Goal: Task Accomplishment & Management: Use online tool/utility

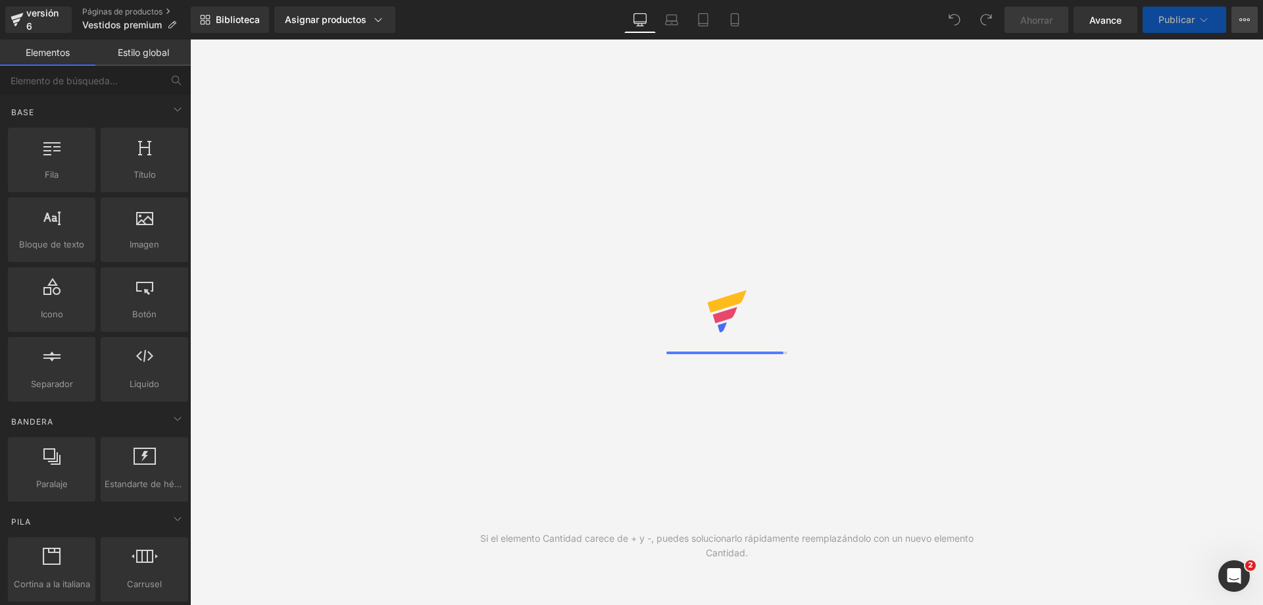
click at [1243, 28] on button "Ver página en vivo Ver con plantilla actual Guardar plantilla en la biblioteca …" at bounding box center [1245, 20] width 26 height 26
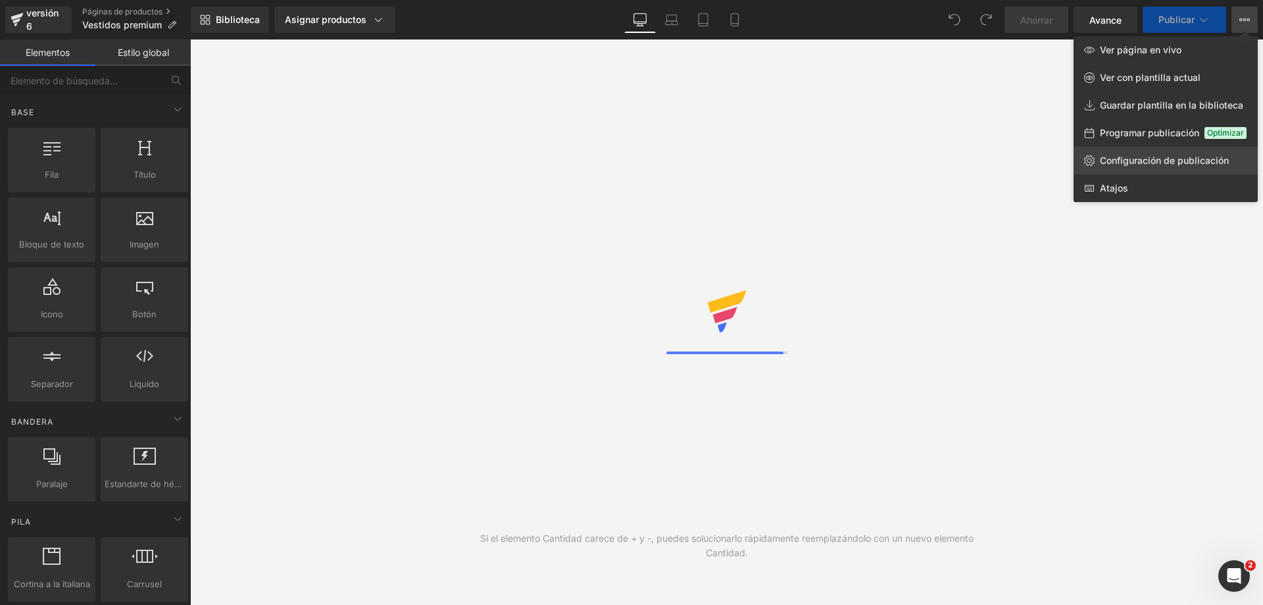
click at [1159, 162] on font "Configuración de publicación" at bounding box center [1164, 160] width 129 height 11
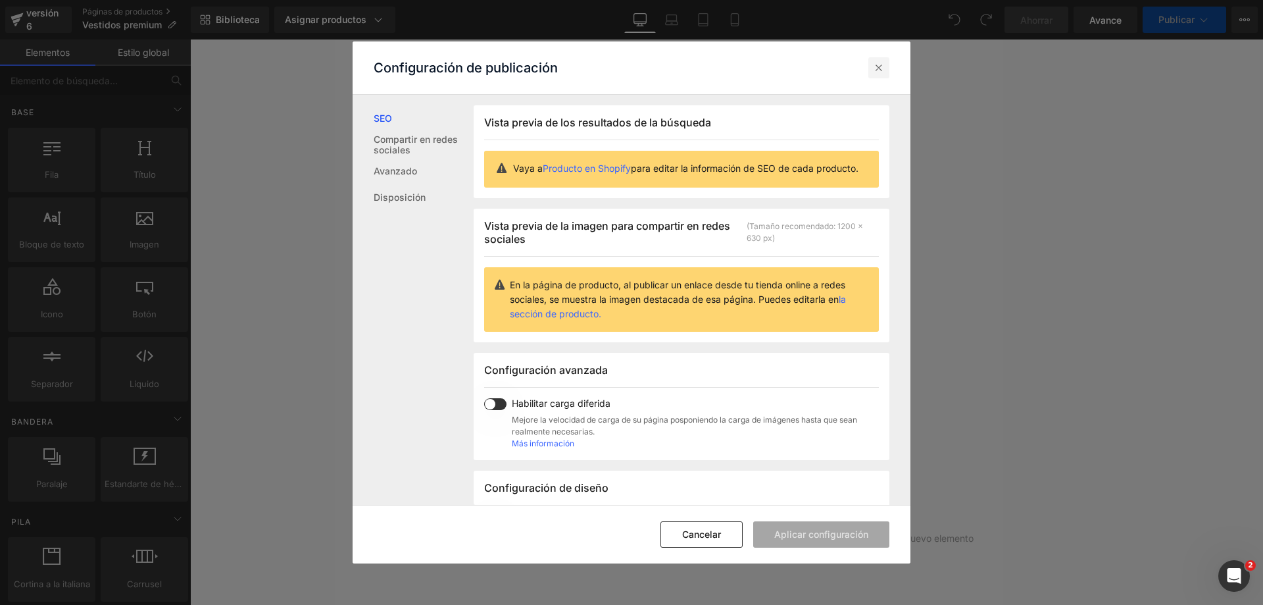
click at [875, 72] on icon at bounding box center [879, 67] width 13 height 13
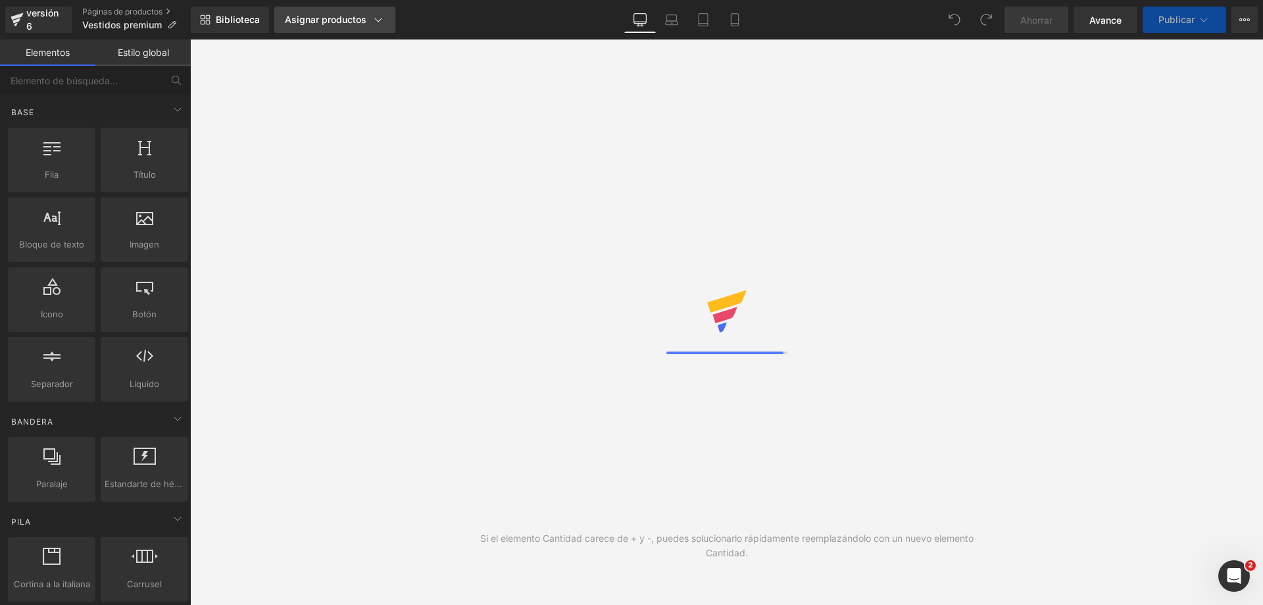
click at [372, 16] on icon at bounding box center [378, 19] width 13 height 13
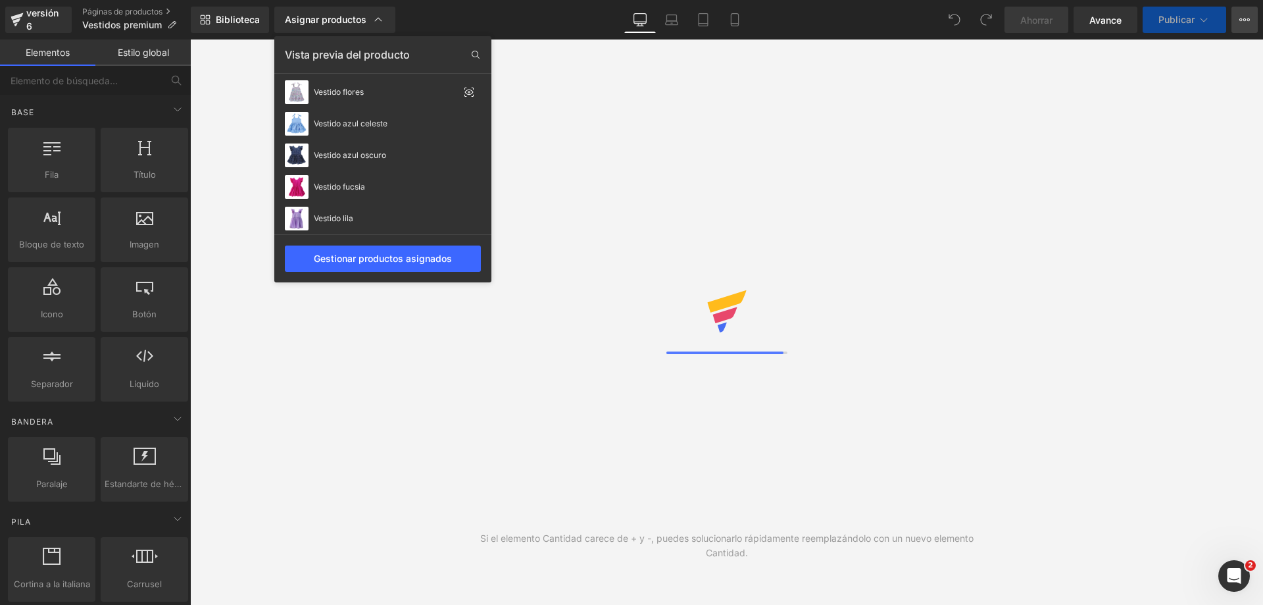
click at [1253, 20] on button "Ver página en vivo Ver con plantilla actual Guardar plantilla en la biblioteca …" at bounding box center [1245, 20] width 26 height 26
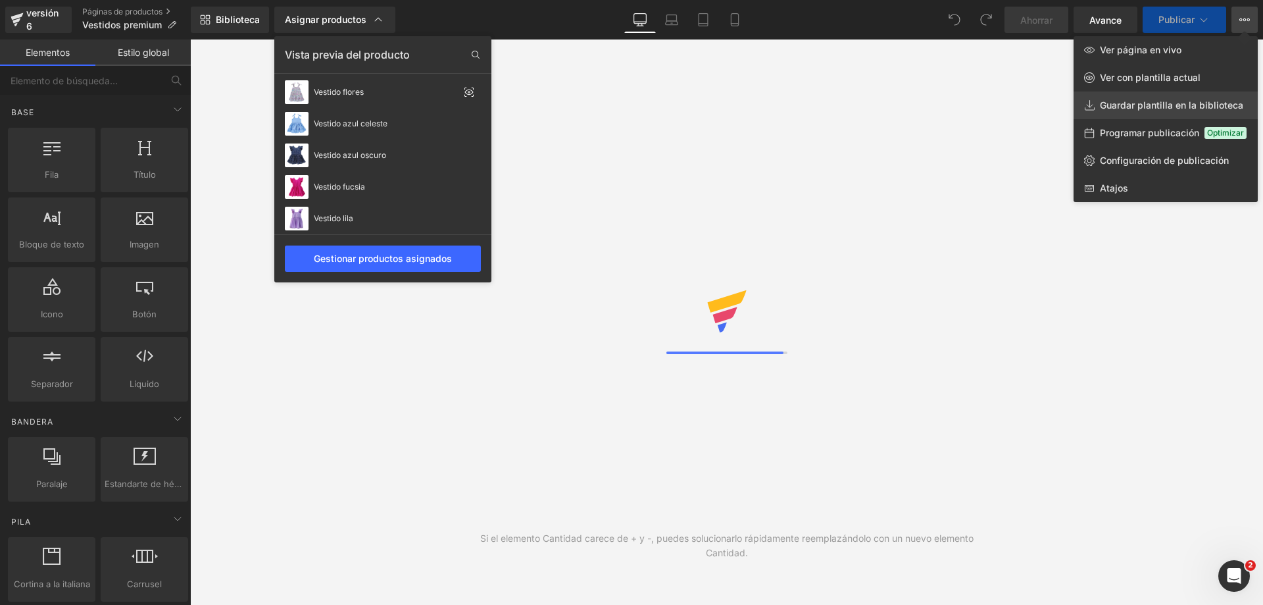
click at [1166, 110] on font "Guardar plantilla en la biblioteca" at bounding box center [1171, 104] width 143 height 11
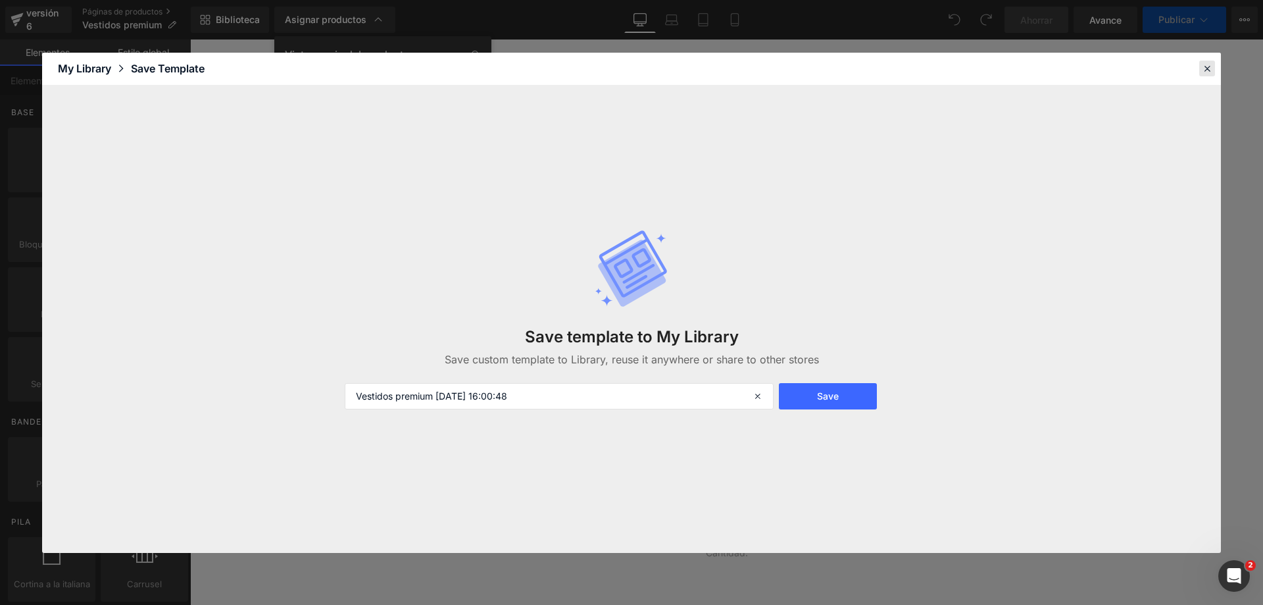
click at [1206, 72] on icon at bounding box center [1208, 69] width 12 height 12
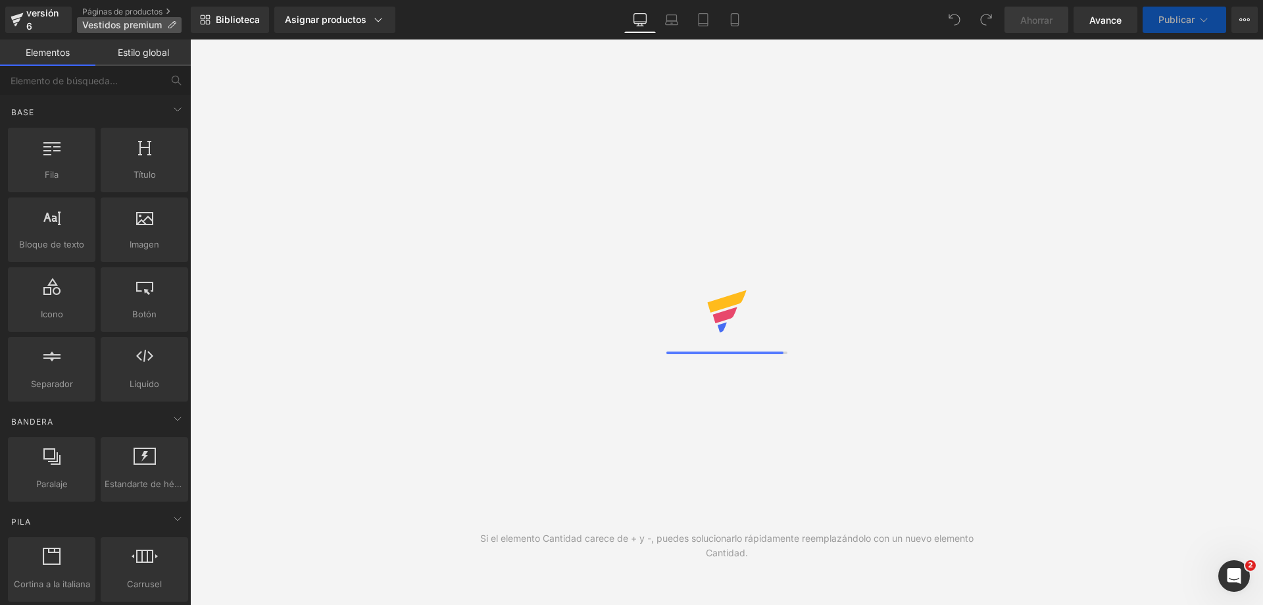
click at [165, 22] on p "Vestidos premium" at bounding box center [129, 25] width 105 height 16
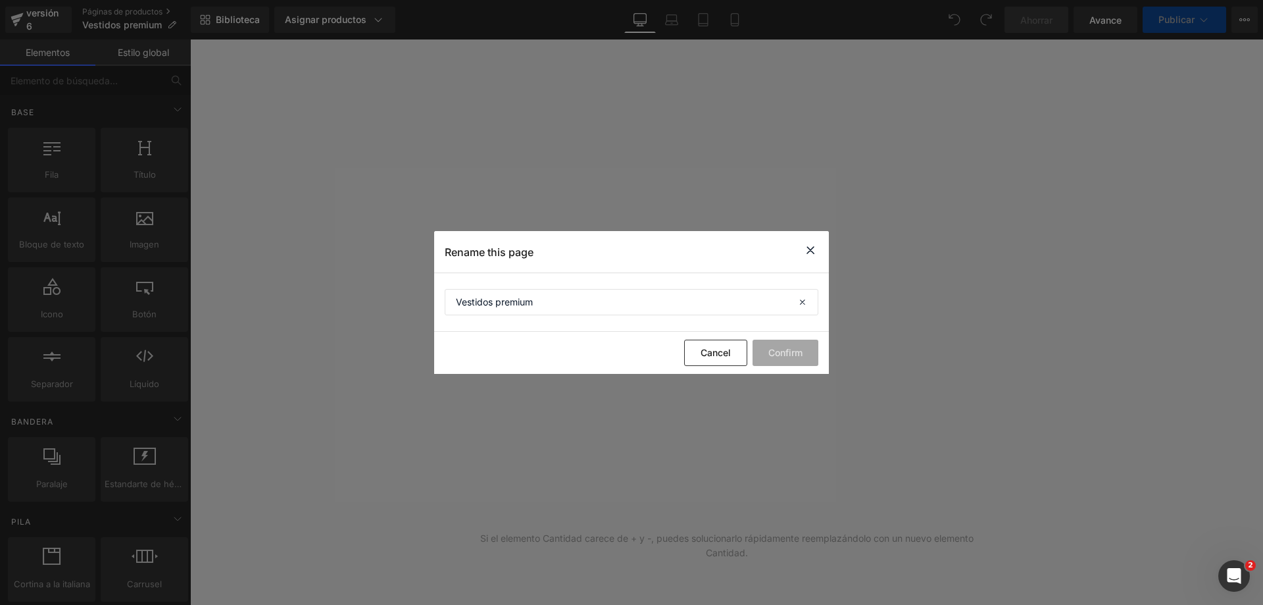
click at [815, 248] on icon at bounding box center [811, 250] width 16 height 16
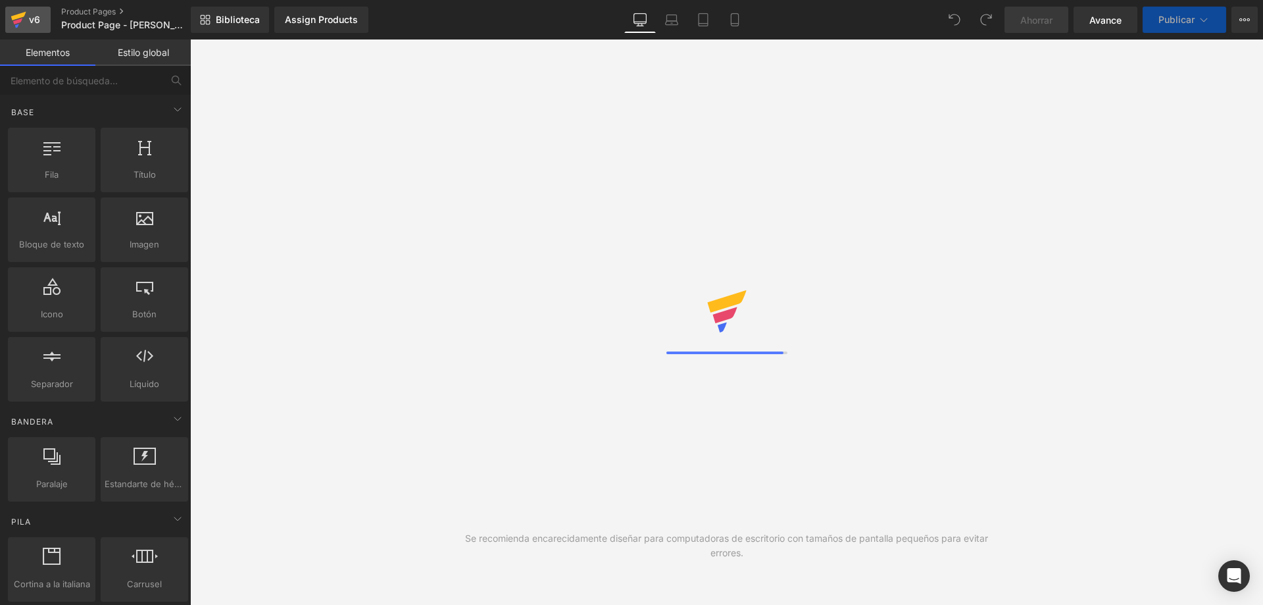
click at [28, 16] on div "v6" at bounding box center [34, 19] width 16 height 17
click at [1236, 16] on button "Ver página en vivo Ver con plantilla actual Guardar plantilla en la biblioteca …" at bounding box center [1245, 20] width 26 height 26
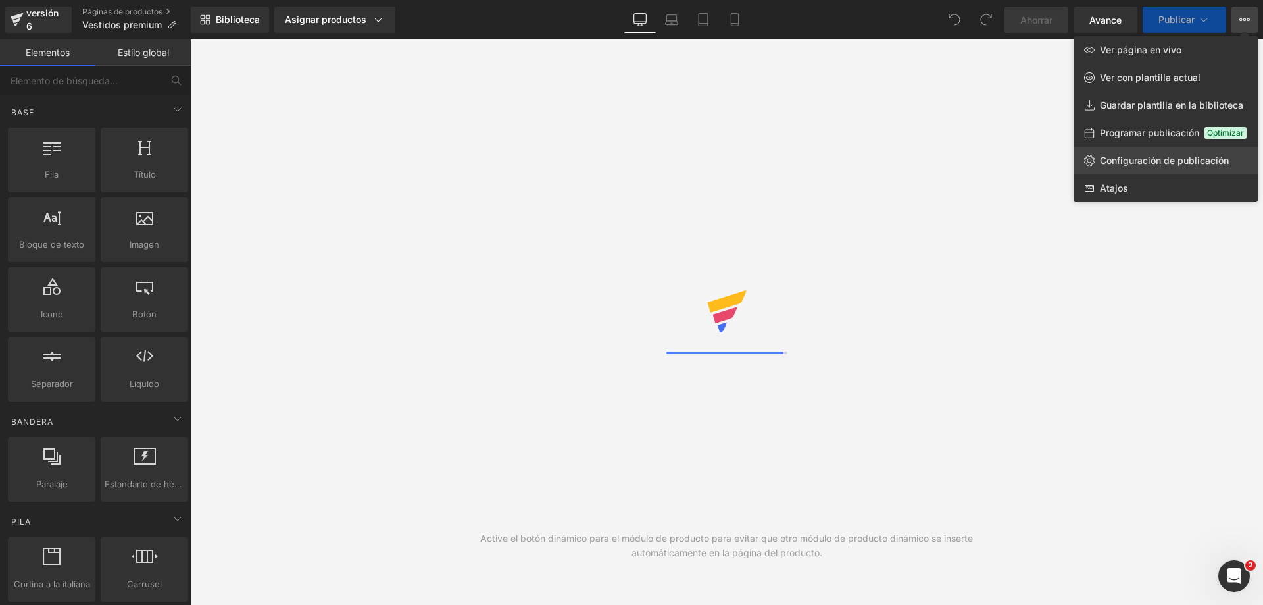
click at [1140, 161] on font "Configuración de publicación" at bounding box center [1164, 160] width 129 height 11
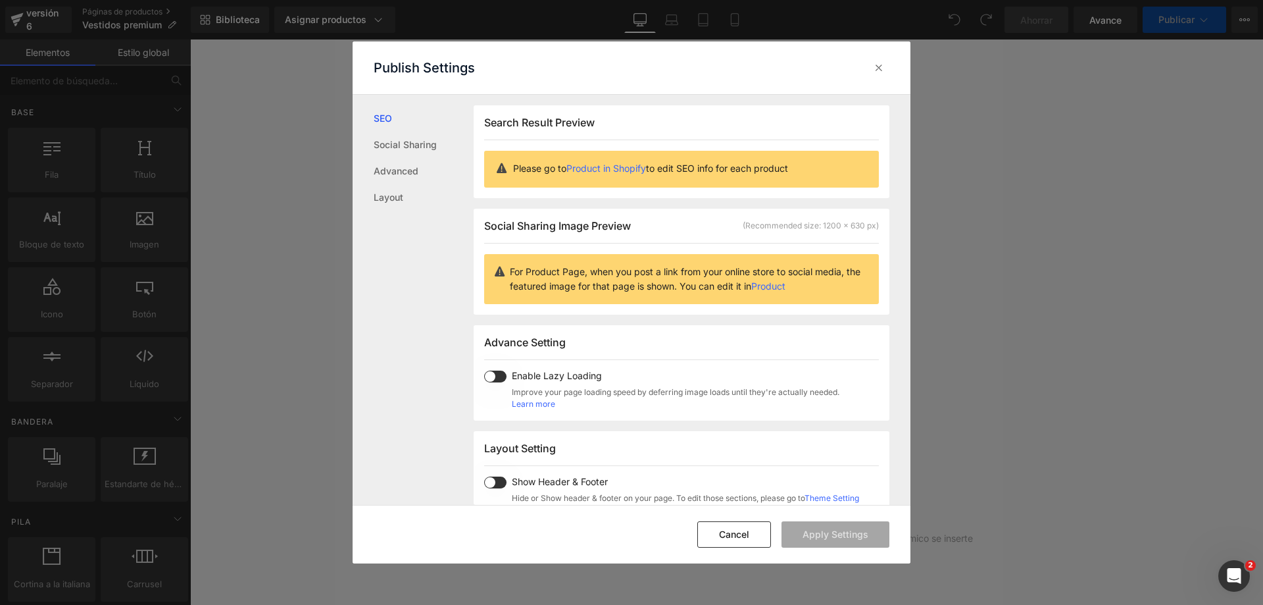
scroll to position [201, 0]
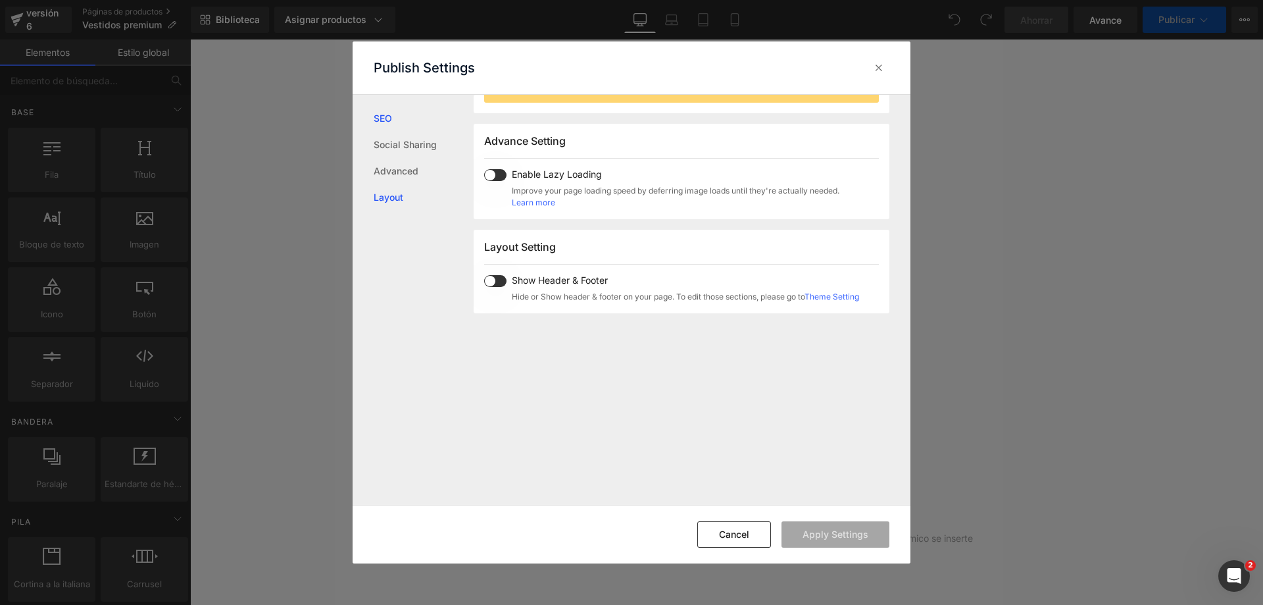
click at [395, 192] on link "Layout" at bounding box center [424, 197] width 100 height 26
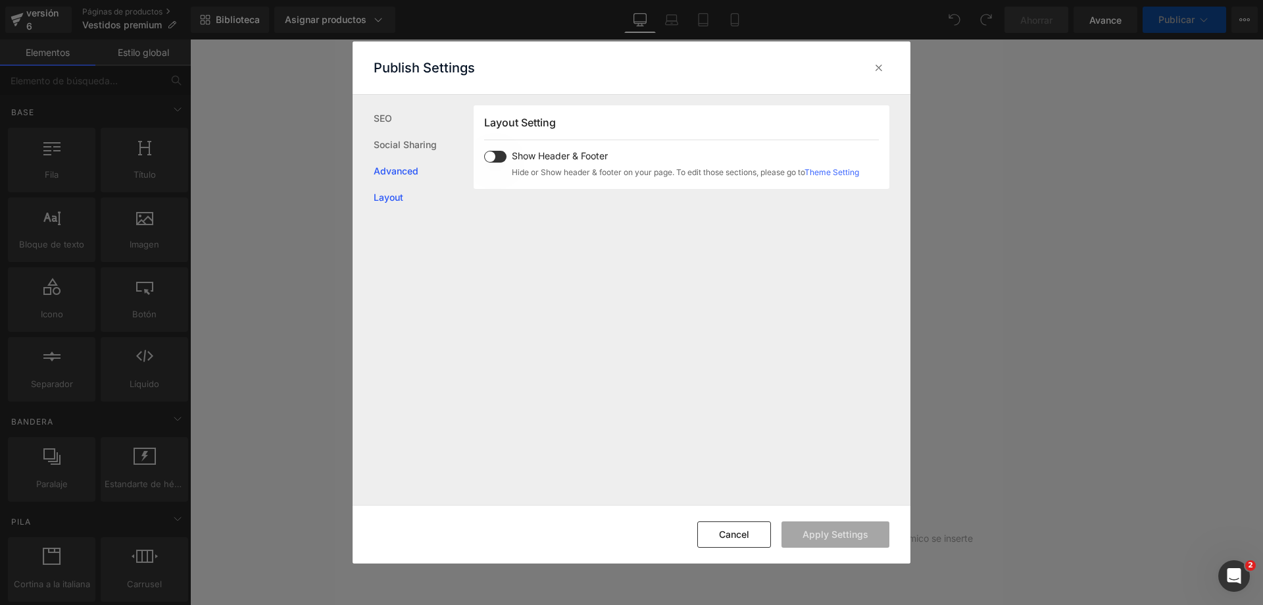
click at [398, 170] on link "Advanced" at bounding box center [424, 171] width 100 height 26
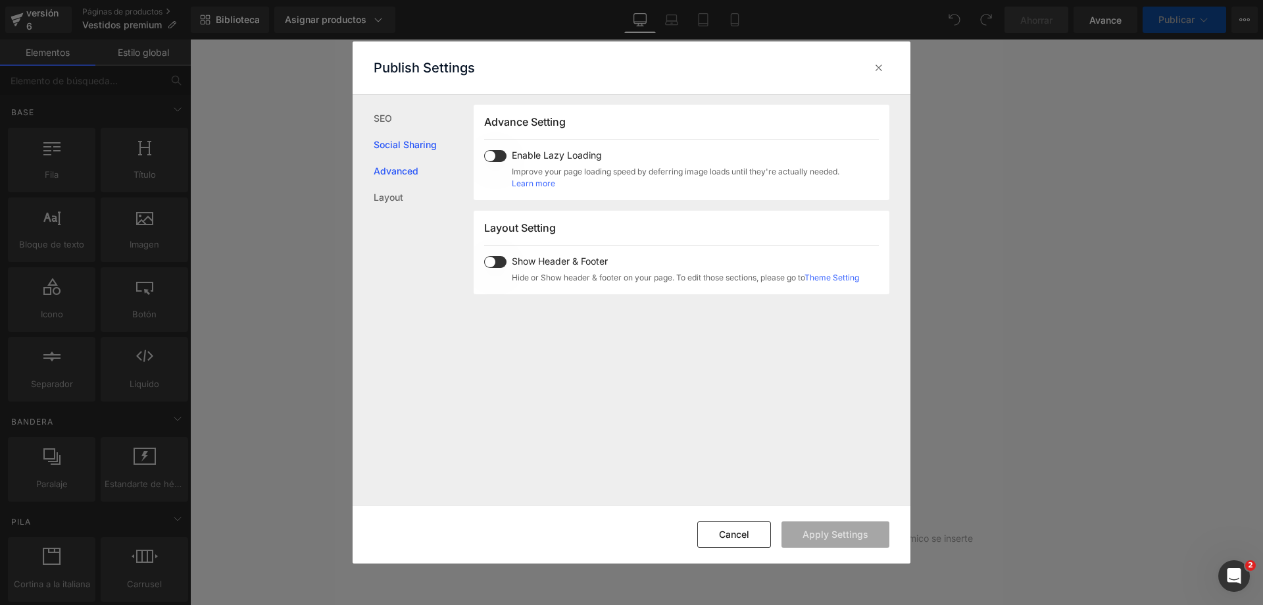
click at [403, 149] on link "Social Sharing" at bounding box center [424, 145] width 100 height 26
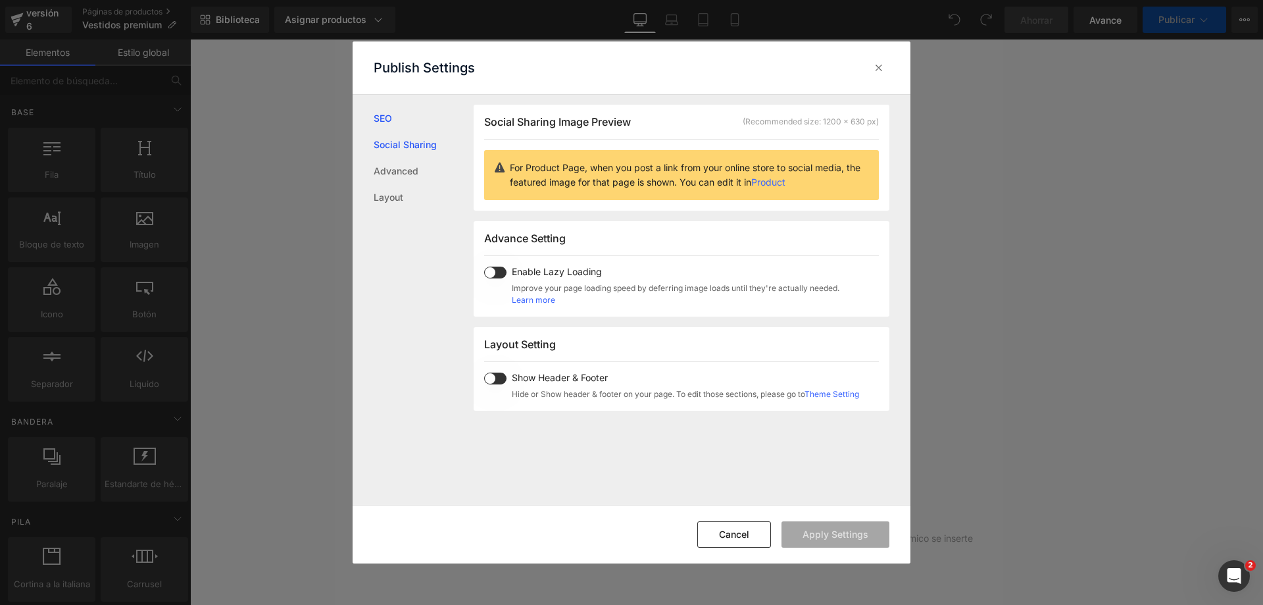
click at [395, 121] on link "SEO" at bounding box center [424, 118] width 100 height 26
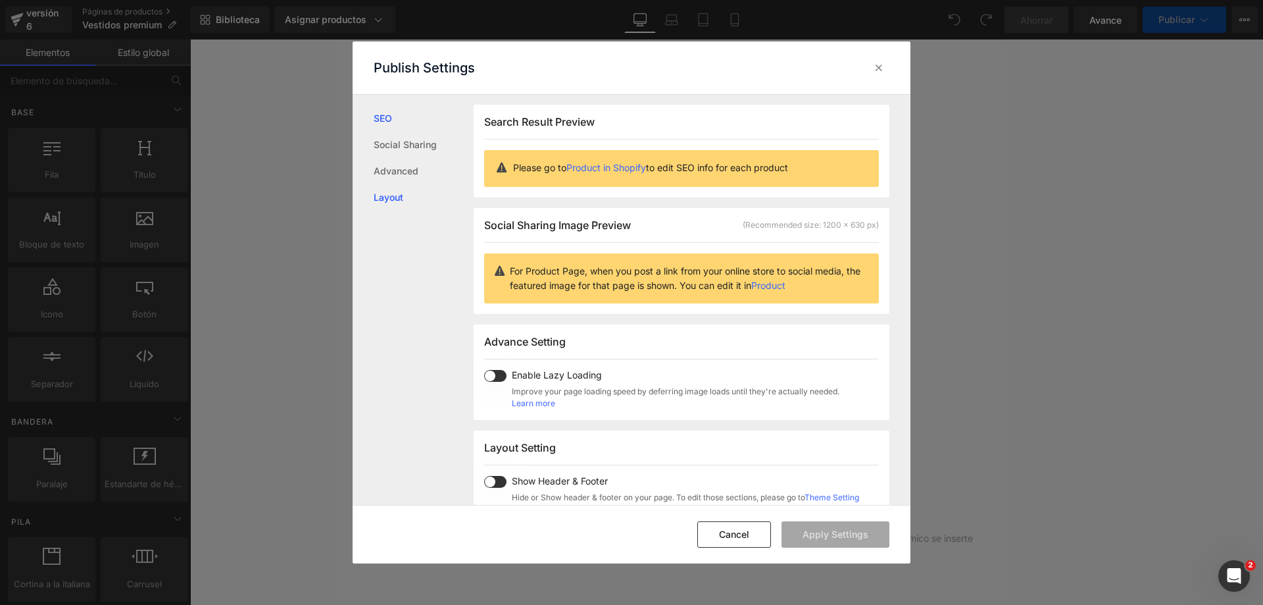
click at [408, 202] on link "Layout" at bounding box center [424, 197] width 100 height 26
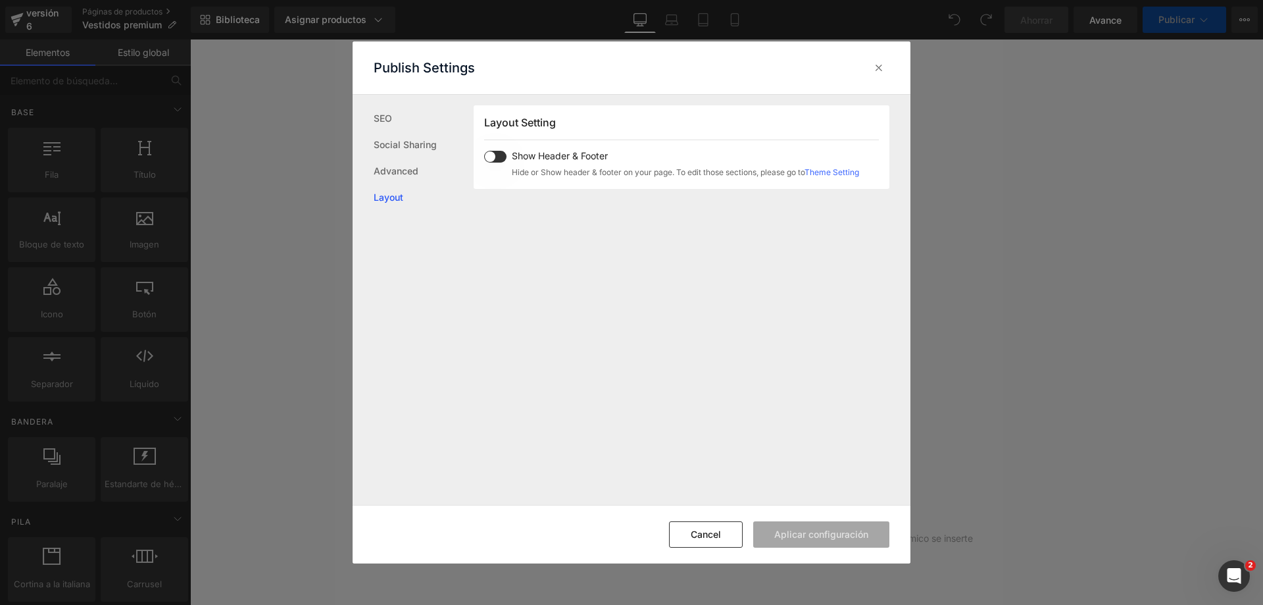
scroll to position [0, 0]
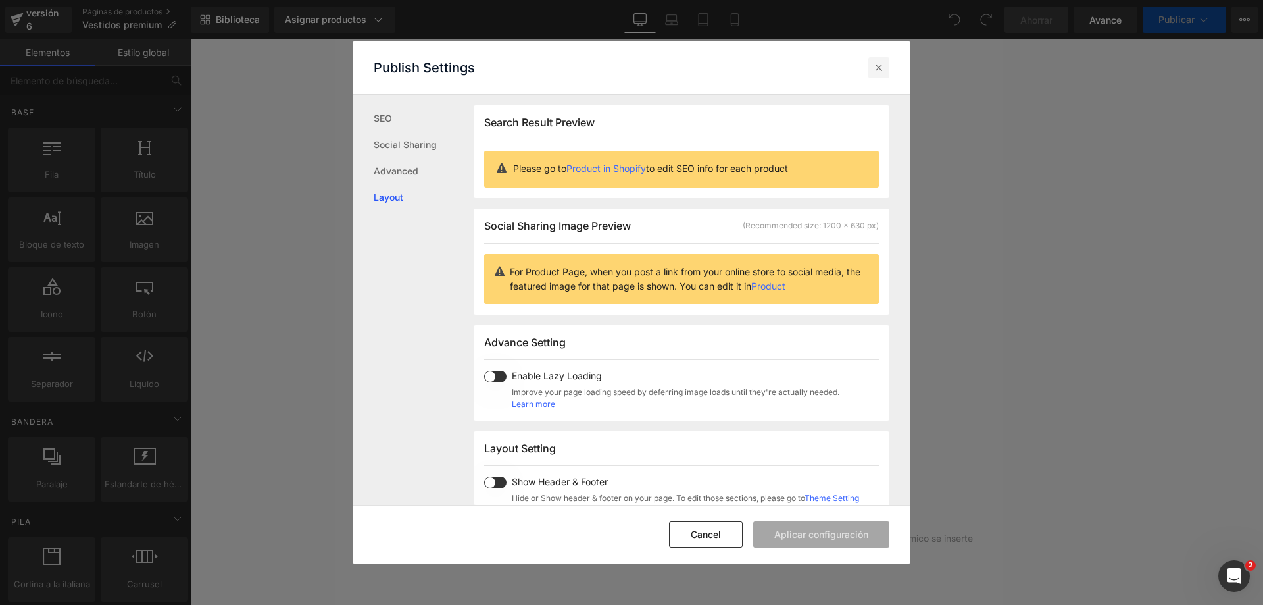
click at [882, 72] on icon at bounding box center [879, 67] width 13 height 13
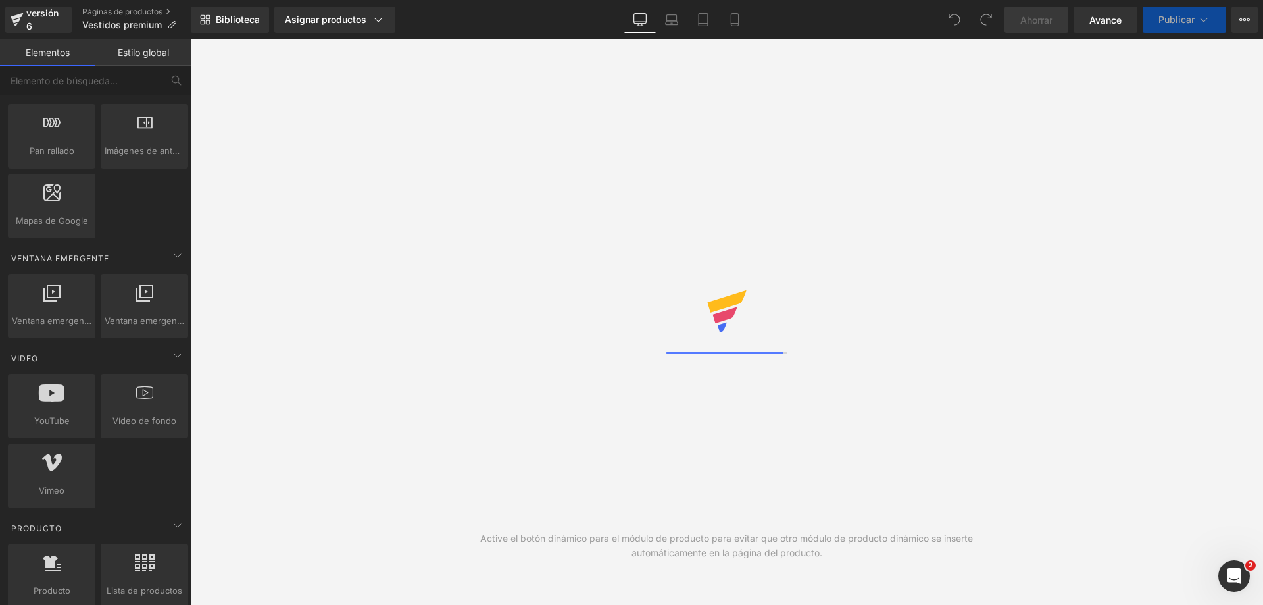
scroll to position [1382, 0]
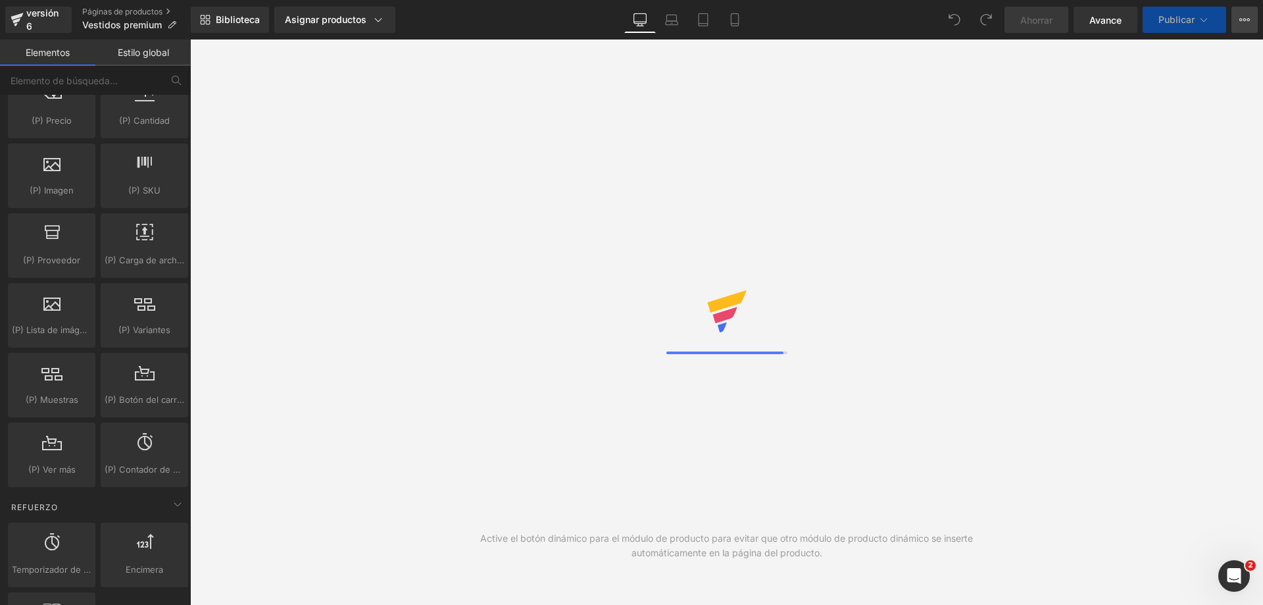
click at [1242, 19] on icon at bounding box center [1241, 19] width 3 height 3
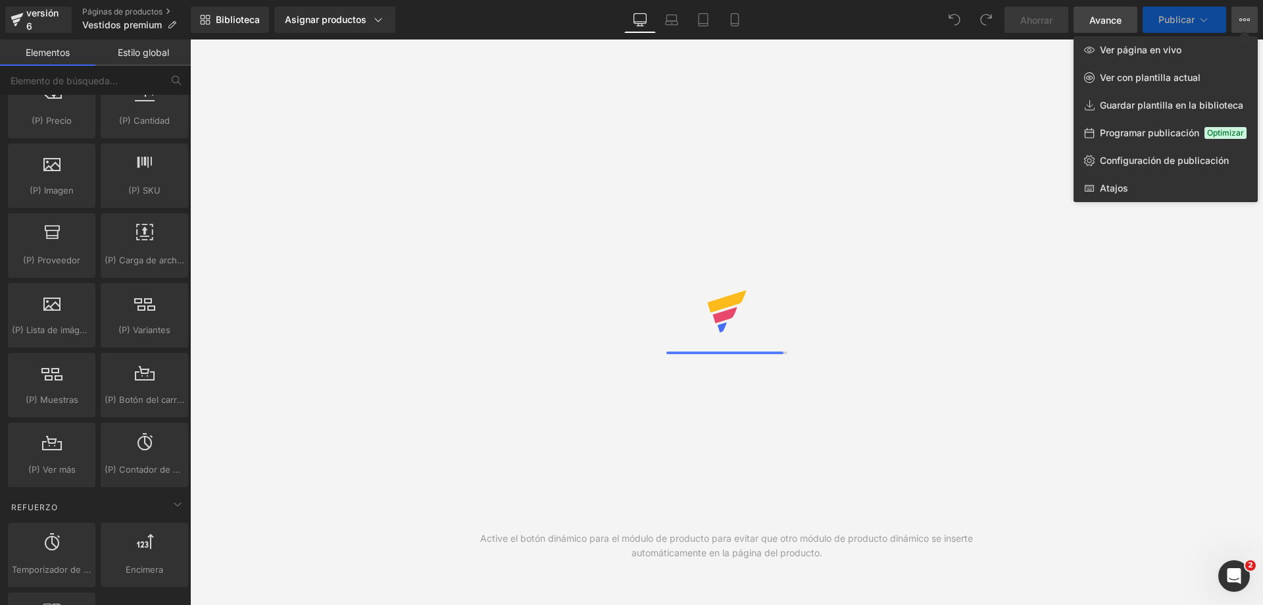
click at [1113, 24] on font "Avance" at bounding box center [1106, 19] width 32 height 11
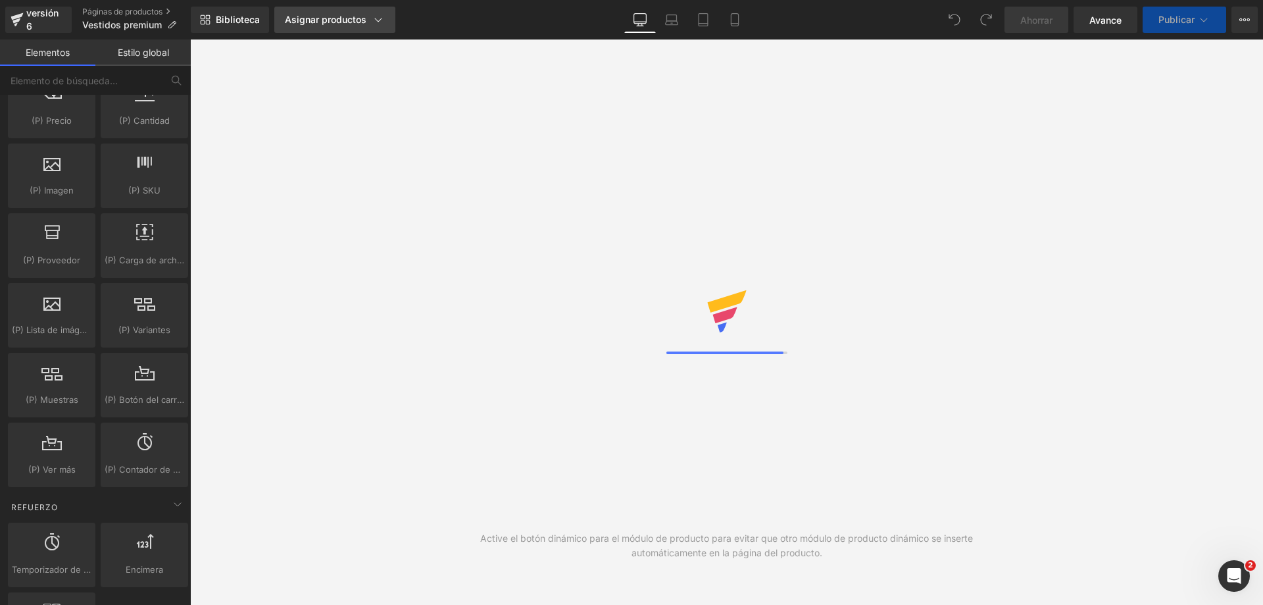
click at [361, 18] on font "Asignar productos" at bounding box center [326, 19] width 82 height 11
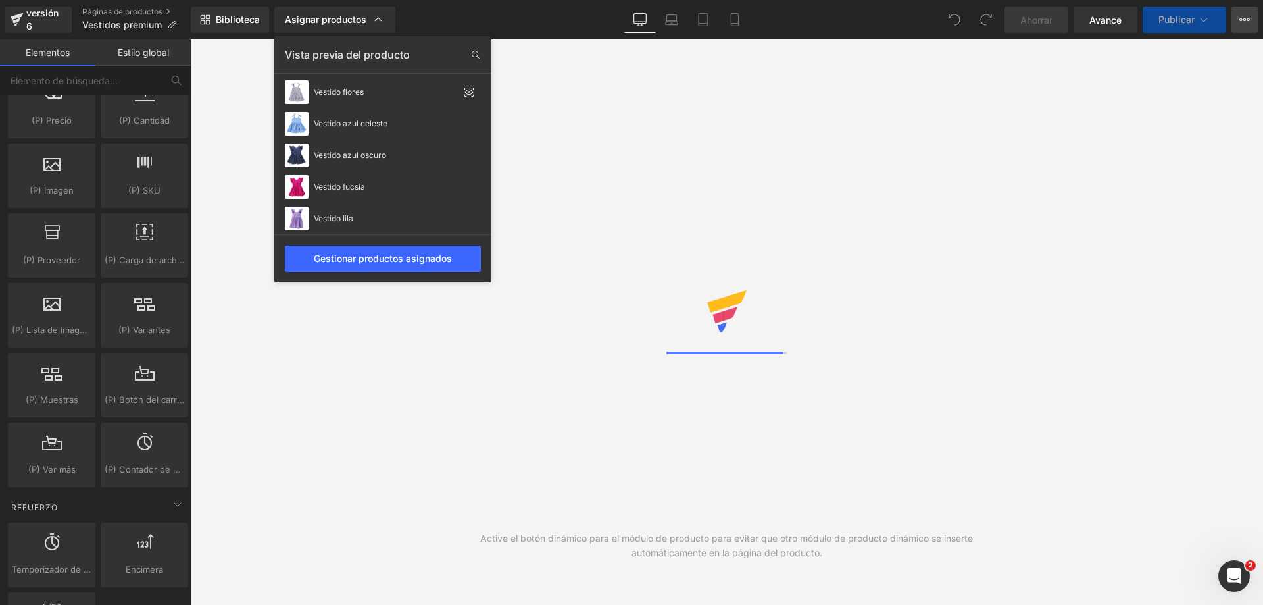
click at [1248, 22] on icon at bounding box center [1245, 19] width 11 height 11
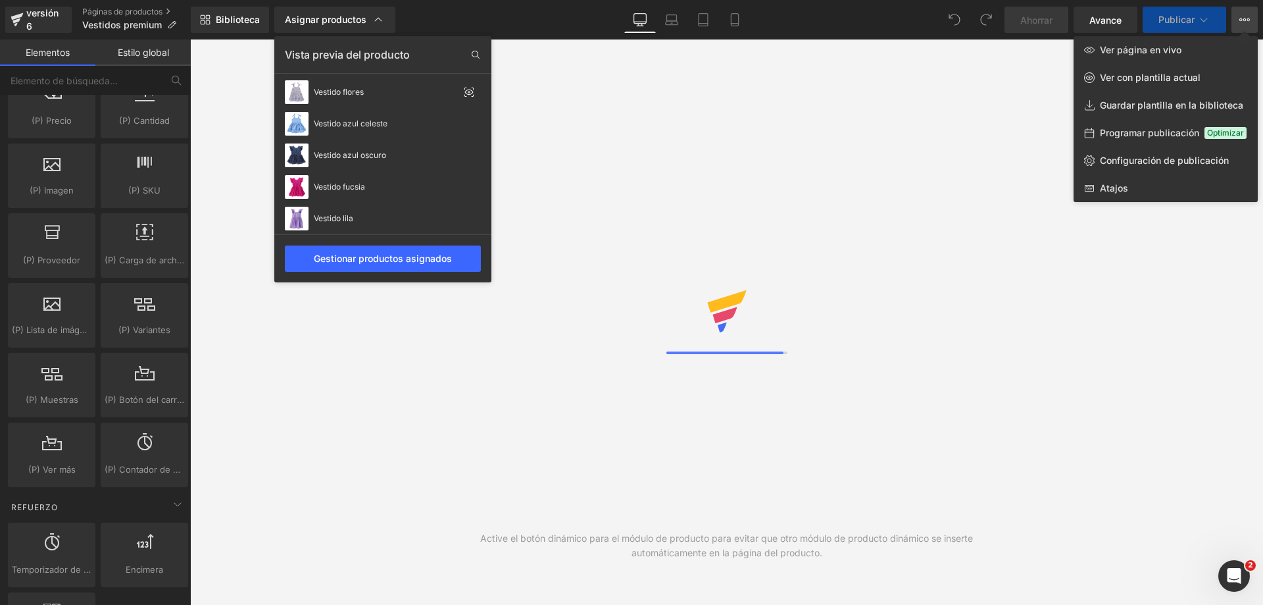
click at [1186, 131] on font "Programar publicación" at bounding box center [1149, 132] width 99 height 11
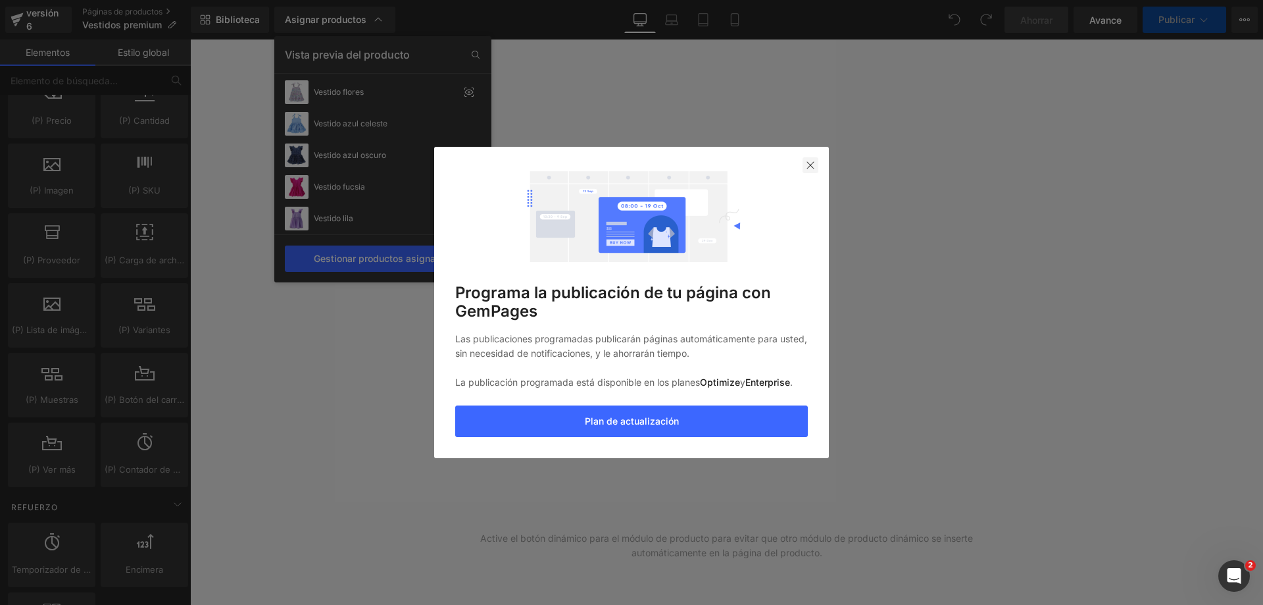
click at [811, 163] on img at bounding box center [810, 165] width 11 height 11
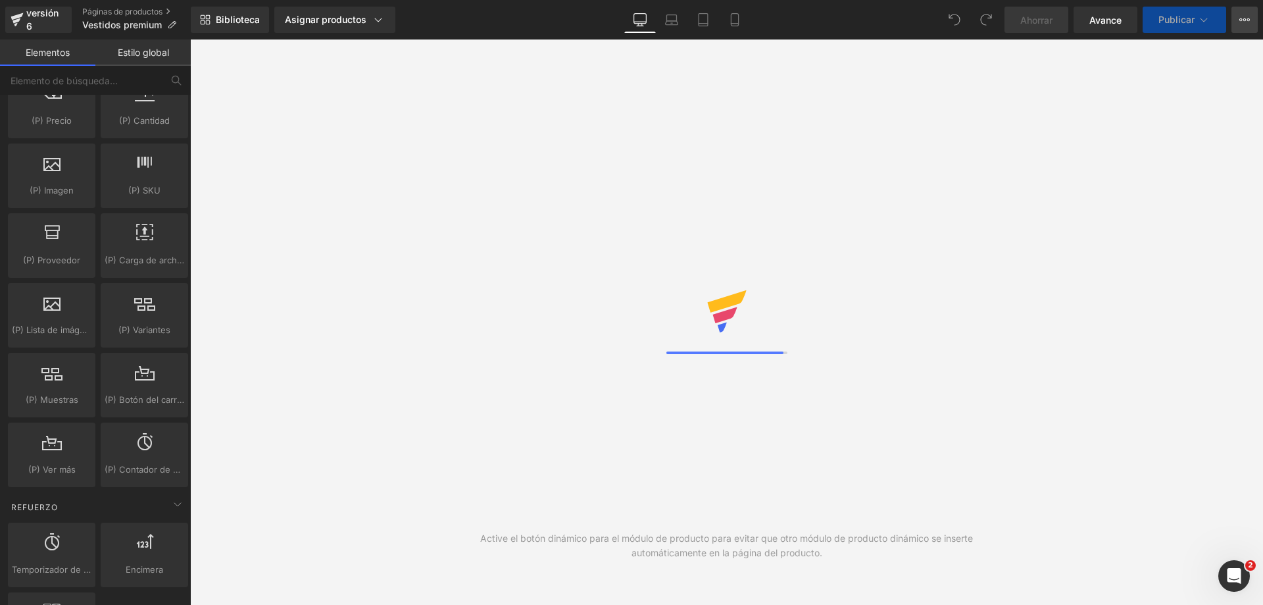
click at [1239, 19] on button "Ver página en vivo Ver con plantilla actual Guardar plantilla en la biblioteca …" at bounding box center [1245, 20] width 26 height 26
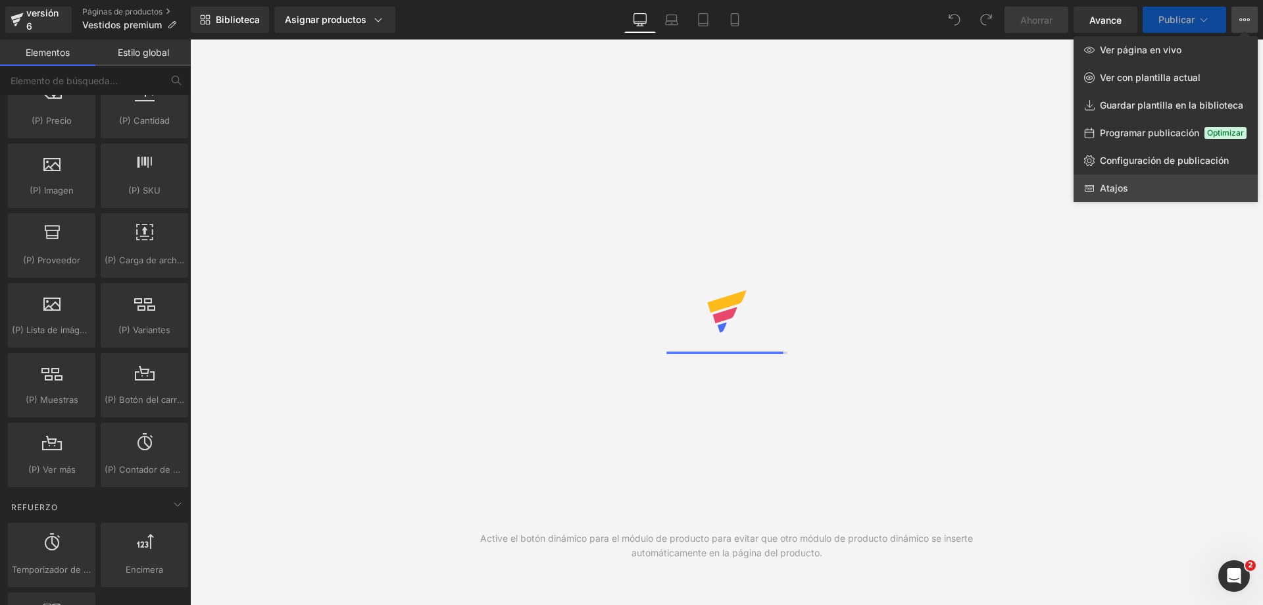
click at [1160, 184] on link "Atajos" at bounding box center [1166, 188] width 184 height 28
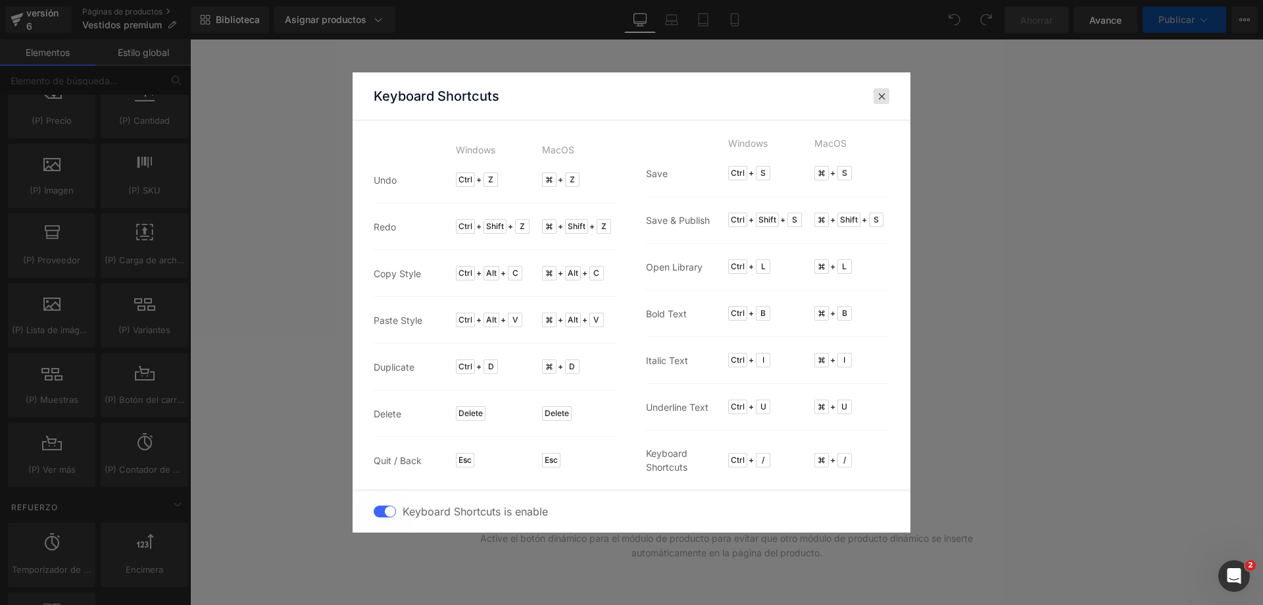
click at [878, 89] on div at bounding box center [882, 96] width 16 height 16
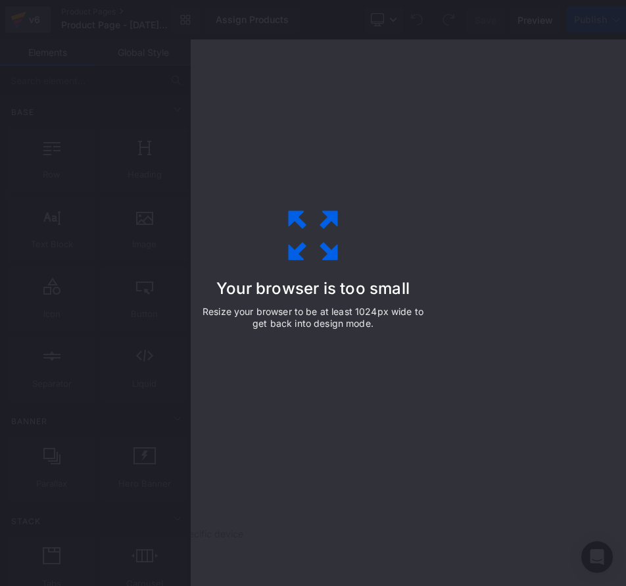
click at [24, 16] on icon at bounding box center [19, 19] width 16 height 33
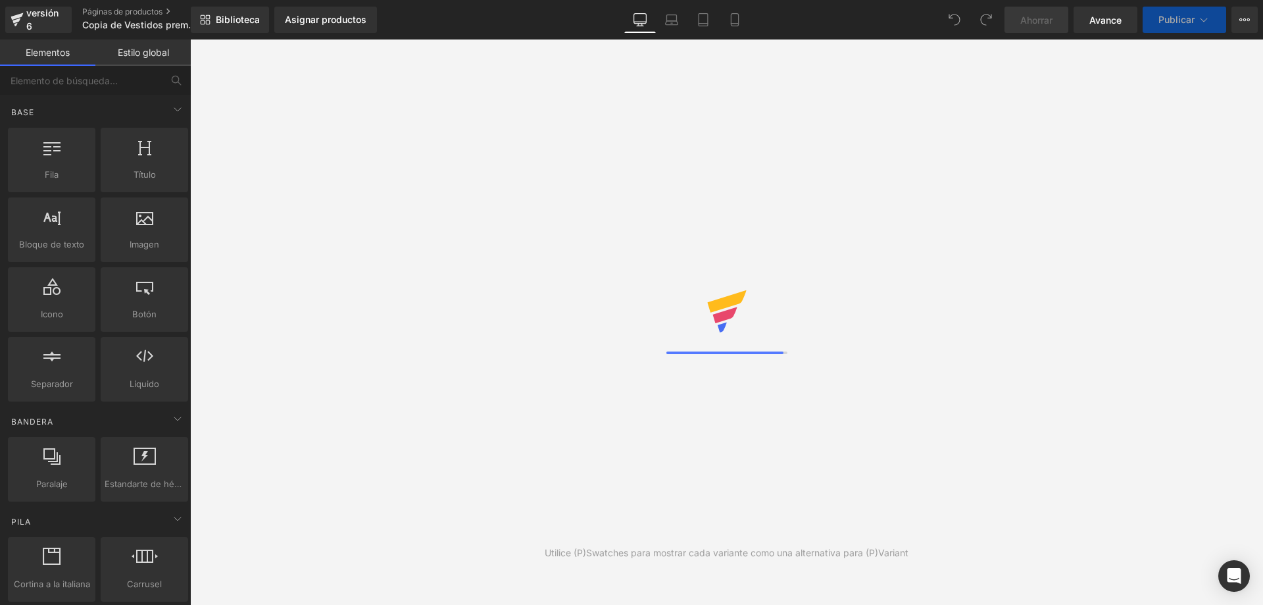
click at [150, 50] on font "Estilo global" at bounding box center [143, 52] width 51 height 11
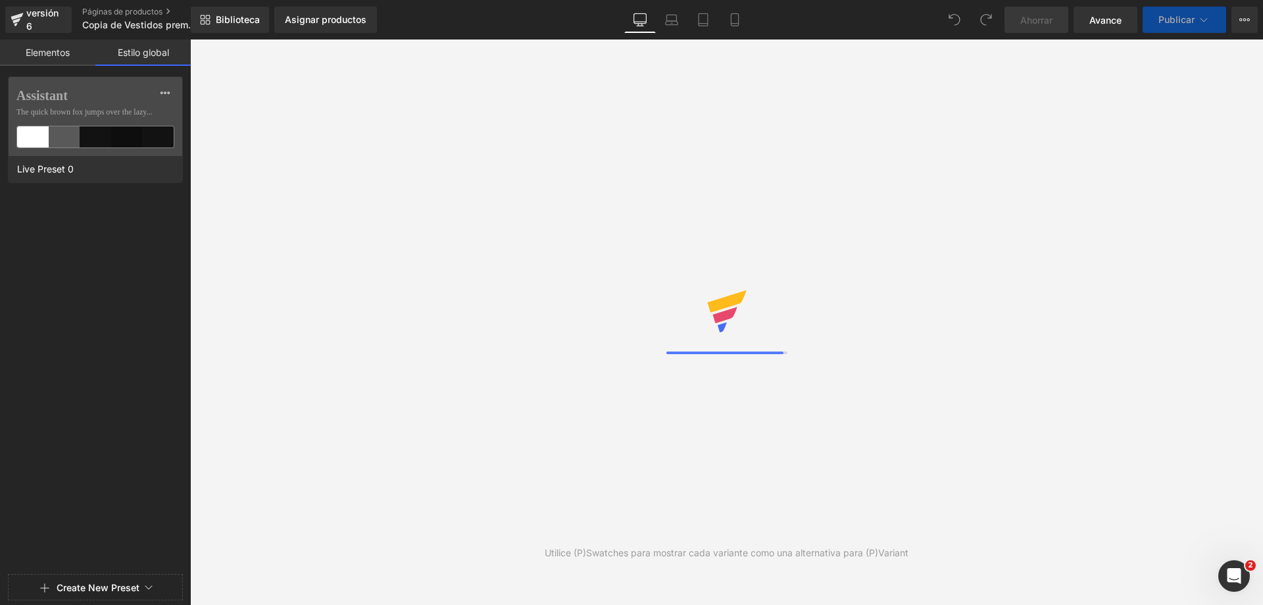
click at [44, 43] on link "Elementos" at bounding box center [47, 52] width 95 height 26
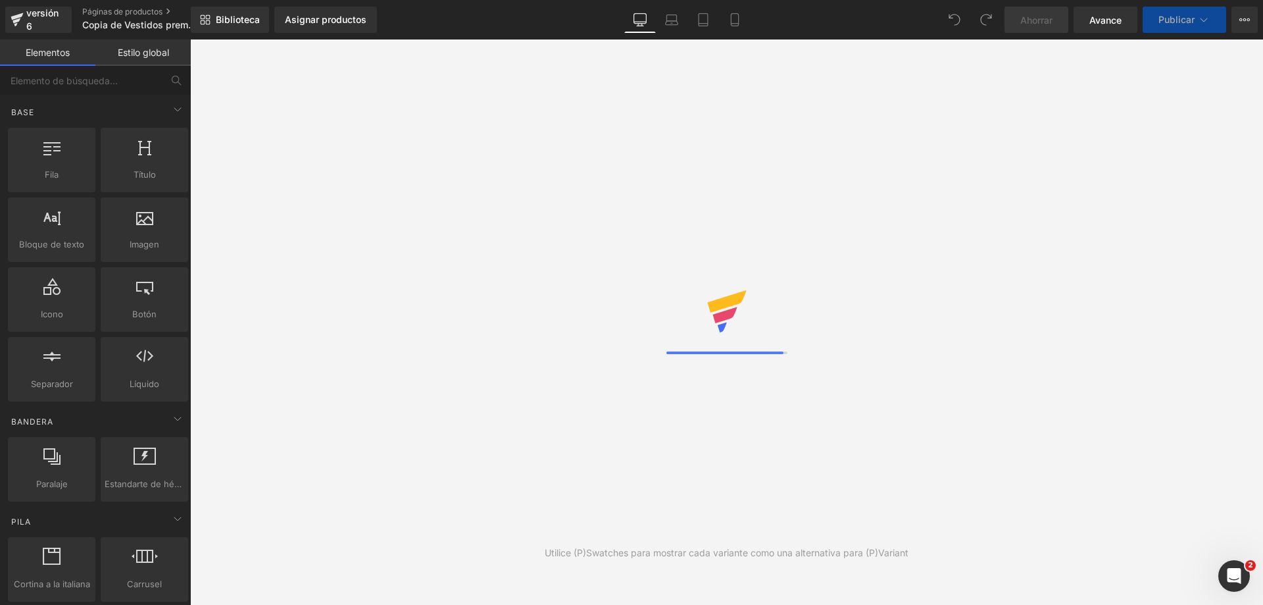
click at [1188, 248] on div "Utilice (P)Swatches para mostrar cada variante como una alternativa para (P)Var…" at bounding box center [726, 321] width 1073 height 565
click at [1250, 30] on button "Ver página en vivo Ver con plantilla actual Guardar plantilla en la biblioteca …" at bounding box center [1245, 20] width 26 height 26
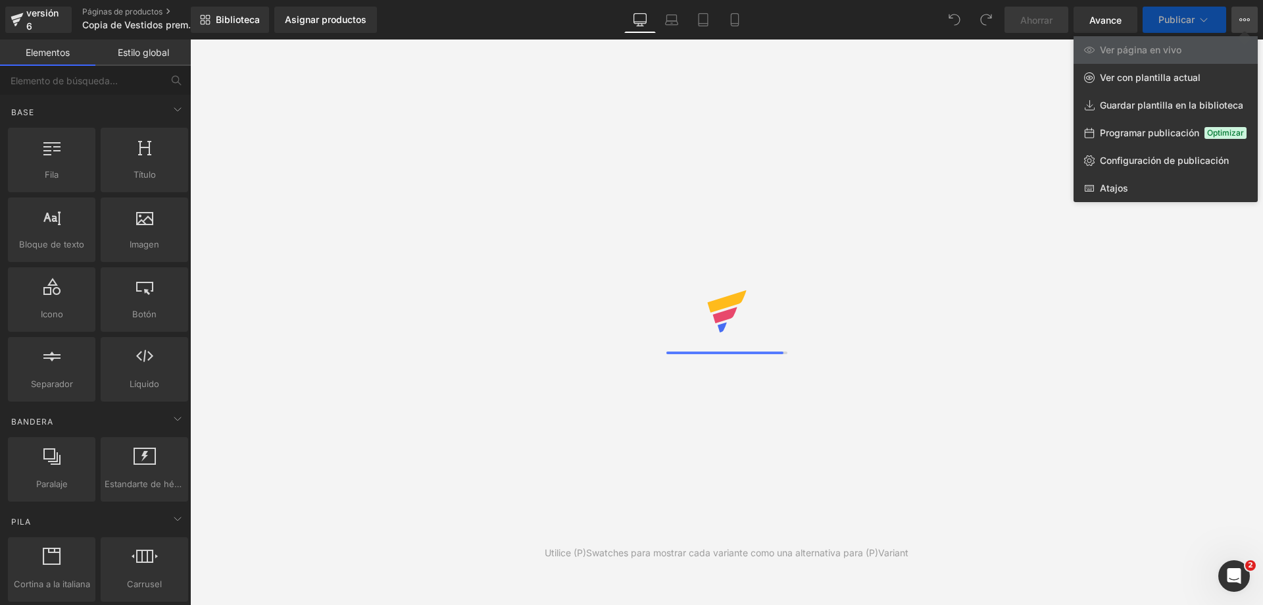
click at [1249, 22] on icon at bounding box center [1245, 19] width 11 height 11
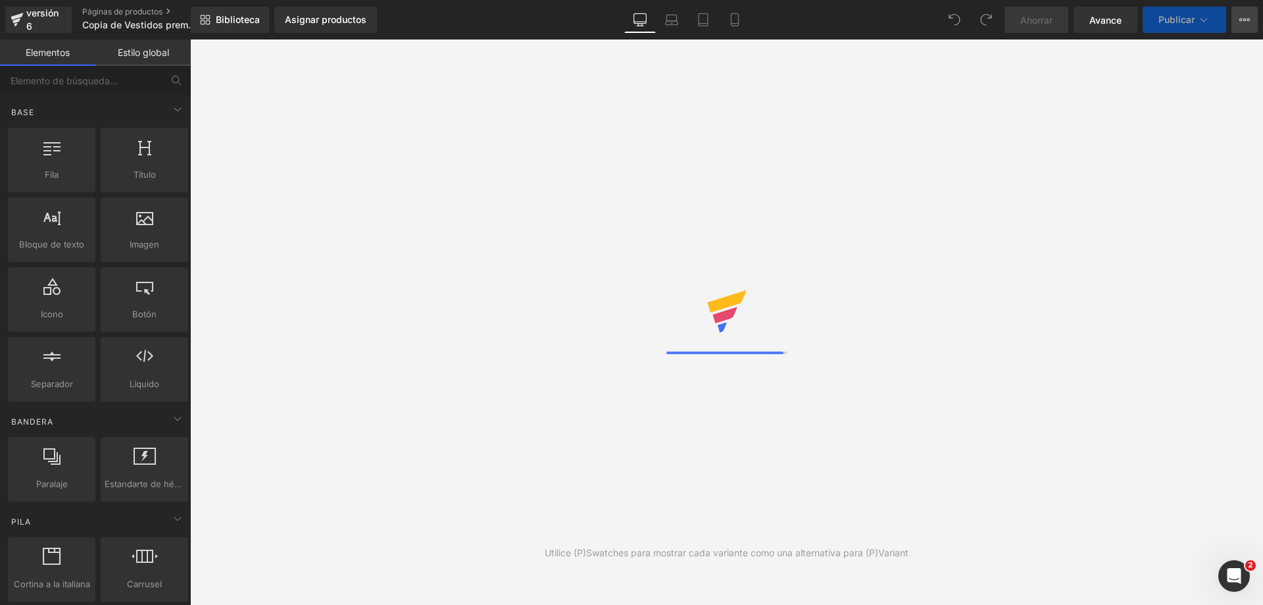
click at [1249, 22] on icon at bounding box center [1245, 19] width 11 height 11
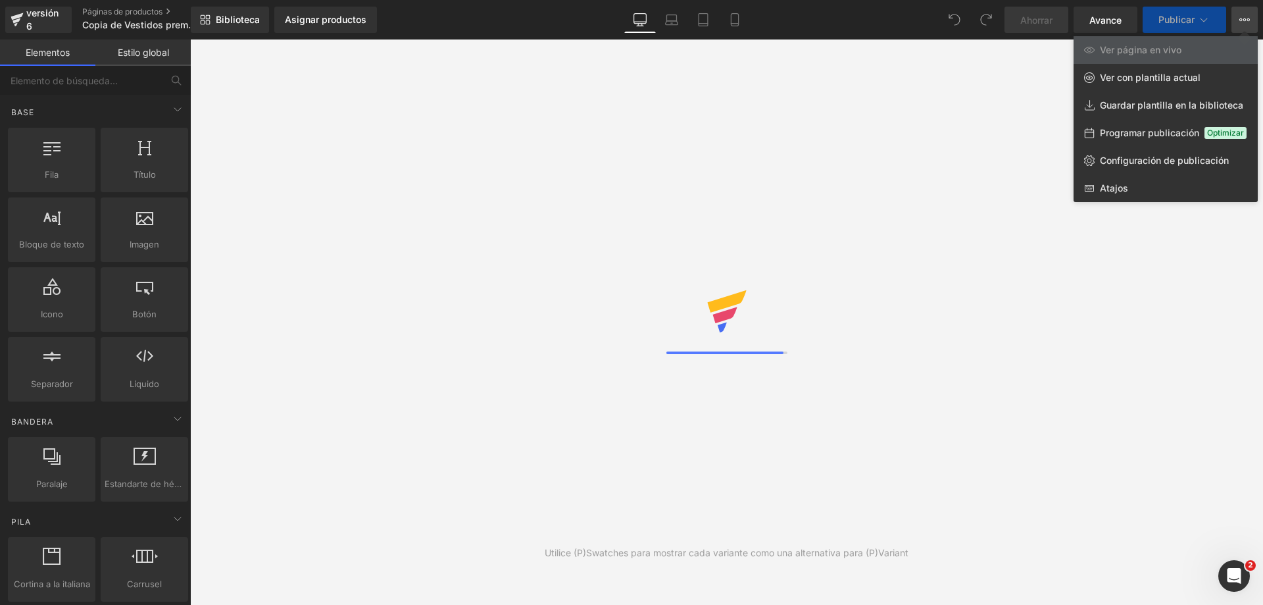
click at [1249, 22] on icon at bounding box center [1245, 19] width 11 height 11
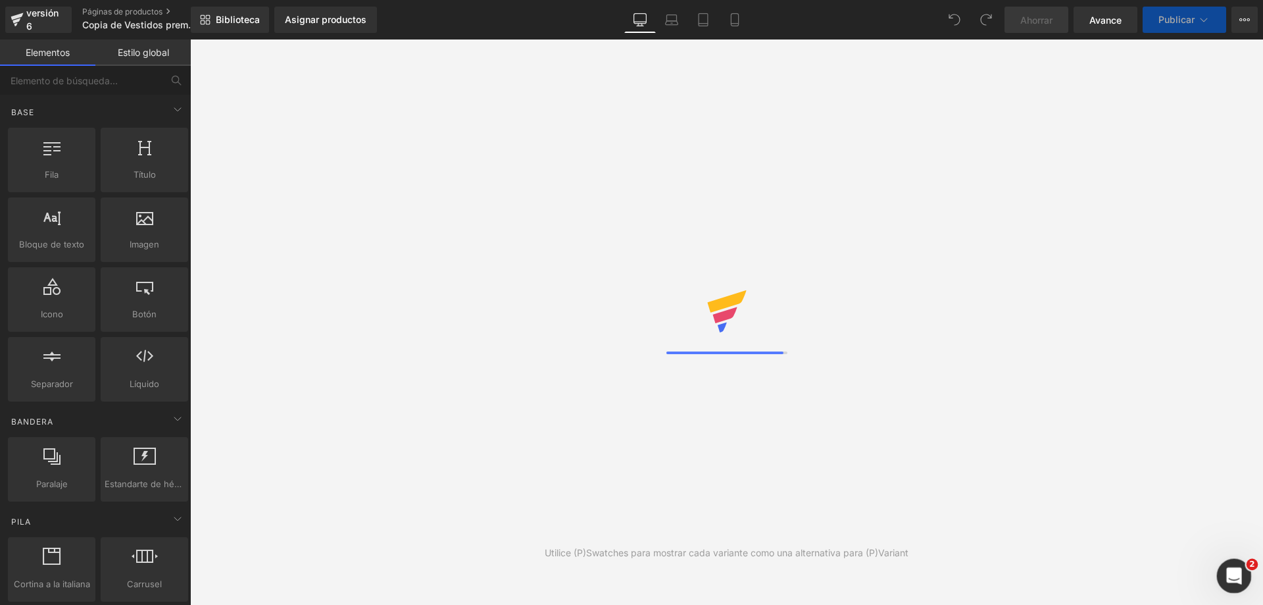
click at [1229, 574] on icon "Abrir Intercom Messenger" at bounding box center [1233, 574] width 22 height 22
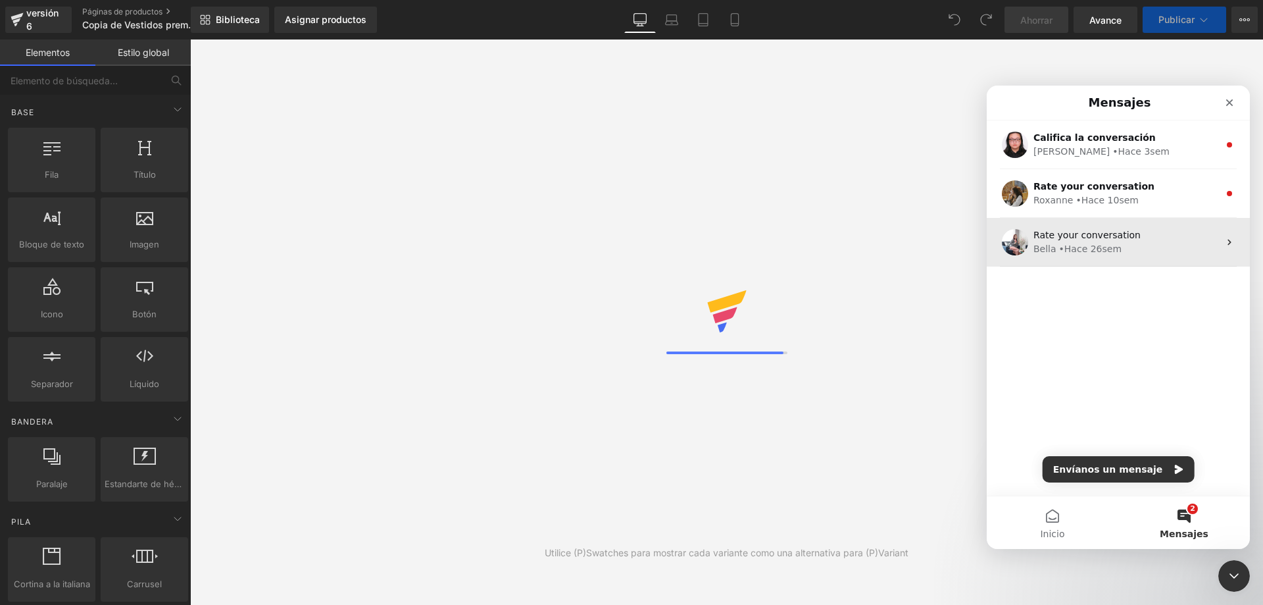
click at [1087, 226] on div "Rate your conversation [PERSON_NAME] 26sem" at bounding box center [1118, 242] width 263 height 49
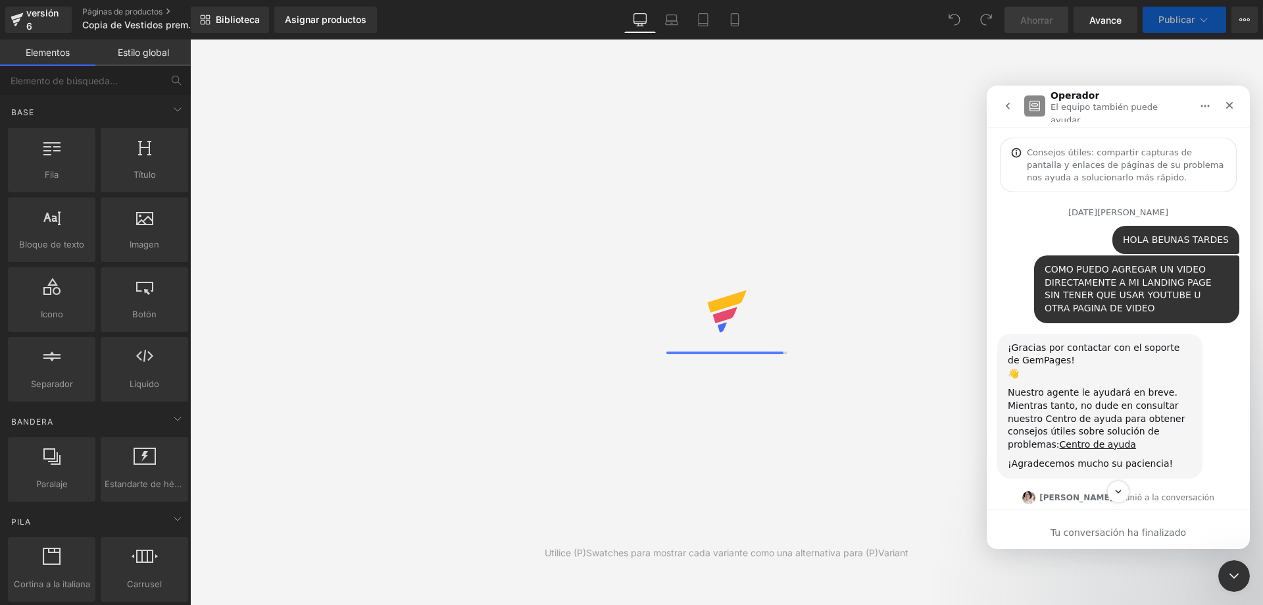
click at [1011, 103] on icon "go back" at bounding box center [1008, 106] width 11 height 11
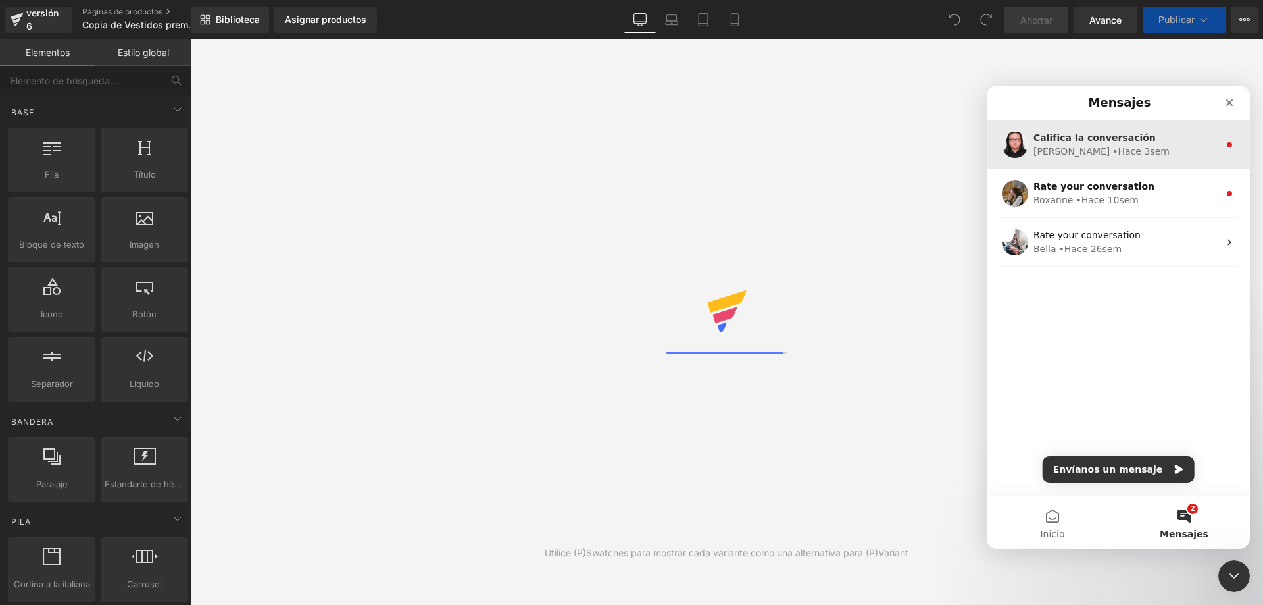
click at [1113, 147] on div "• Hace 3sem" at bounding box center [1141, 152] width 57 height 14
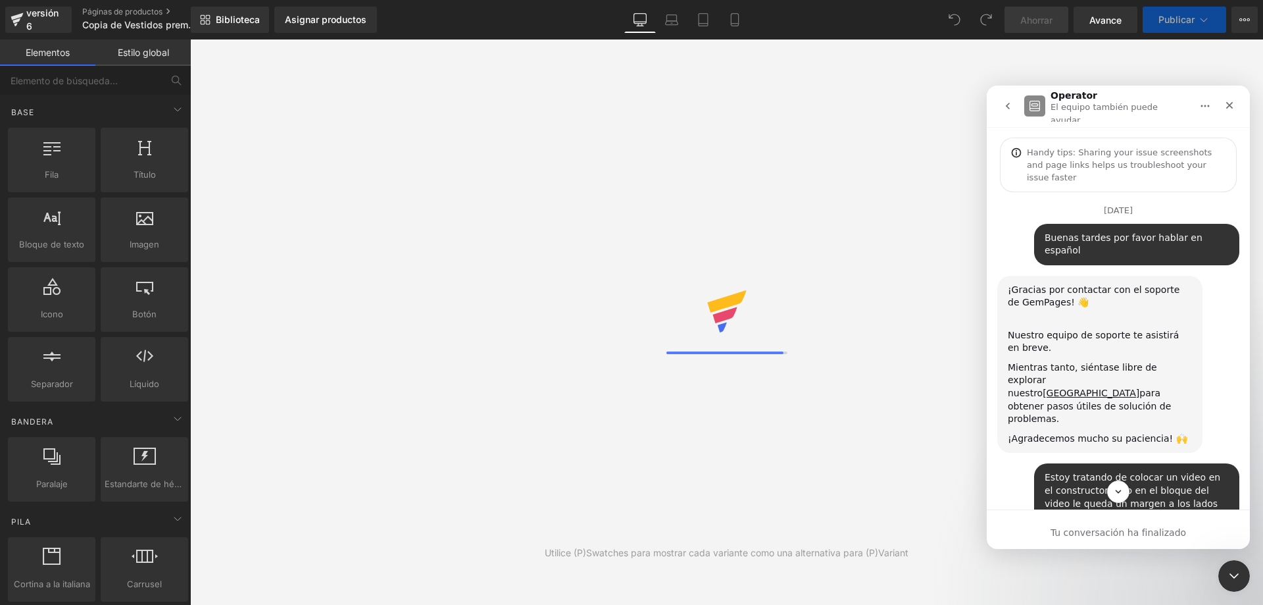
click at [1009, 103] on icon "go back" at bounding box center [1008, 106] width 4 height 7
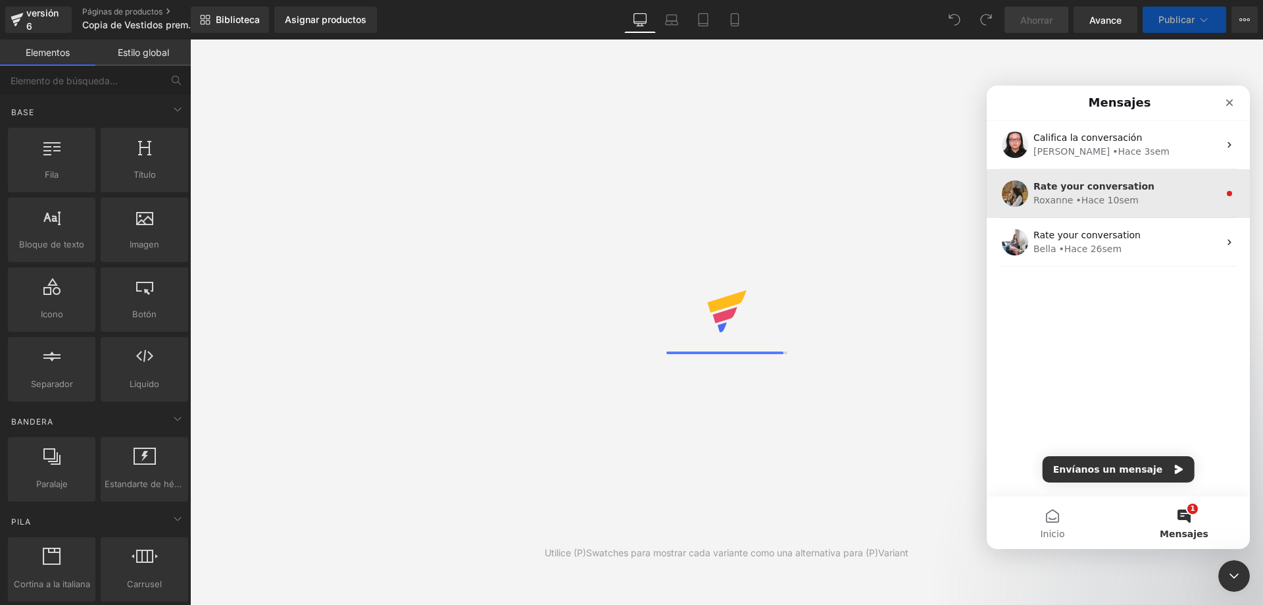
click at [1076, 190] on span "Rate your conversation" at bounding box center [1094, 186] width 121 height 11
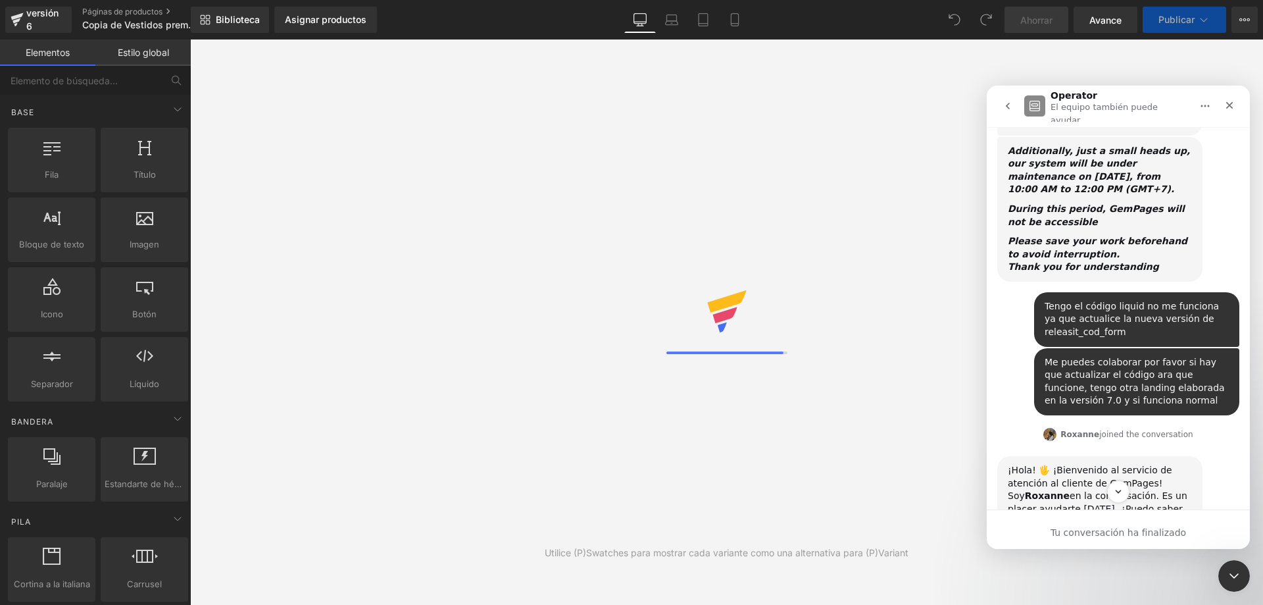
scroll to position [461, 0]
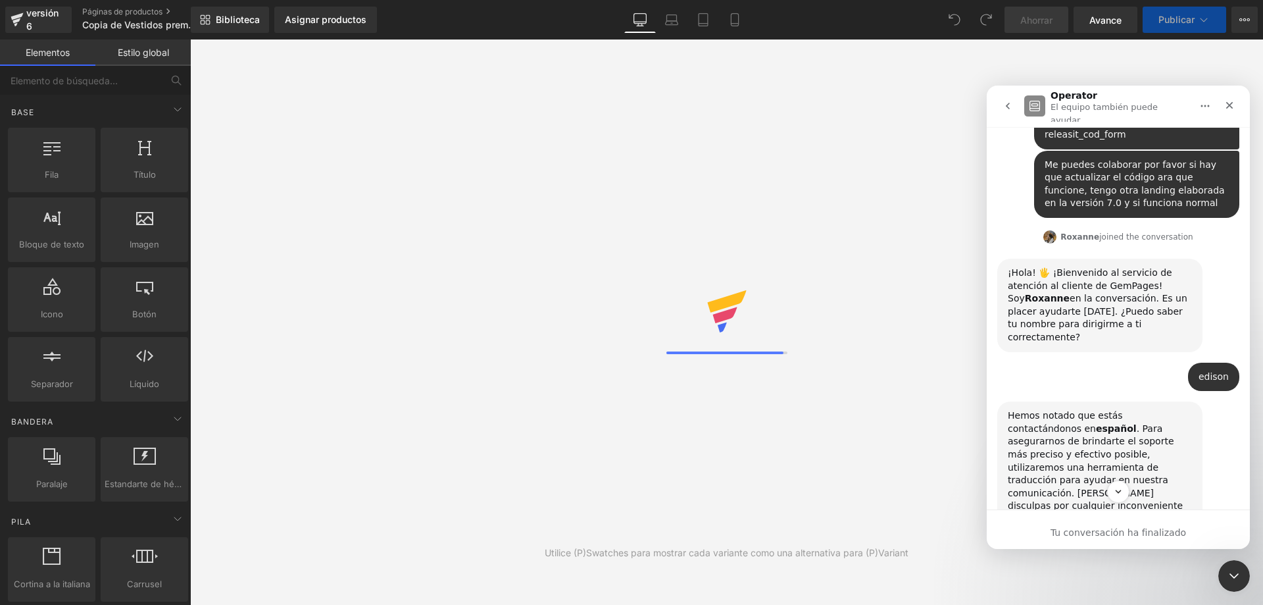
click at [1010, 101] on icon "go back" at bounding box center [1008, 106] width 11 height 11
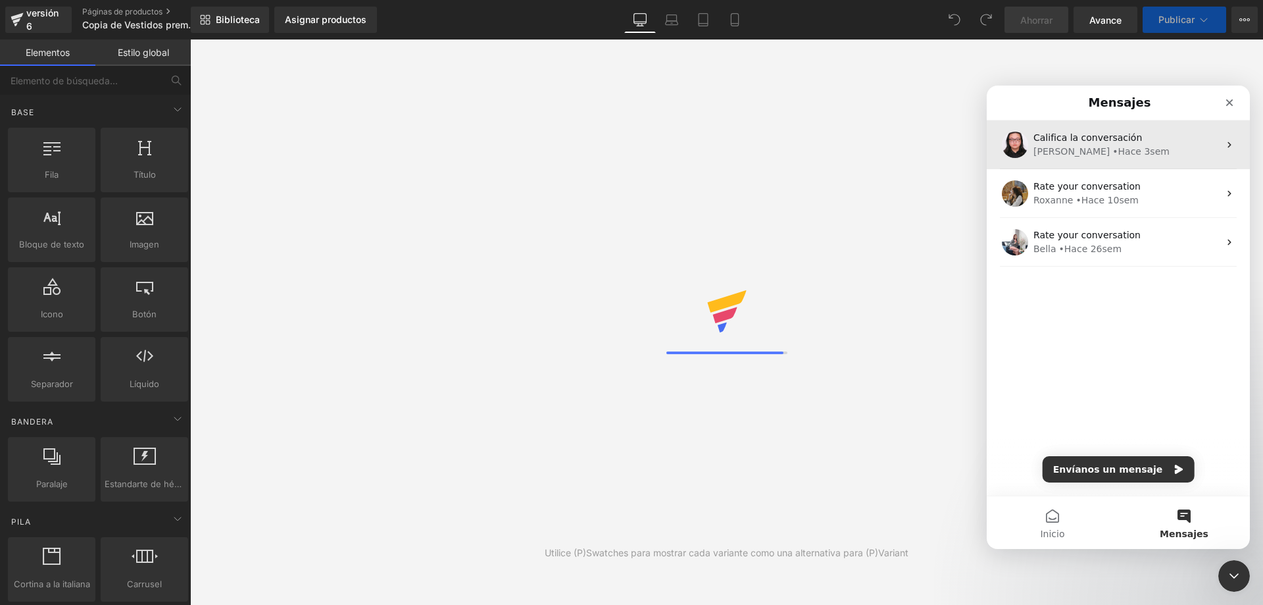
scroll to position [0, 0]
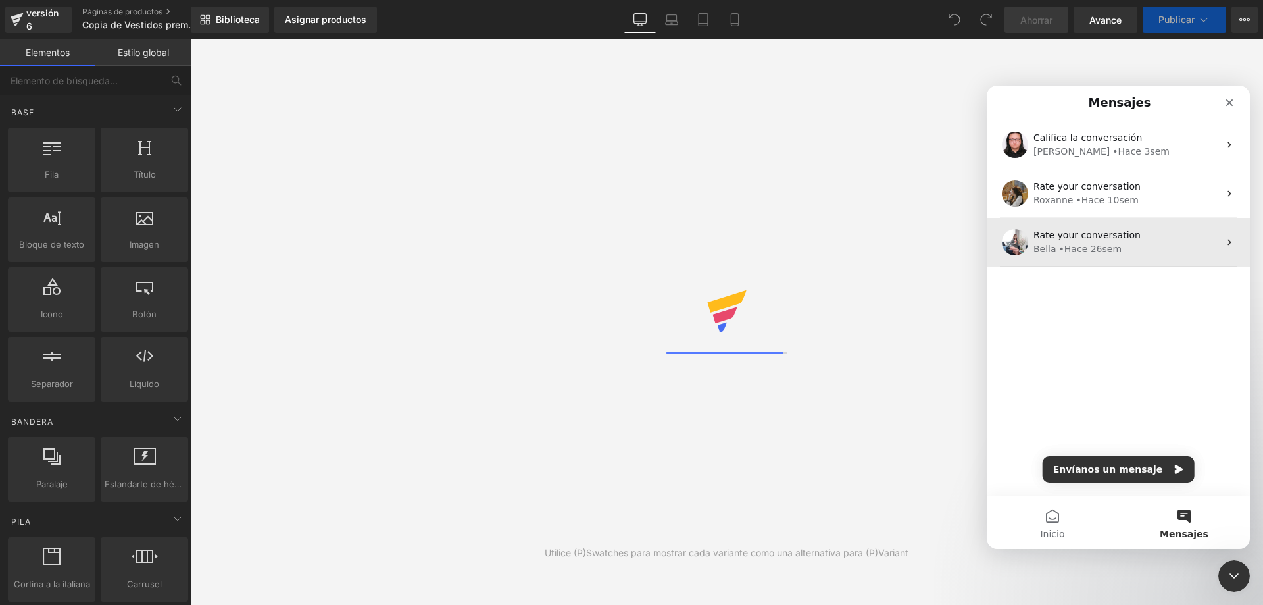
drag, startPoint x: 1224, startPoint y: 233, endPoint x: 1181, endPoint y: 218, distance: 45.8
click at [1177, 220] on div "Rate your conversation [PERSON_NAME] 26sem" at bounding box center [1118, 242] width 263 height 49
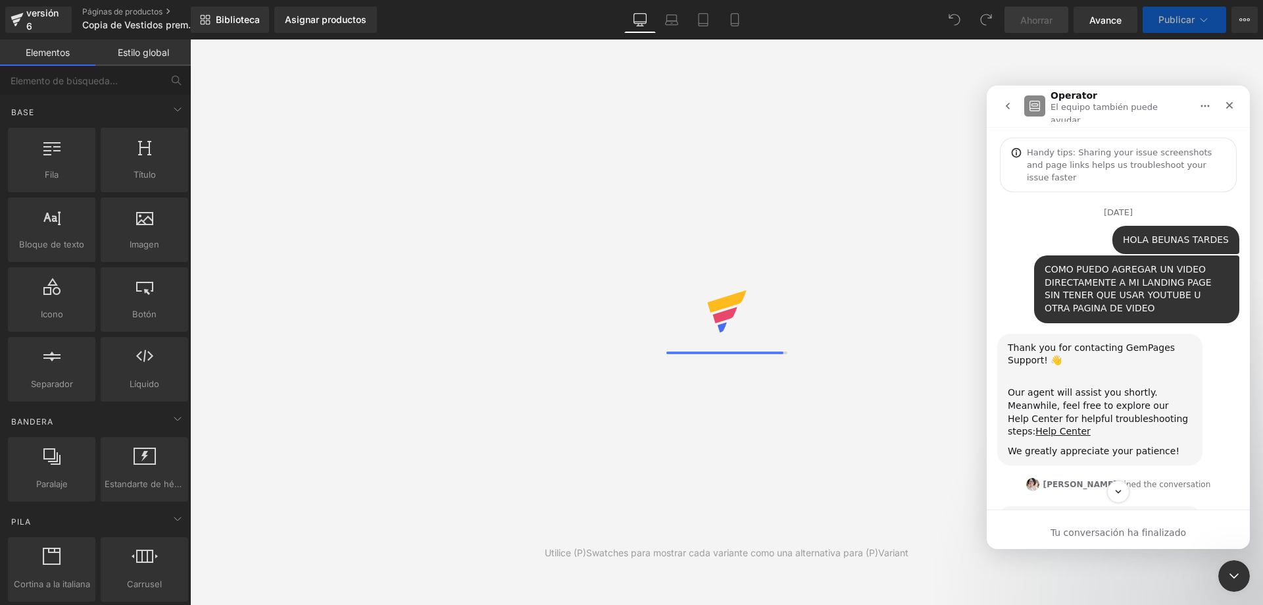
click at [1200, 102] on button "Inicio" at bounding box center [1205, 105] width 25 height 25
click at [998, 102] on button "go back" at bounding box center [1008, 105] width 25 height 25
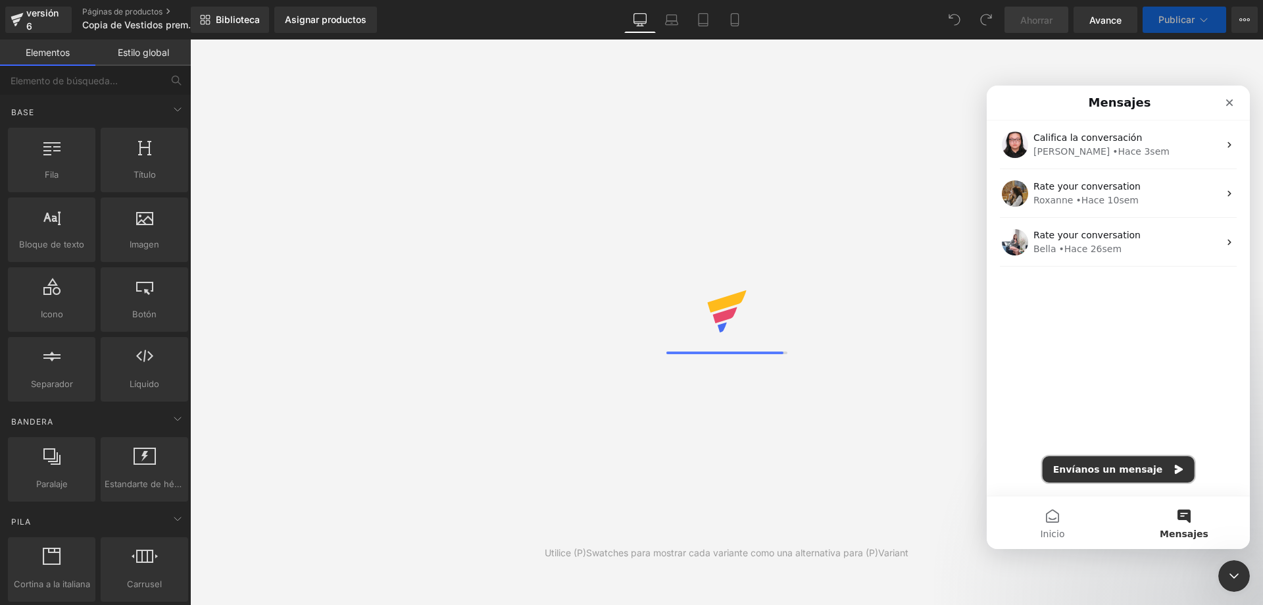
click at [1164, 463] on button "Envíanos un mensaje" at bounding box center [1119, 469] width 152 height 26
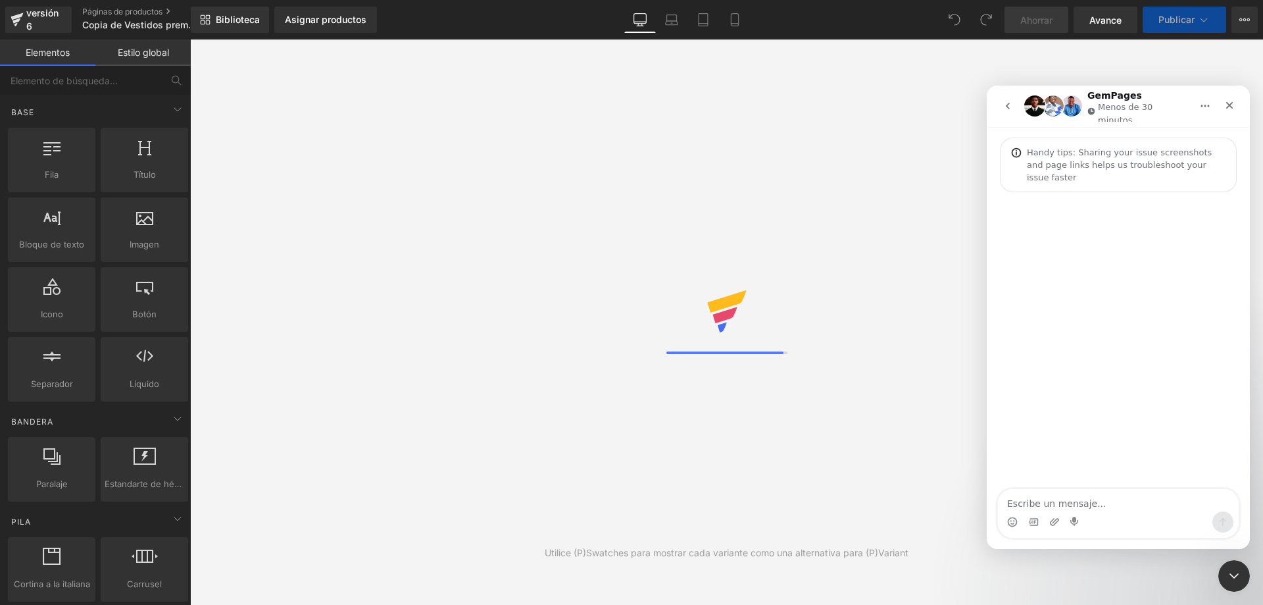
click at [1065, 502] on textarea "Escribe un mensaje..." at bounding box center [1118, 500] width 241 height 22
click at [1147, 502] on textarea "Buenas tardes por favor hablar en spañol" at bounding box center [1118, 500] width 241 height 22
type textarea "Buenas tardes por favor hablar en español"
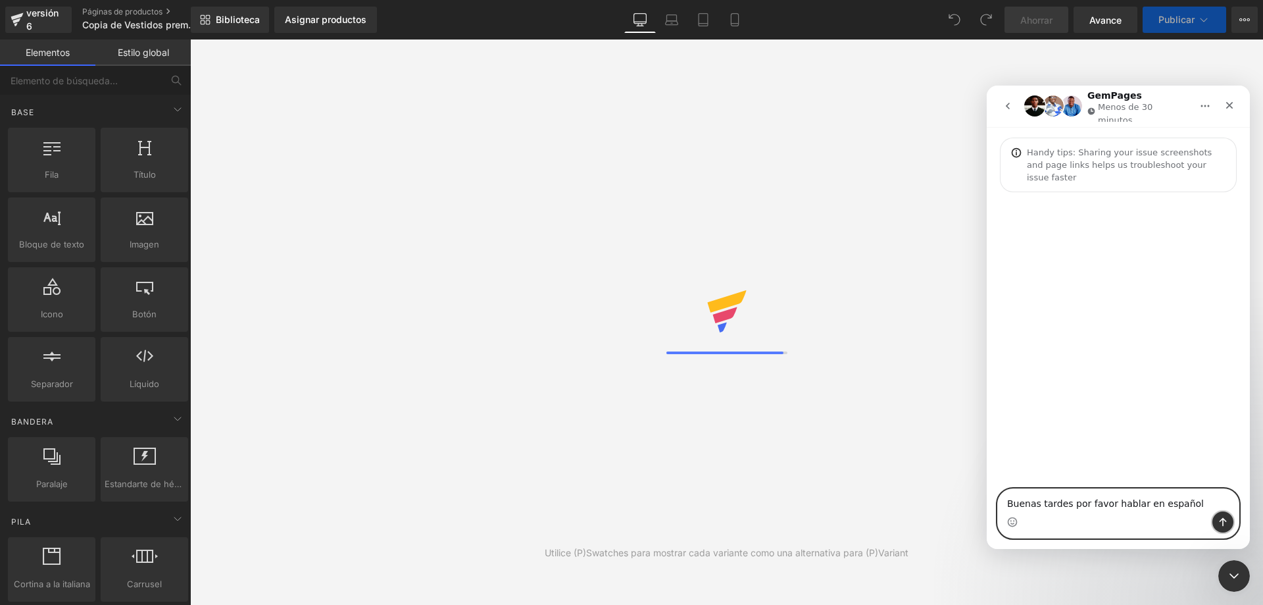
click at [1221, 521] on icon "Enviar un mensaje…" at bounding box center [1223, 522] width 7 height 9
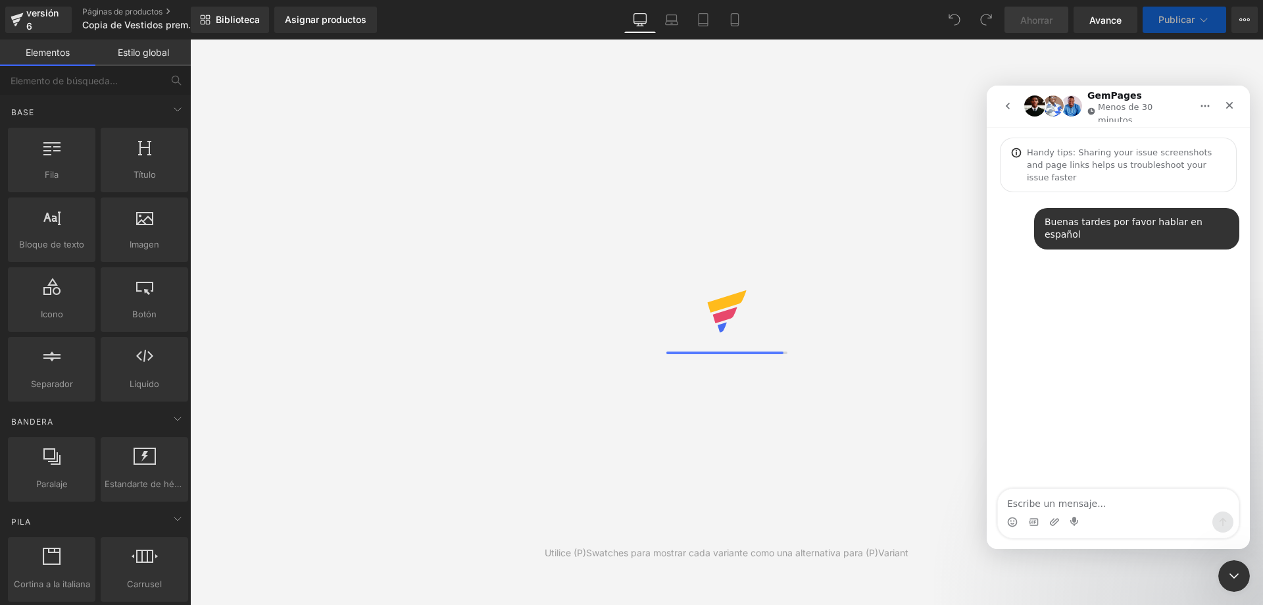
click at [1092, 508] on textarea "Escribe un mensaje..." at bounding box center [1118, 500] width 241 height 22
click at [1092, 508] on textarea "Sol" at bounding box center [1118, 500] width 241 height 22
click at [1052, 500] on textarea "Sol" at bounding box center [1118, 500] width 241 height 22
click at [1020, 501] on textarea "Sol" at bounding box center [1118, 500] width 241 height 22
click at [1021, 505] on textarea "Sol" at bounding box center [1118, 500] width 241 height 22
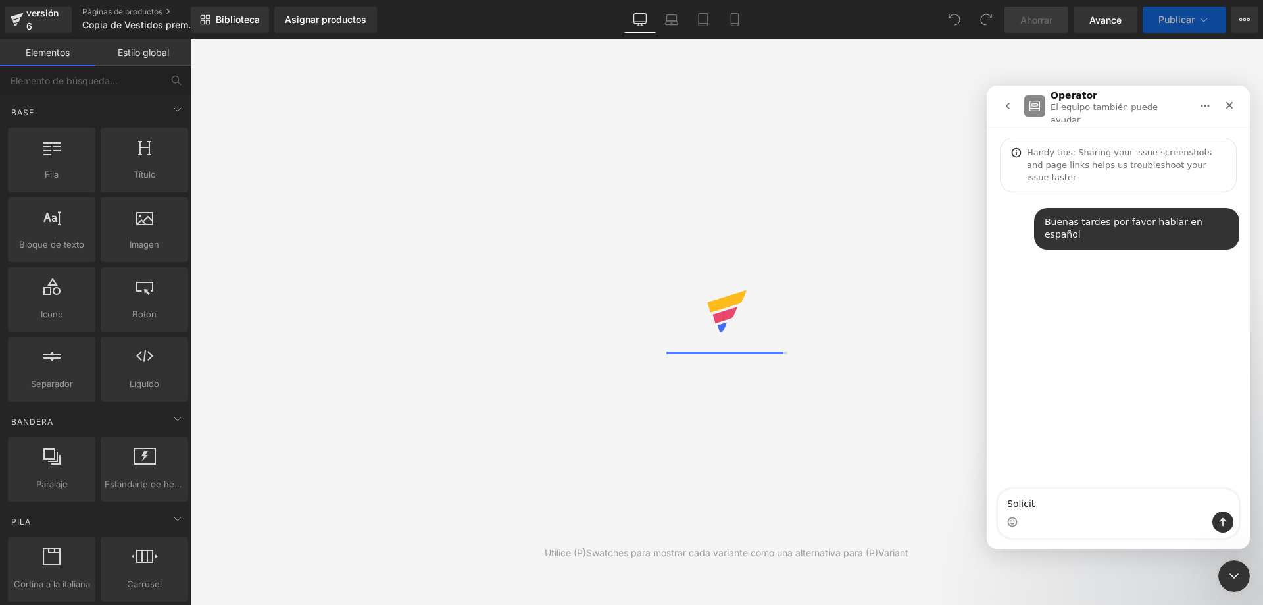
click at [1016, 500] on textarea "Sol" at bounding box center [1118, 500] width 241 height 22
click at [1042, 503] on textarea "Sol" at bounding box center [1118, 500] width 241 height 22
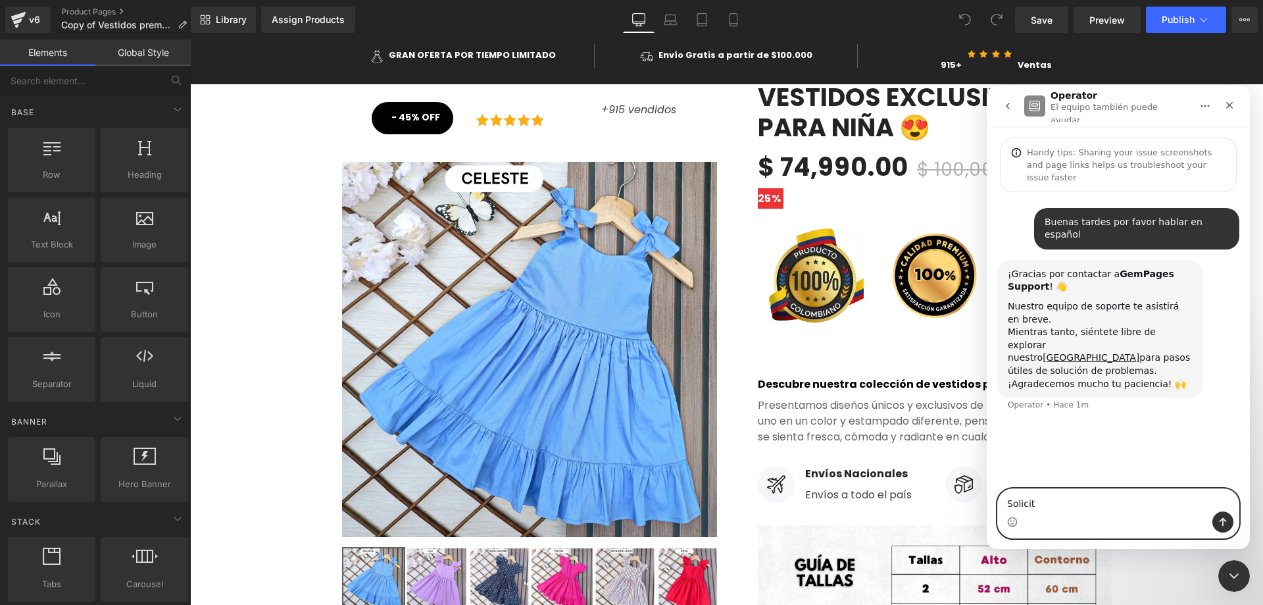
click at [1075, 507] on textarea "Solicit" at bounding box center [1118, 500] width 241 height 22
type textarea "Solicito por favor de su ayuda"
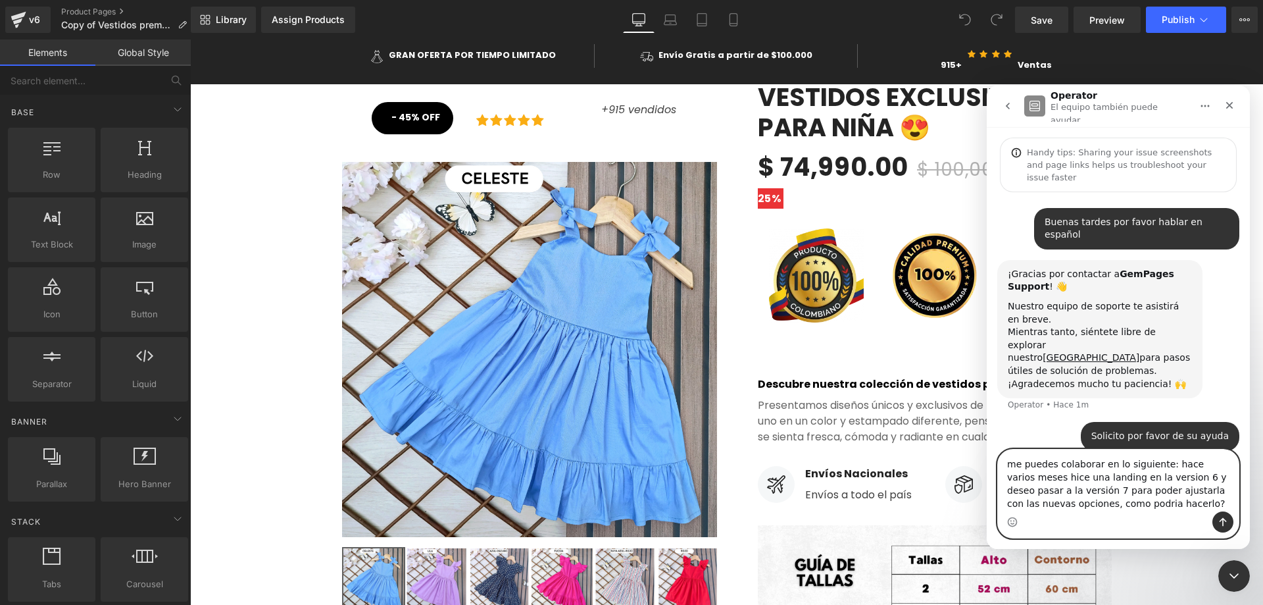
drag, startPoint x: 1059, startPoint y: 476, endPoint x: 1099, endPoint y: 505, distance: 49.5
click at [1099, 505] on textarea "me puedes colaborar en lo siguiente: hace varios meses hice una landing en la v…" at bounding box center [1118, 480] width 241 height 62
type textarea "me puedes colaborar en lo siguiente: hace varios meses hice una landing en la v…"
click at [1220, 517] on icon "Enviar un mensaje…" at bounding box center [1223, 522] width 11 height 11
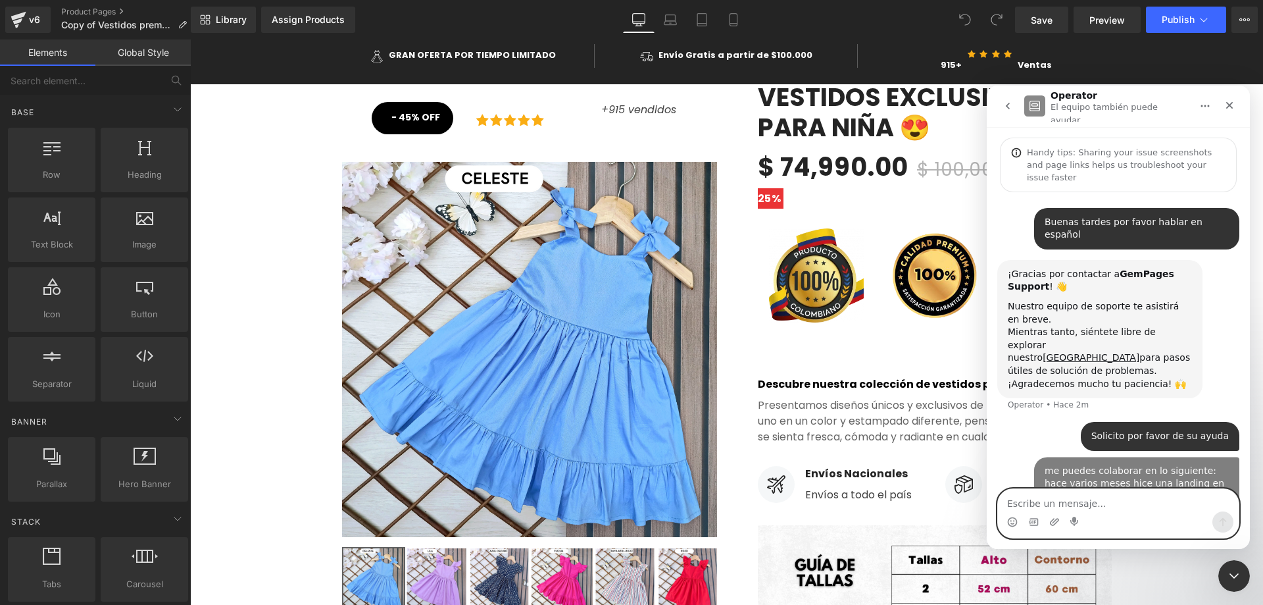
scroll to position [14, 0]
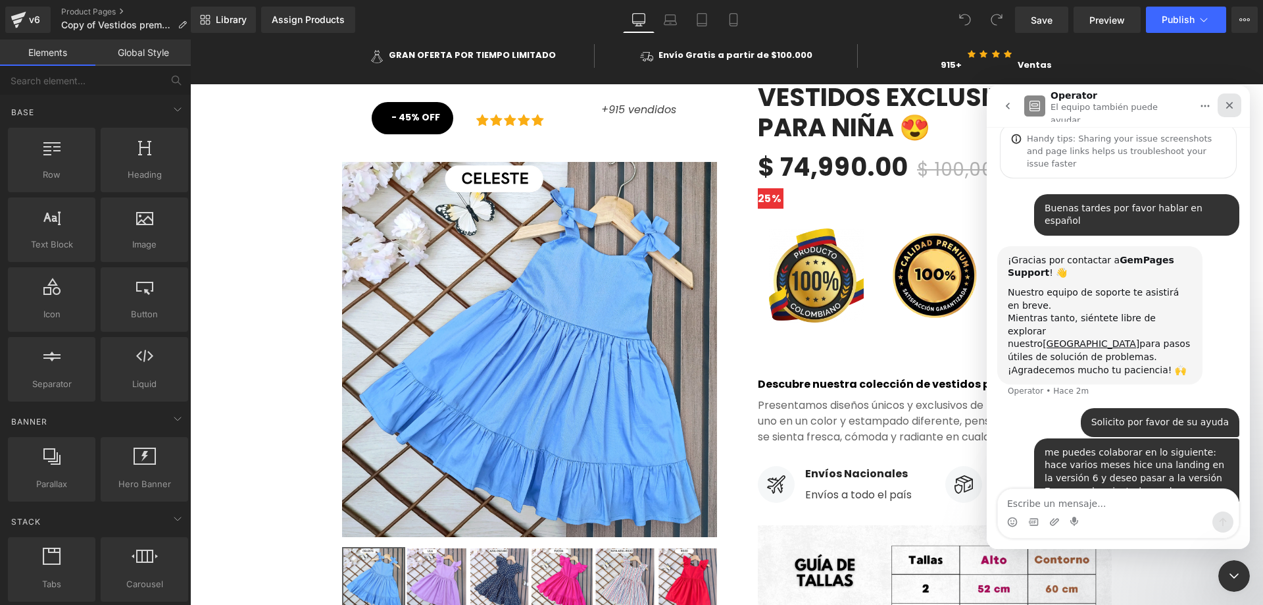
click at [1233, 101] on icon "Cerrar" at bounding box center [1230, 105] width 11 height 11
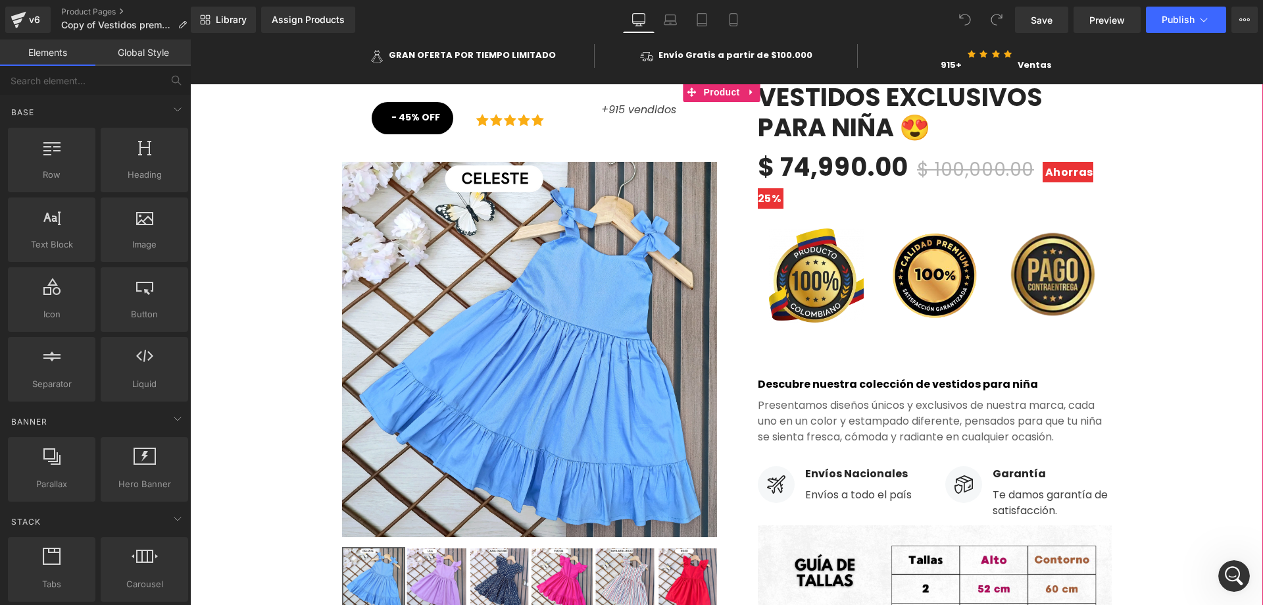
scroll to position [0, 0]
click at [1174, 249] on div "- 45% OFF Button Icon Icon Icon Icon Icon Icon List Hoz Icon List +915 vendidos…" at bounding box center [726, 543] width 1073 height 923
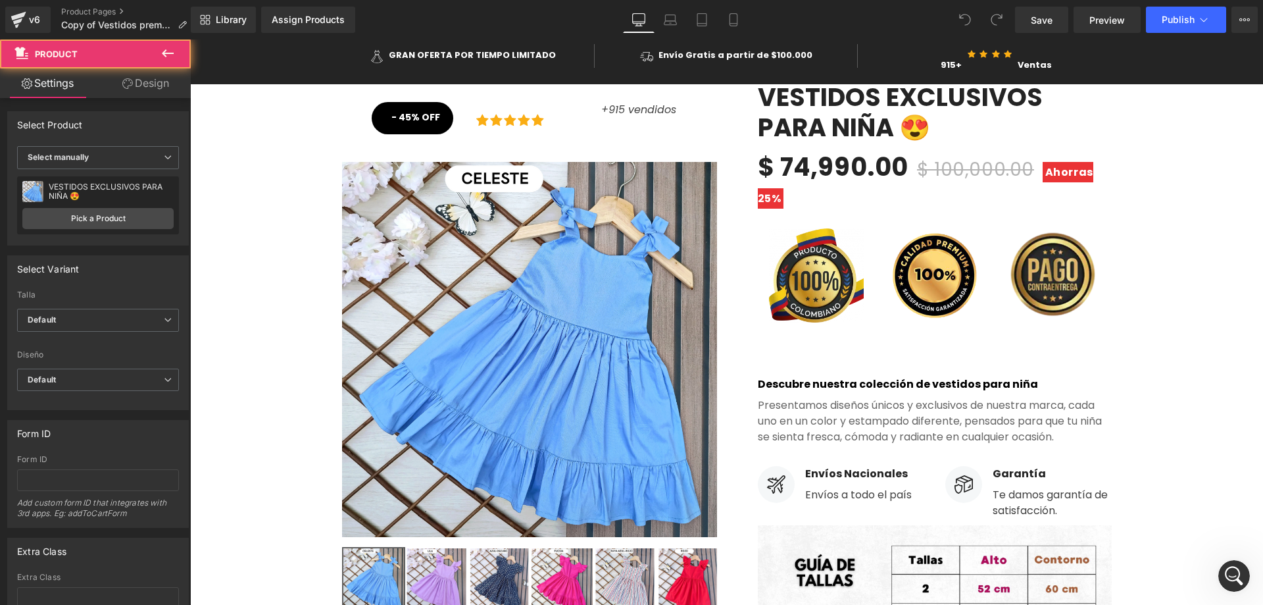
scroll to position [14, 0]
click at [213, 163] on div "- 45% OFF Button Icon Icon Icon Icon Icon Icon List Hoz Icon List +915 vendidos…" at bounding box center [726, 543] width 1073 height 923
click at [734, 12] on link "Mobile" at bounding box center [734, 20] width 32 height 26
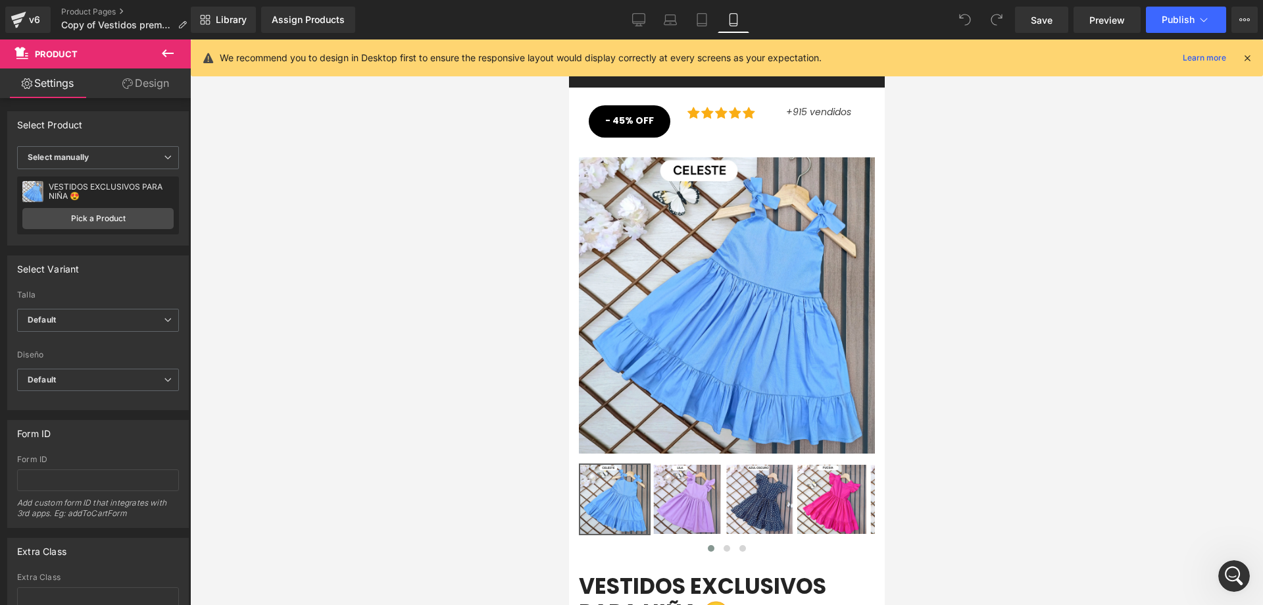
click at [1250, 58] on icon at bounding box center [1248, 58] width 12 height 12
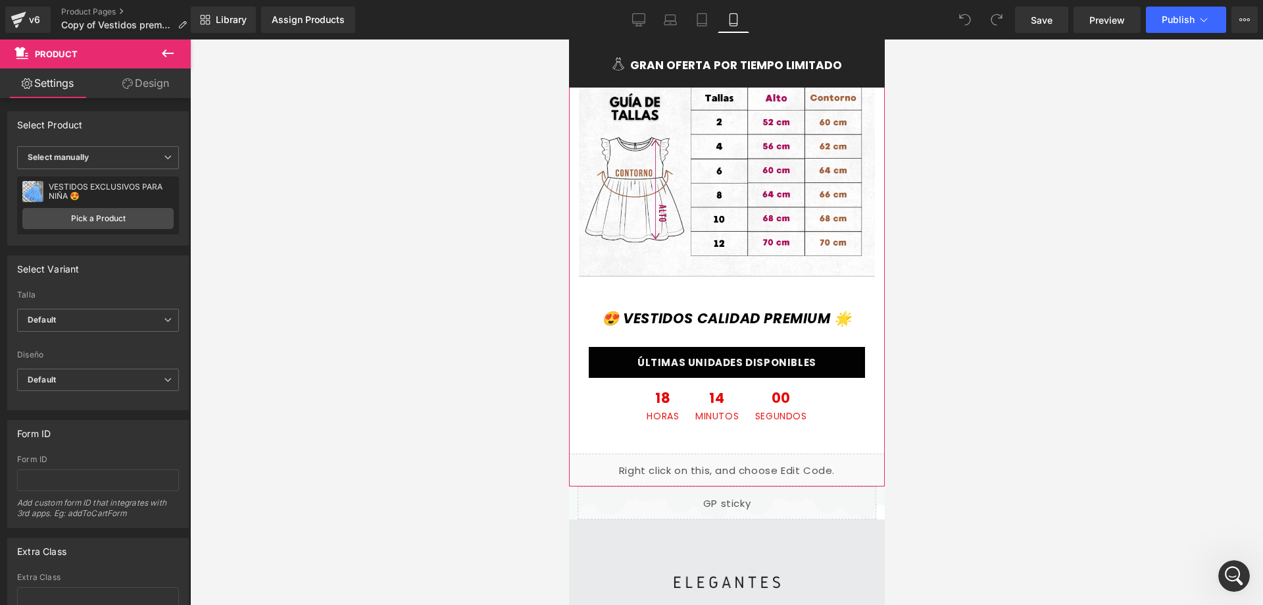
scroll to position [921, 0]
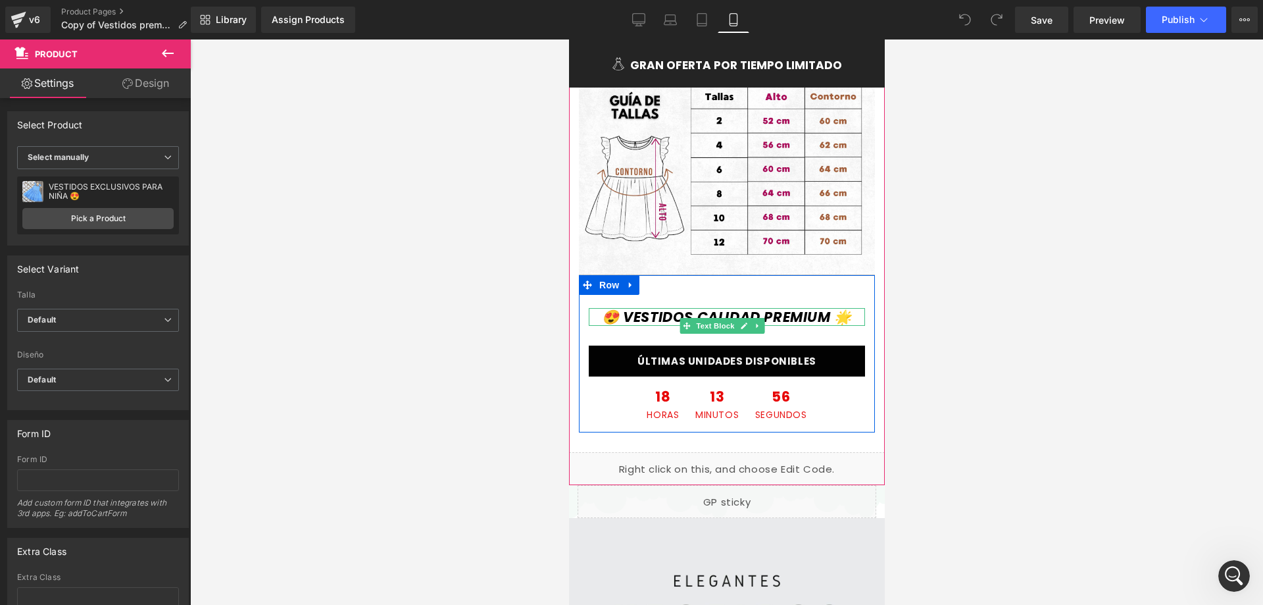
drag, startPoint x: 641, startPoint y: 307, endPoint x: 713, endPoint y: 309, distance: 71.8
click at [641, 308] on p "😍 VESTIDOS CALIDAD PREMIUM 🌟" at bounding box center [726, 317] width 276 height 18
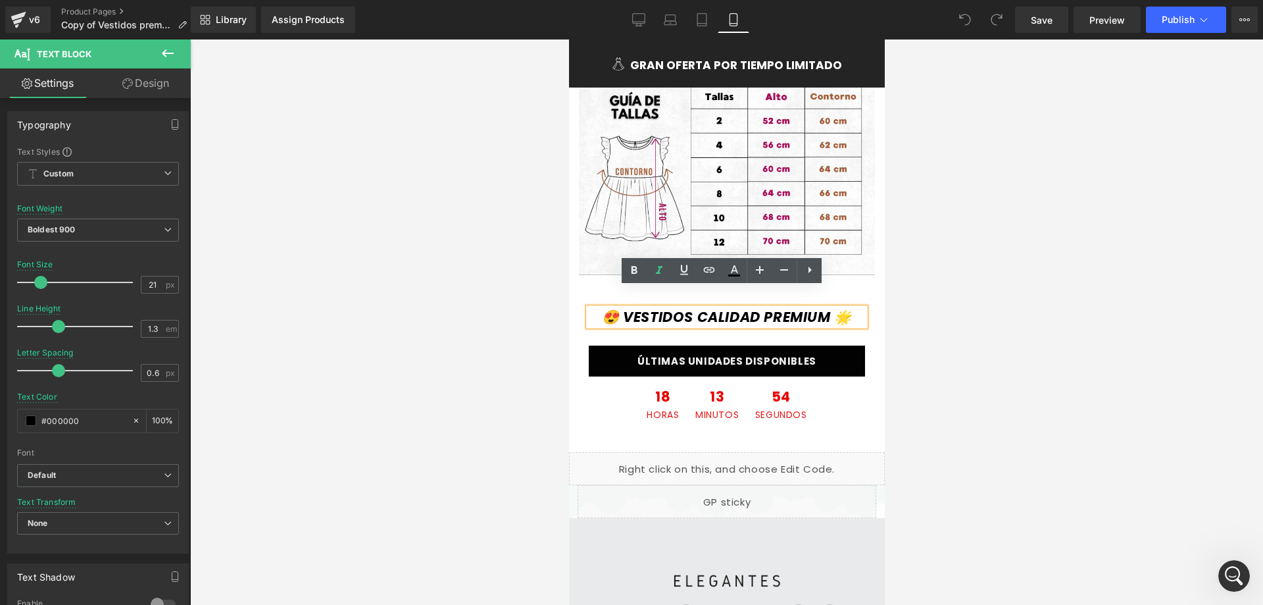
click at [735, 308] on p "😍 VESTIDOS CALIDAD PREMIUM 🌟" at bounding box center [726, 317] width 276 height 18
drag, startPoint x: 701, startPoint y: 317, endPoint x: 597, endPoint y: 300, distance: 105.9
click at [597, 308] on p "😍 VESTIDOS CALIDAD PREMIUM 🌟" at bounding box center [726, 317] width 276 height 18
click at [767, 323] on p "😍 VESTIDOS CALIDAD PREMIUM 🌟" at bounding box center [726, 317] width 276 height 18
click at [612, 307] on icon "😍 VESTIDOS CALIDAD PREMIUM 🌟" at bounding box center [726, 316] width 250 height 19
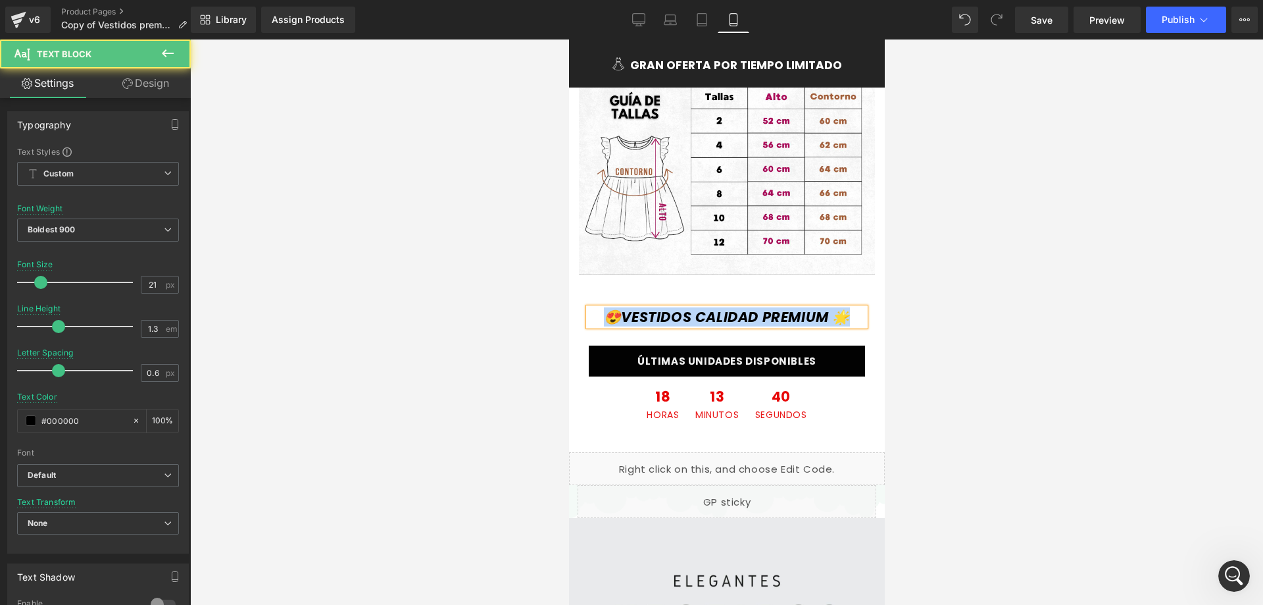
drag, startPoint x: 756, startPoint y: 308, endPoint x: 597, endPoint y: 299, distance: 159.5
click at [597, 308] on p "😍VESTIDOS CALIDAD PREMIUM 🌟" at bounding box center [726, 317] width 276 height 18
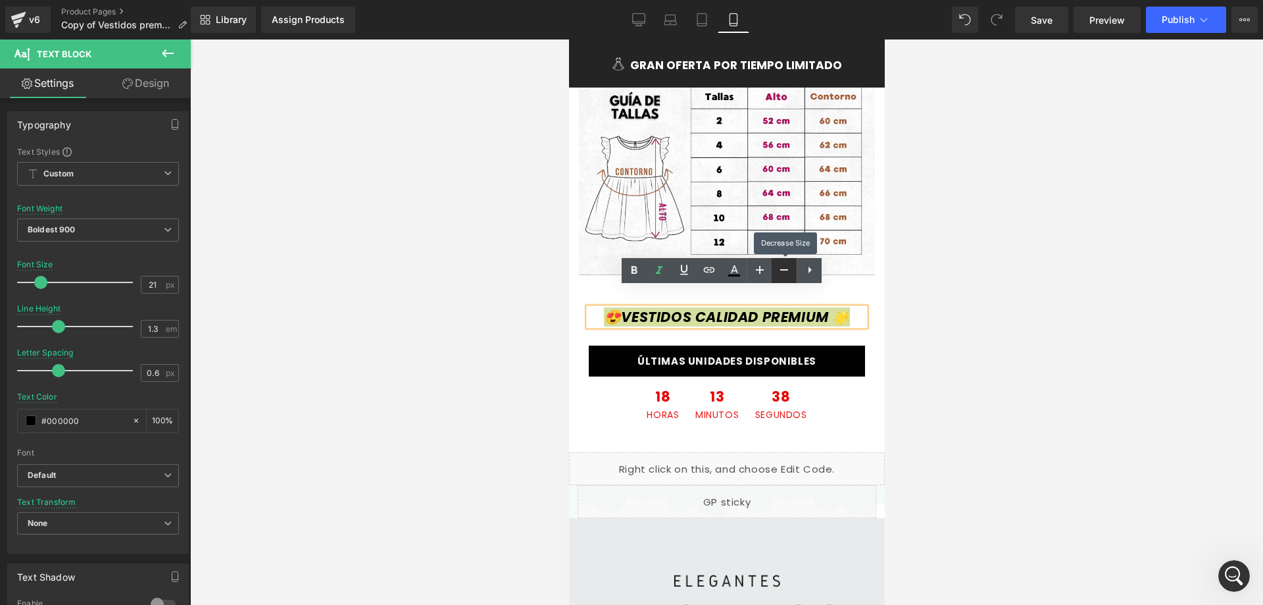
click at [785, 273] on icon at bounding box center [784, 270] width 16 height 16
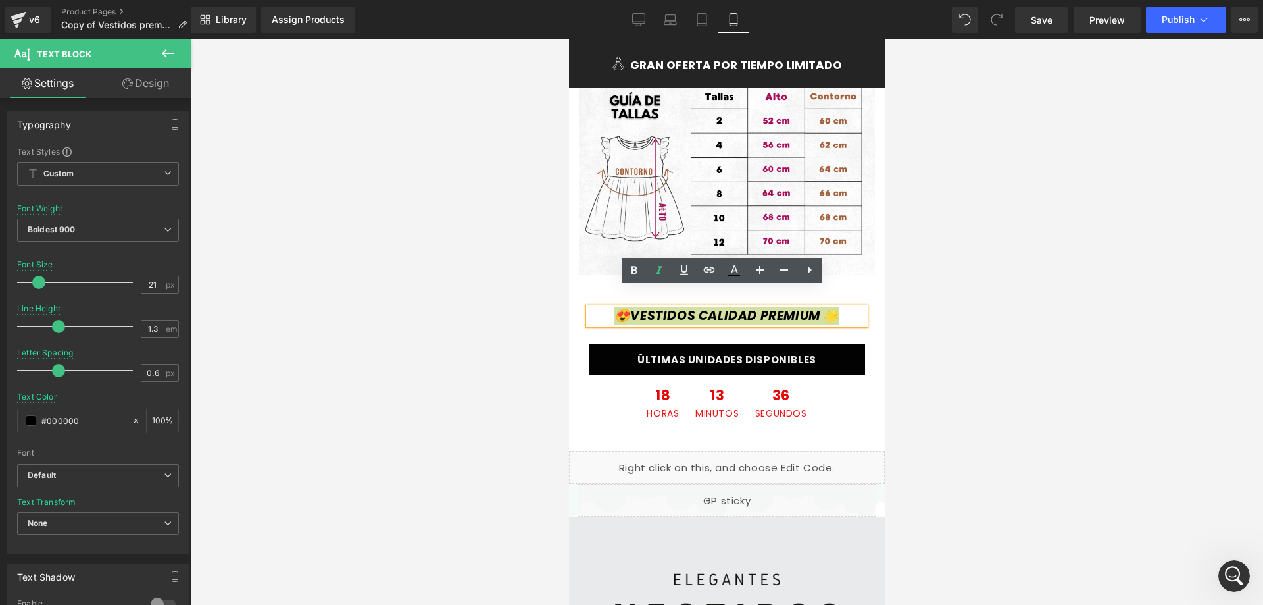
click at [1002, 137] on div at bounding box center [726, 321] width 1073 height 565
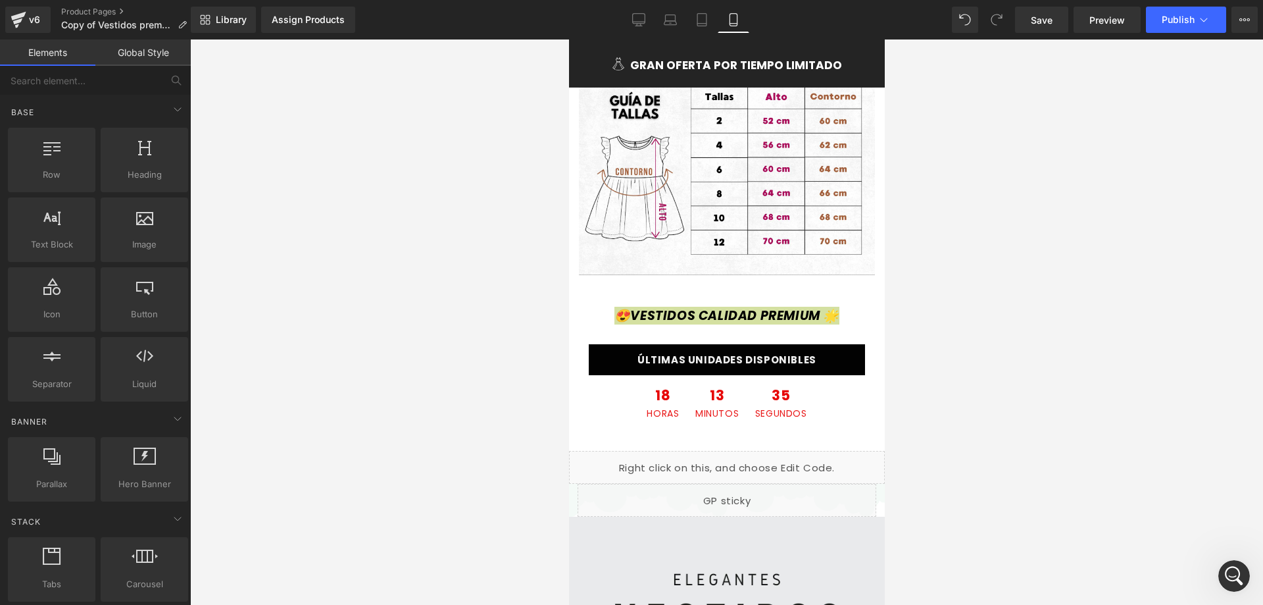
click at [1013, 232] on div at bounding box center [726, 321] width 1073 height 565
click at [919, 298] on div at bounding box center [726, 321] width 1073 height 565
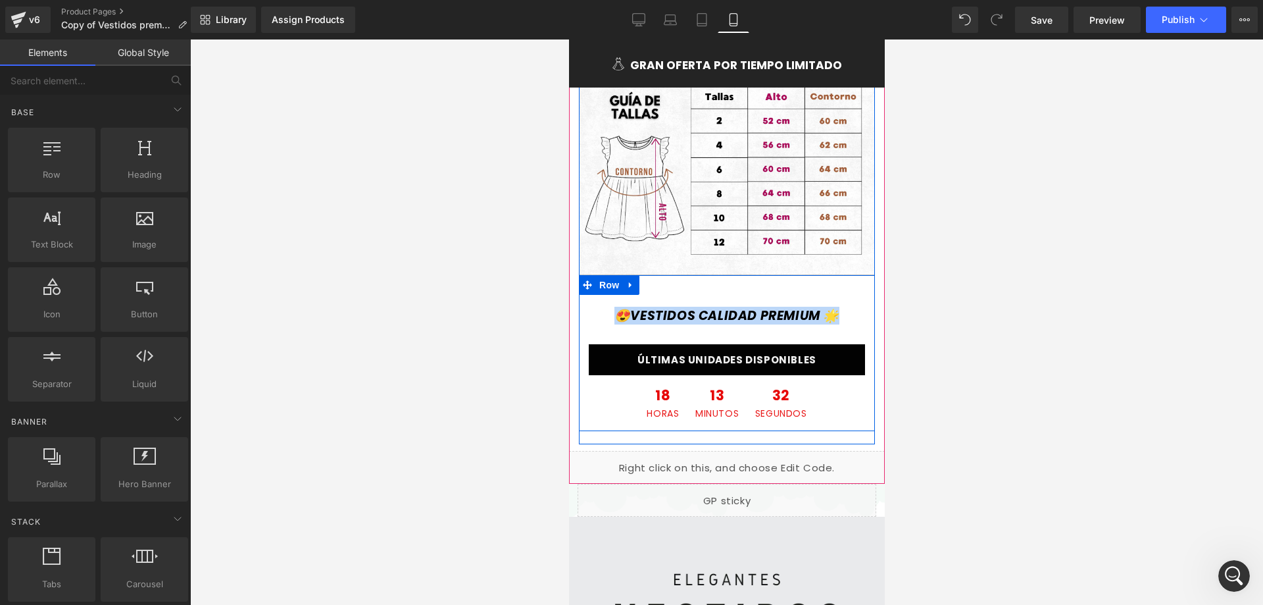
click at [666, 308] on div "😍VESTIDOS CALIDAD PREMIUM 🌟 Text Block" at bounding box center [726, 316] width 276 height 16
click at [673, 307] on icon "😍VESTIDOS CALIDAD PREMIUM 🌟" at bounding box center [726, 316] width 225 height 18
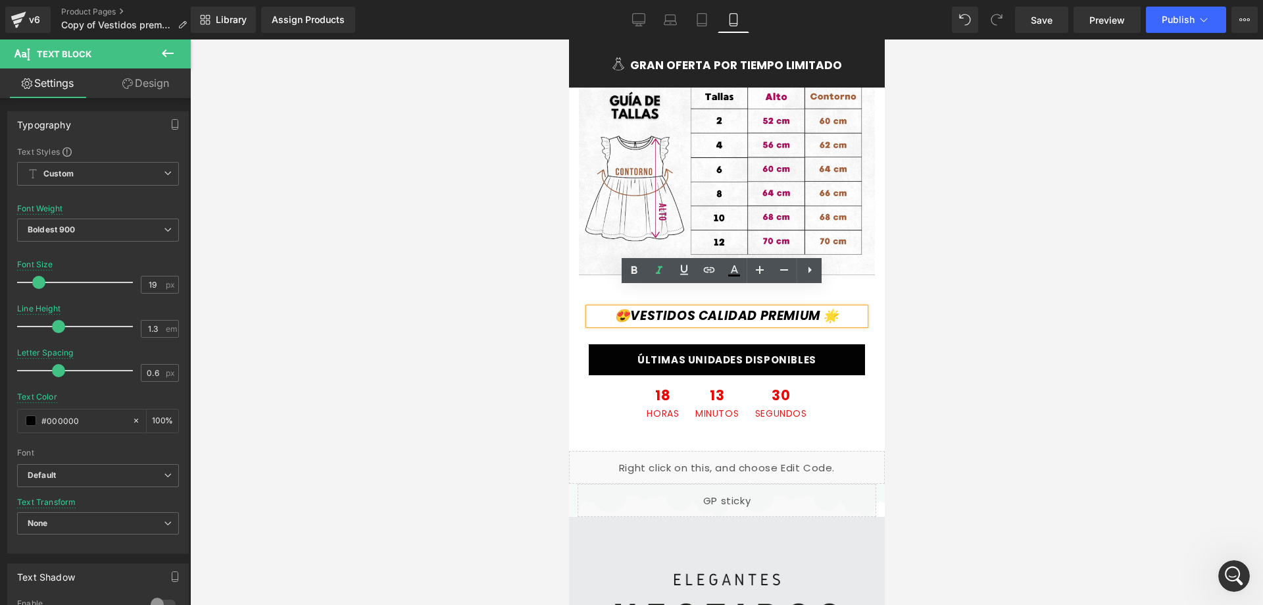
click at [767, 307] on icon "😍VESTIDOS CALIDAD PREMIUM 🌟" at bounding box center [726, 316] width 225 height 18
click at [909, 288] on div at bounding box center [726, 321] width 1073 height 565
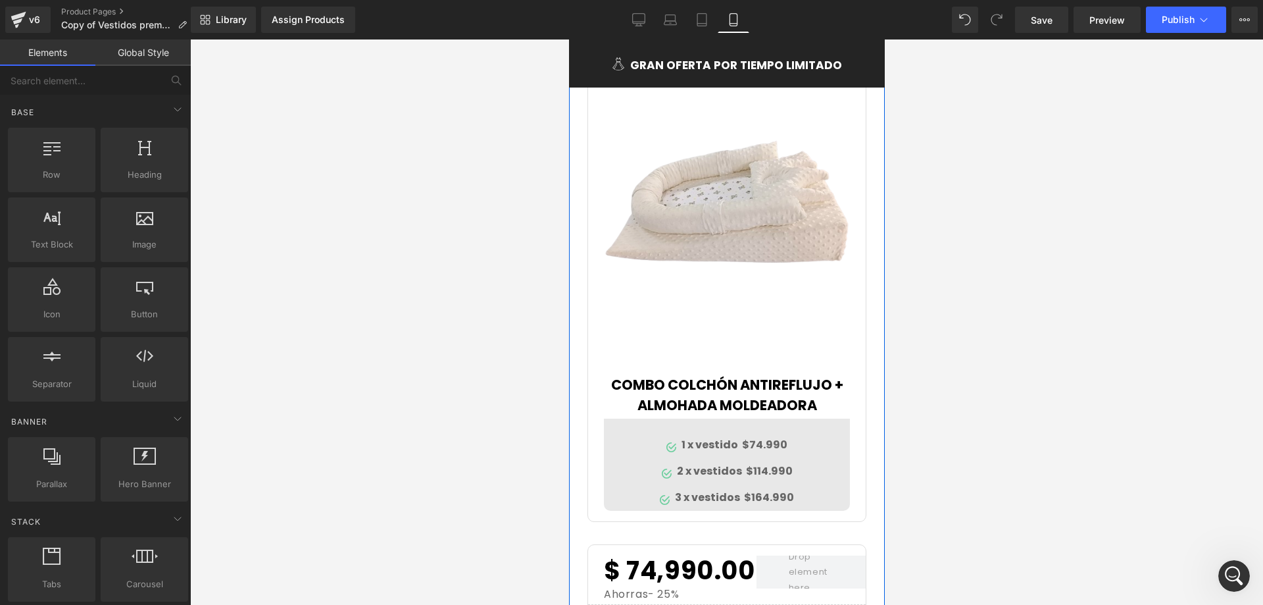
scroll to position [4409, 0]
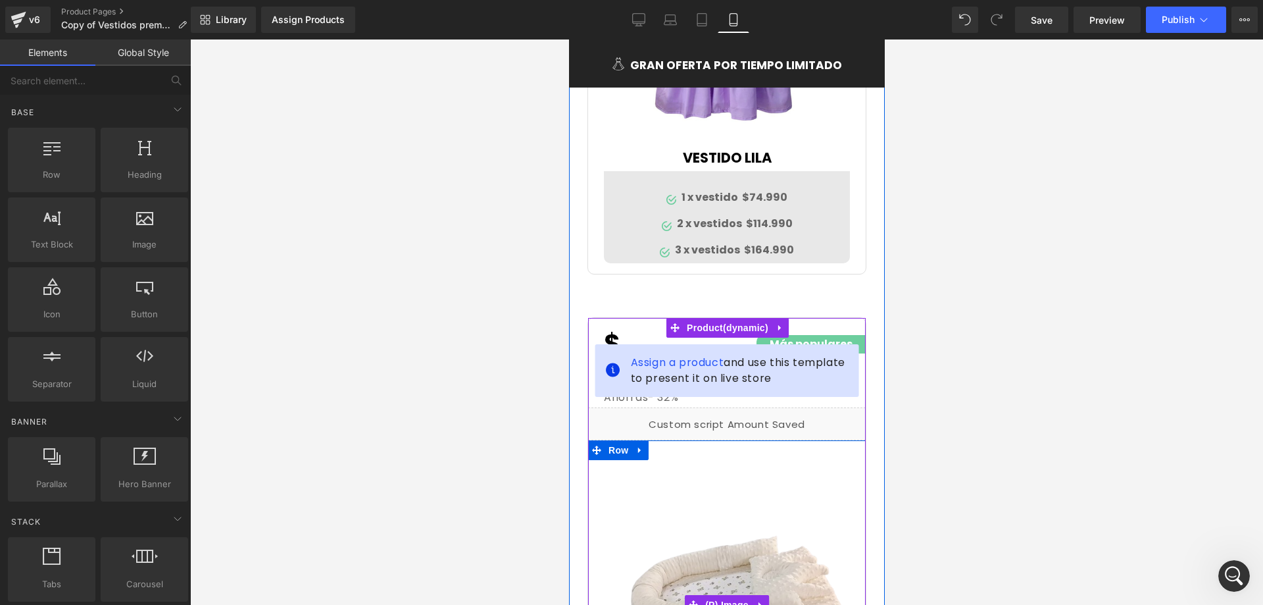
click at [710, 451] on img at bounding box center [726, 605] width 246 height 308
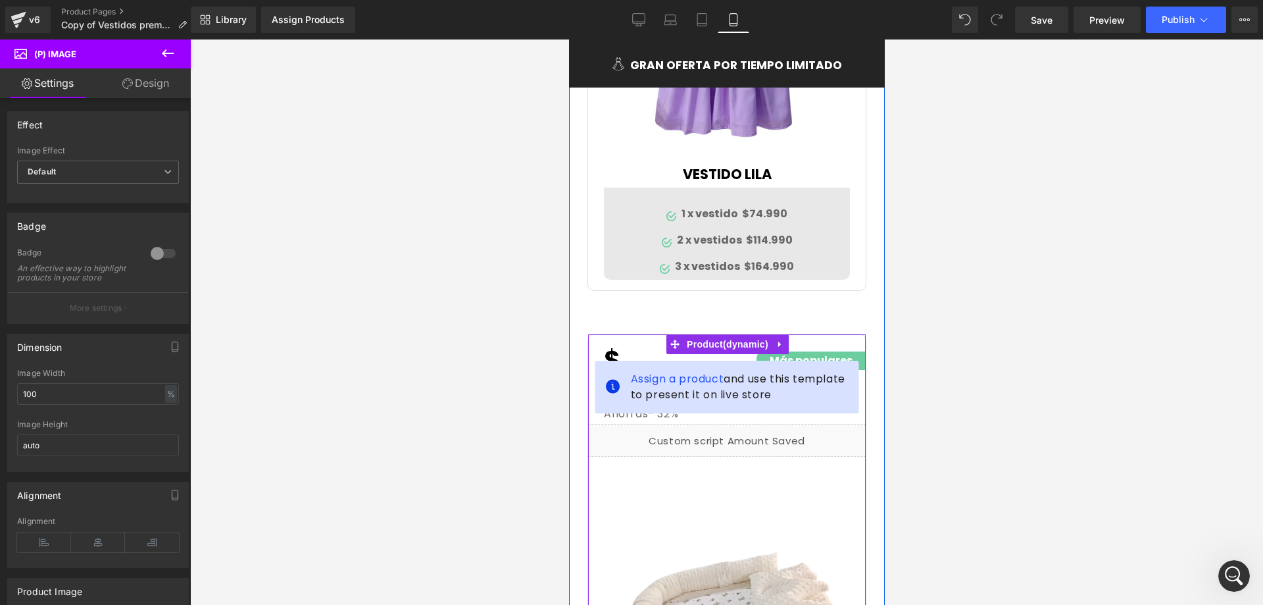
scroll to position [4475, 0]
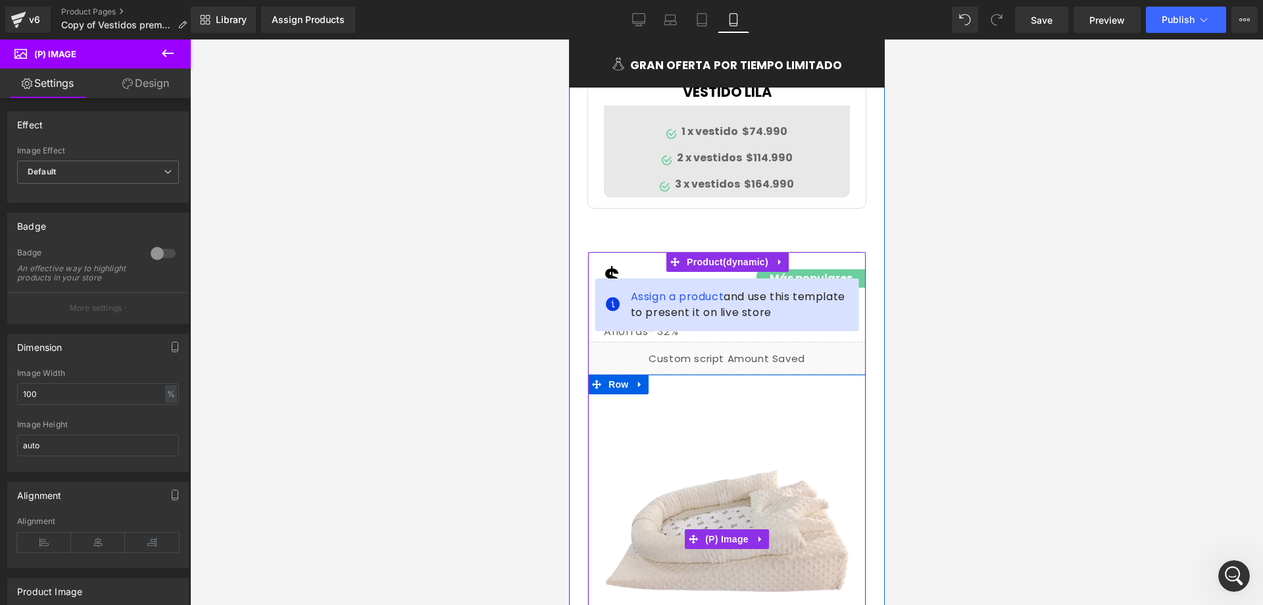
click at [716, 385] on img at bounding box center [726, 539] width 246 height 308
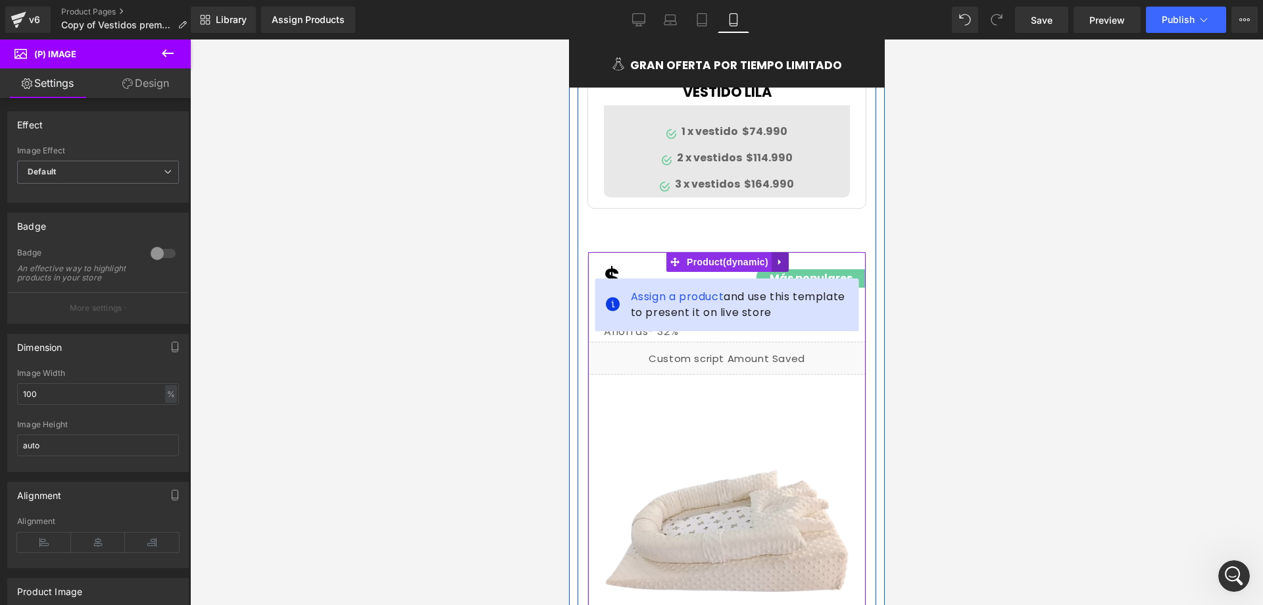
click at [778, 259] on icon at bounding box center [779, 262] width 3 height 6
click at [787, 252] on link at bounding box center [788, 262] width 17 height 20
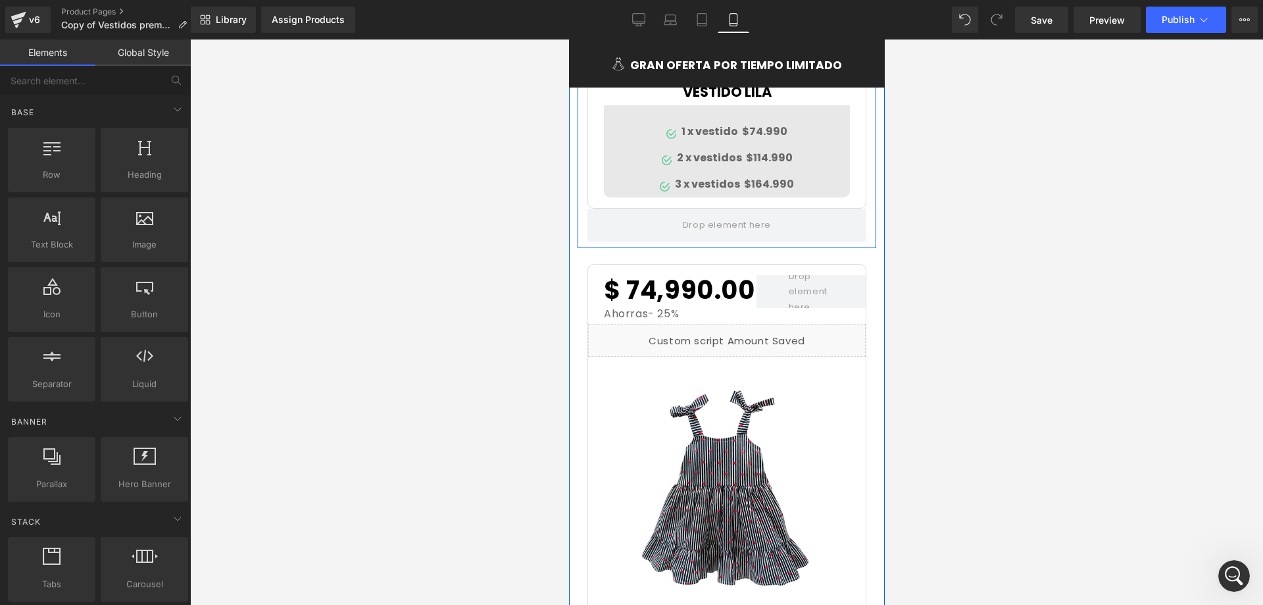
click at [971, 253] on div at bounding box center [726, 321] width 1073 height 565
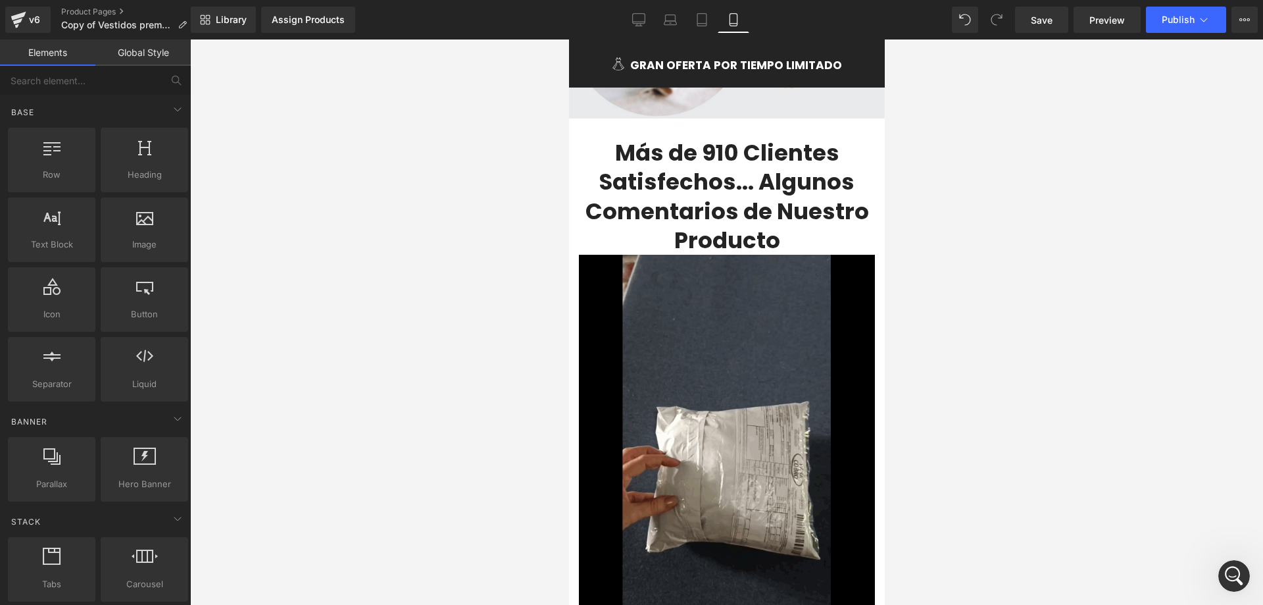
scroll to position [7699, 0]
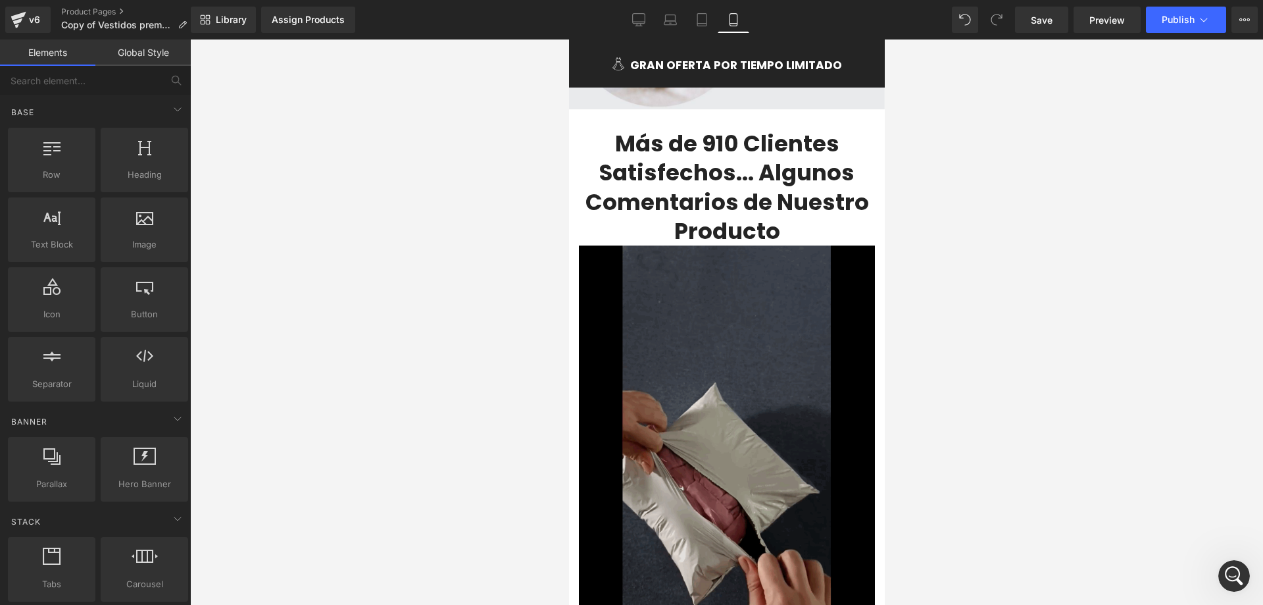
click at [715, 246] on img at bounding box center [726, 430] width 296 height 370
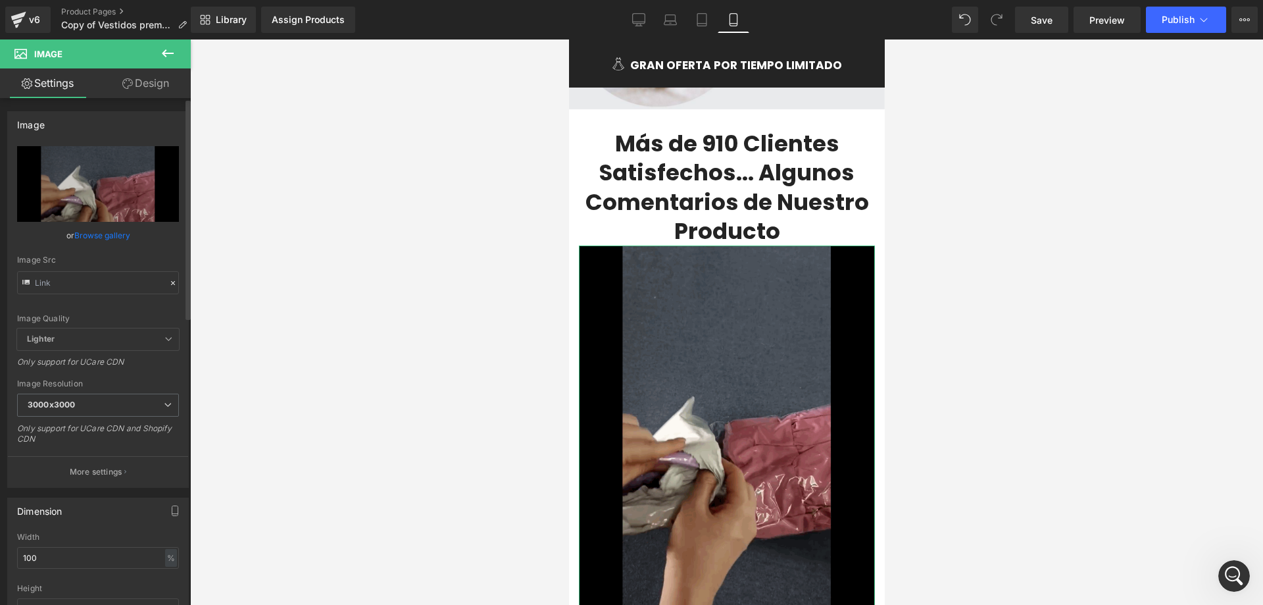
click at [158, 336] on span "Lighter" at bounding box center [98, 339] width 162 height 22
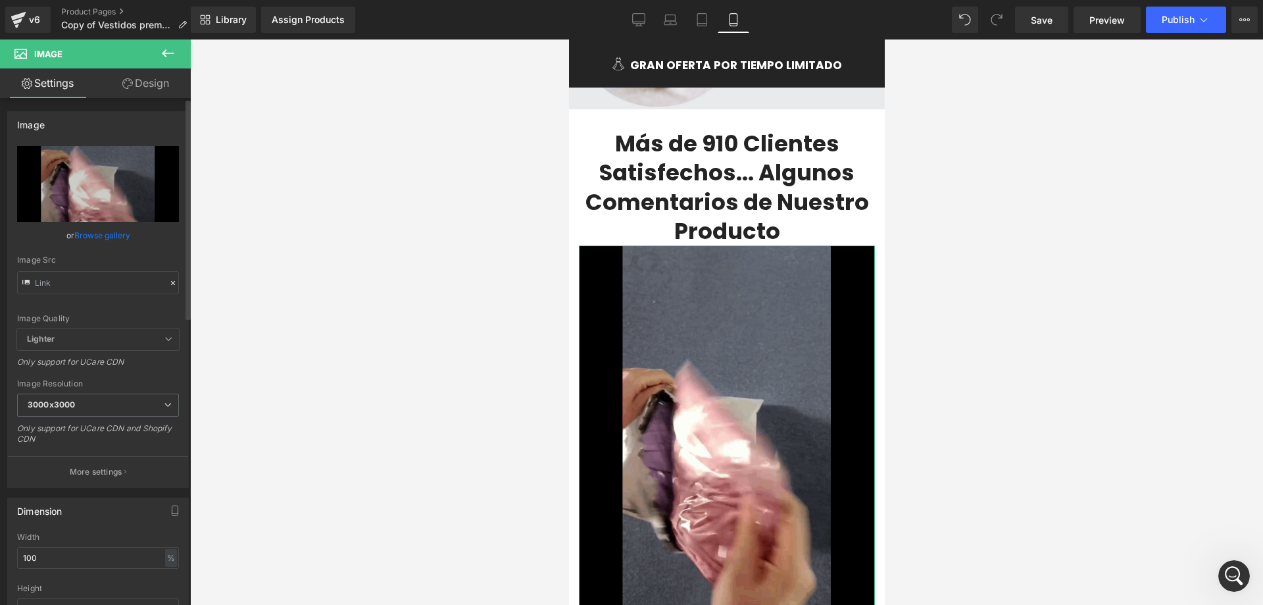
click at [138, 337] on span "Lighter" at bounding box center [98, 339] width 162 height 22
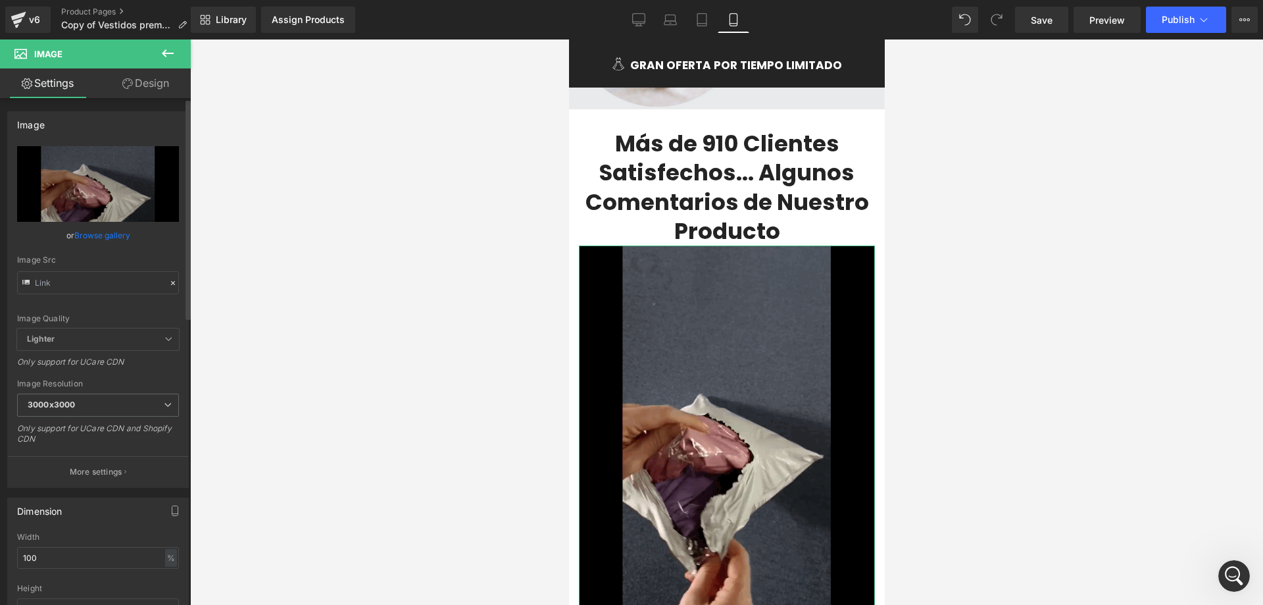
click at [168, 337] on span "Lighter" at bounding box center [98, 339] width 162 height 22
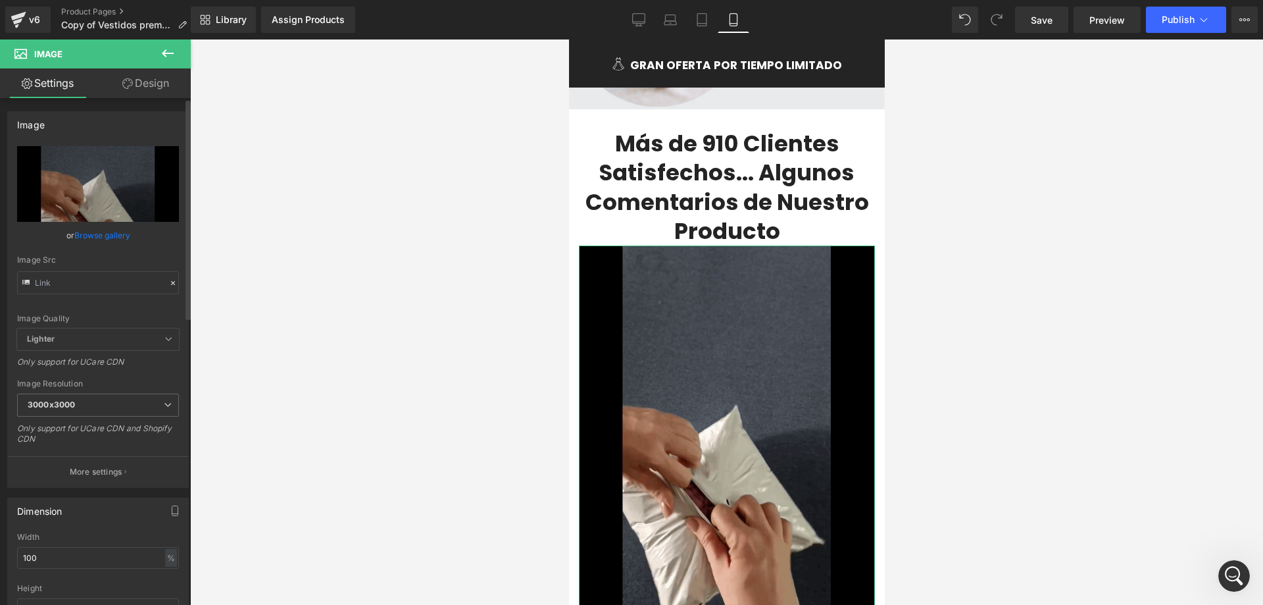
click at [165, 335] on icon at bounding box center [169, 339] width 8 height 8
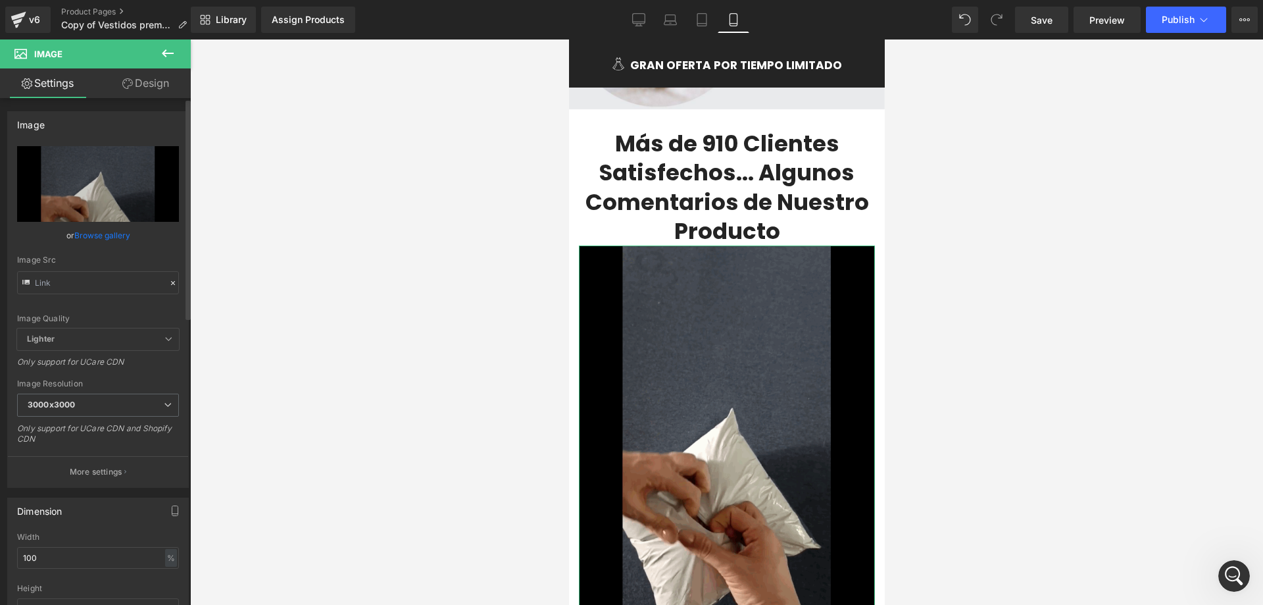
click at [165, 335] on icon at bounding box center [169, 339] width 8 height 8
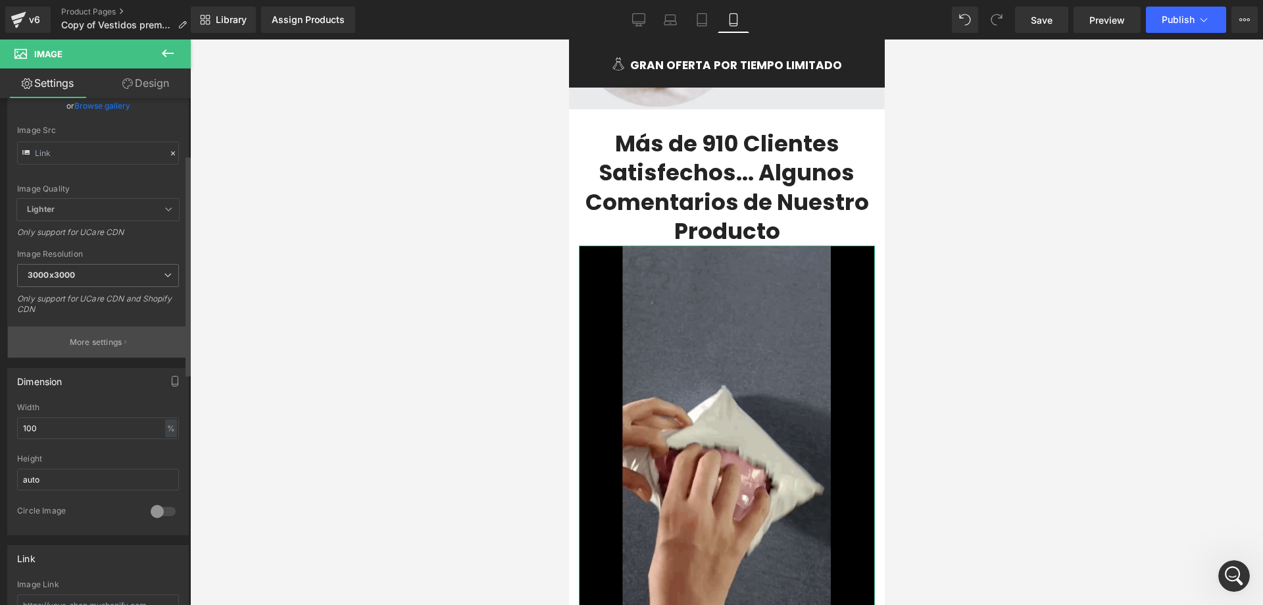
scroll to position [197, 0]
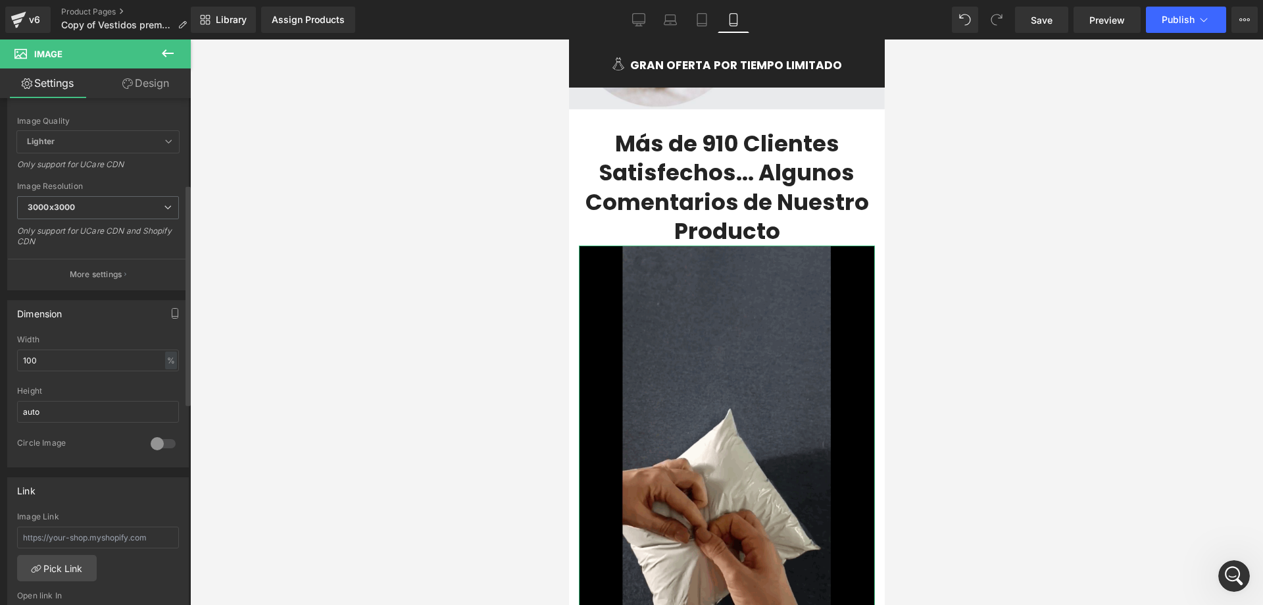
click at [161, 437] on div at bounding box center [163, 443] width 32 height 21
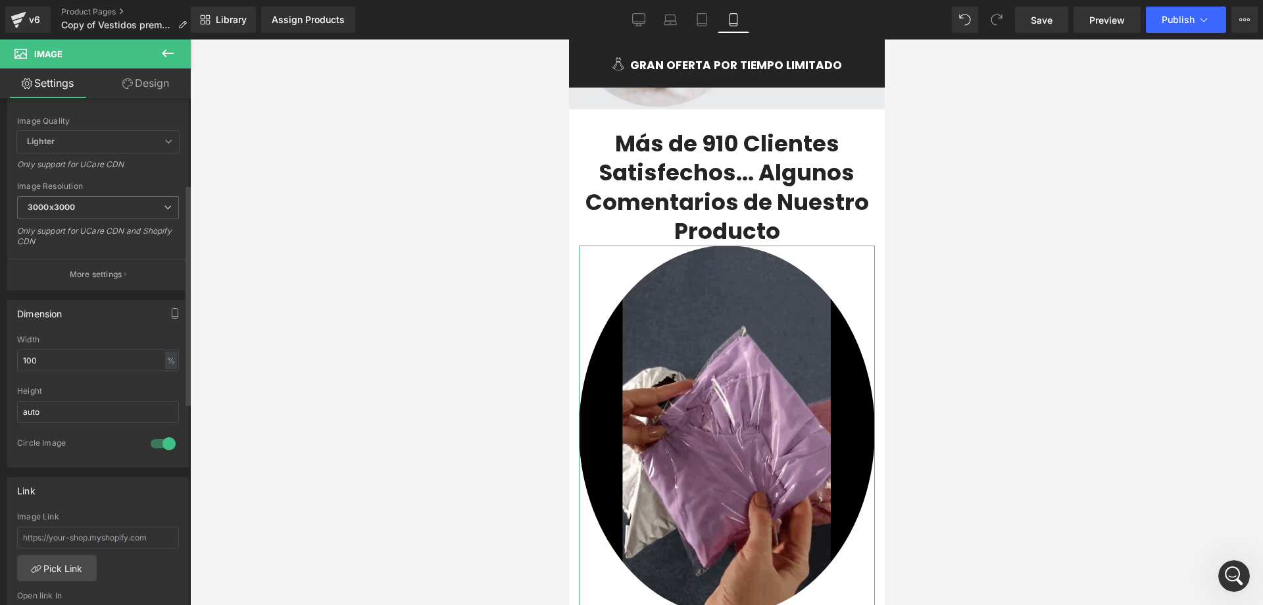
click at [151, 438] on div at bounding box center [163, 443] width 32 height 21
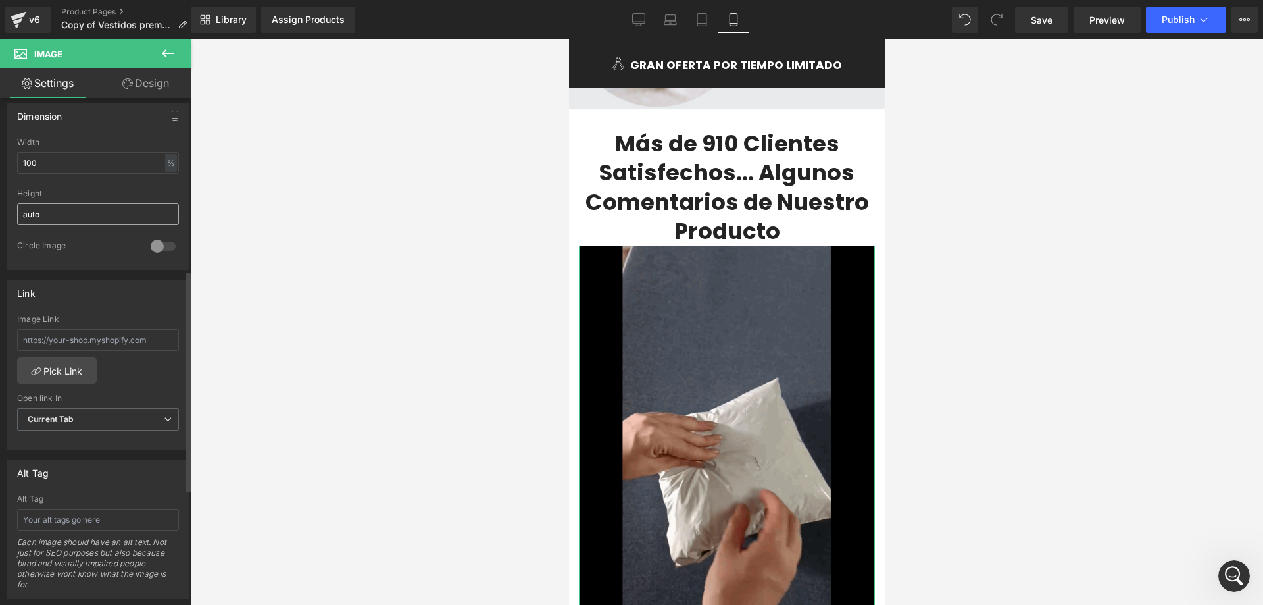
scroll to position [461, 0]
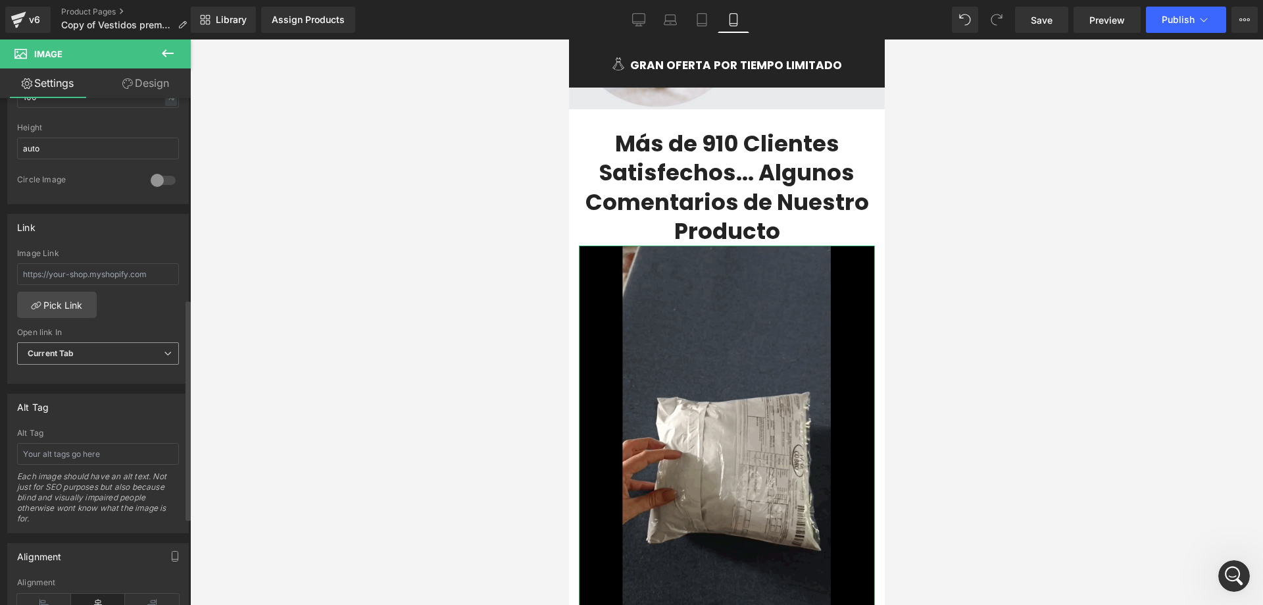
click at [133, 356] on span "Current Tab" at bounding box center [98, 353] width 162 height 23
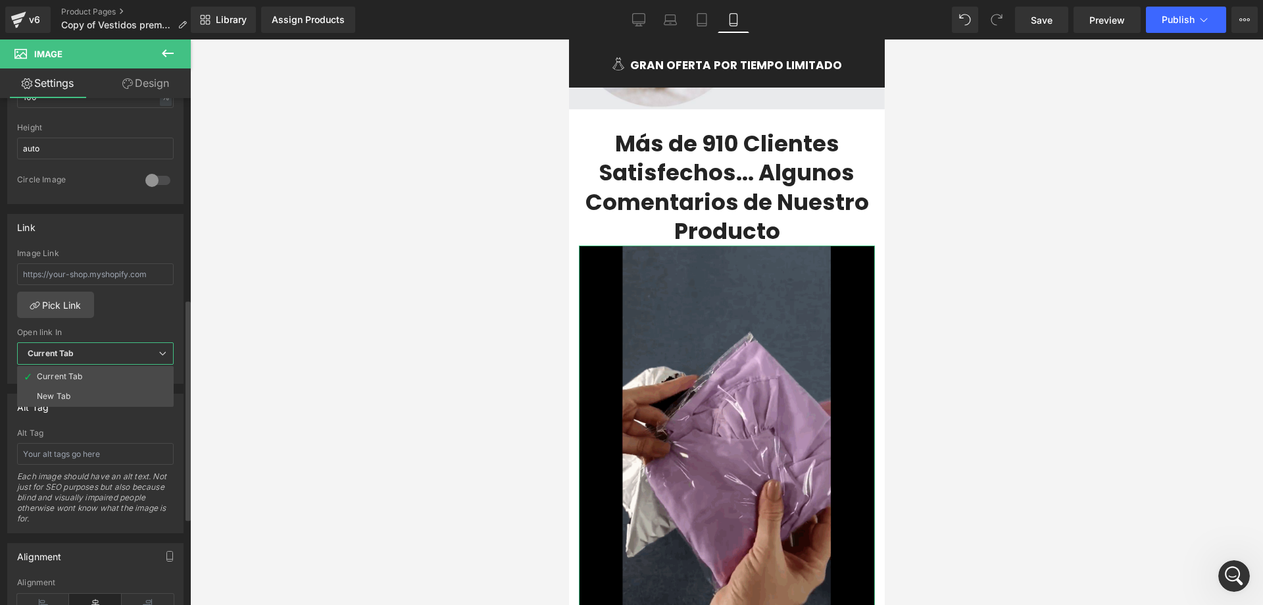
click at [133, 356] on span "Current Tab" at bounding box center [95, 353] width 157 height 23
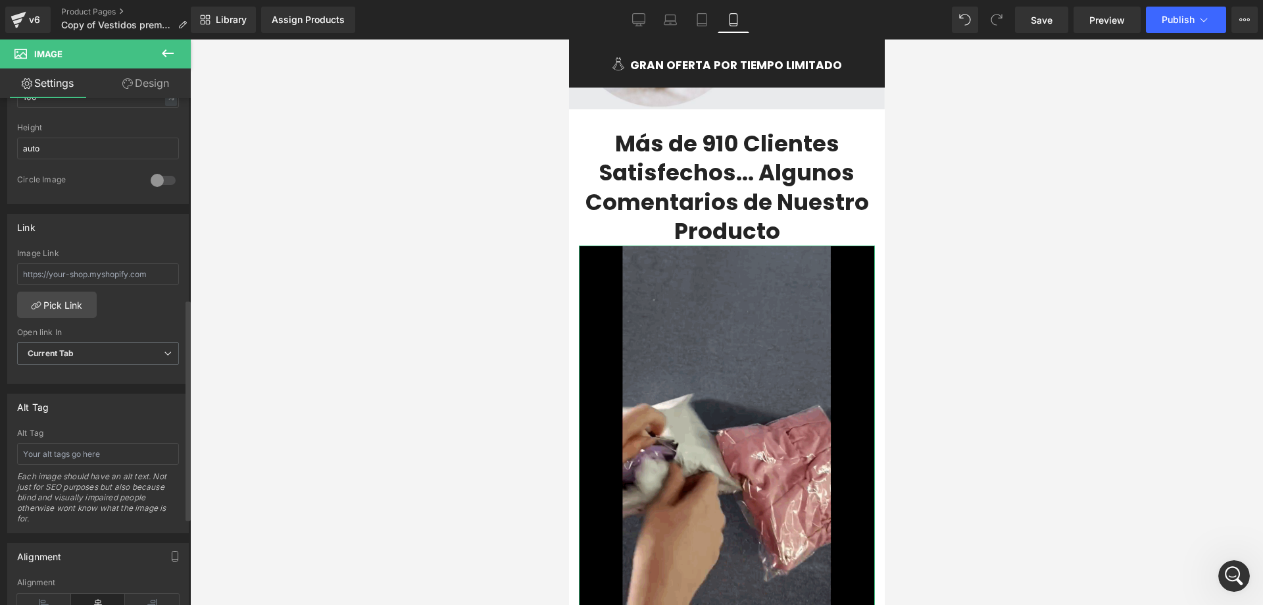
click at [134, 410] on div "Alt Tag" at bounding box center [98, 406] width 180 height 25
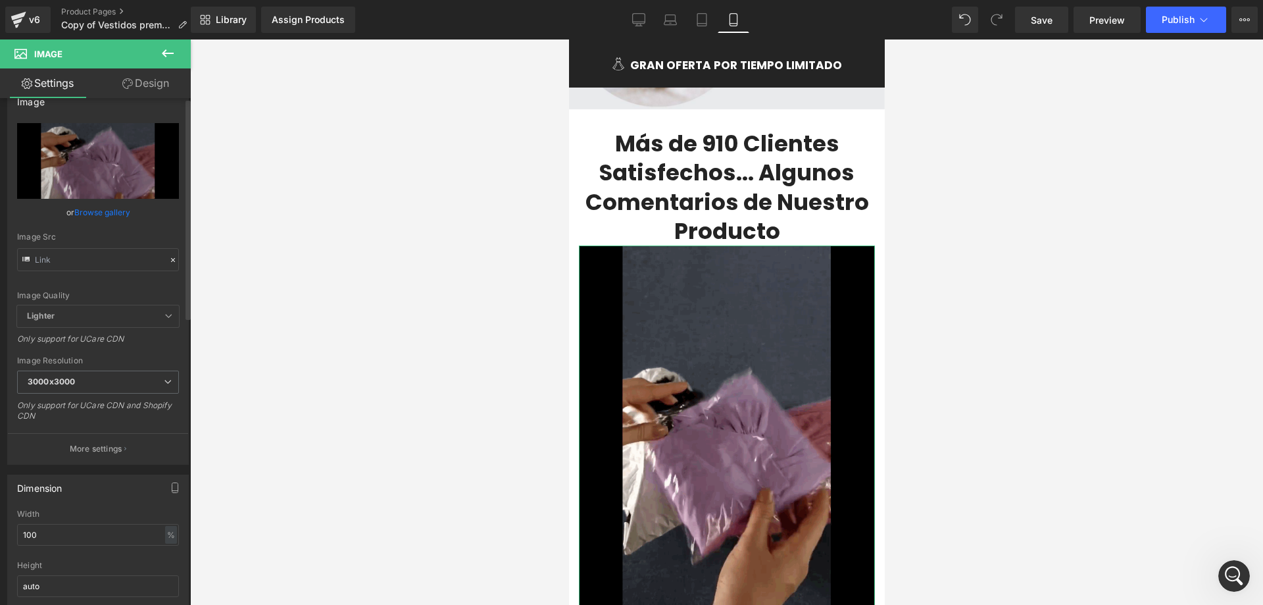
scroll to position [0, 0]
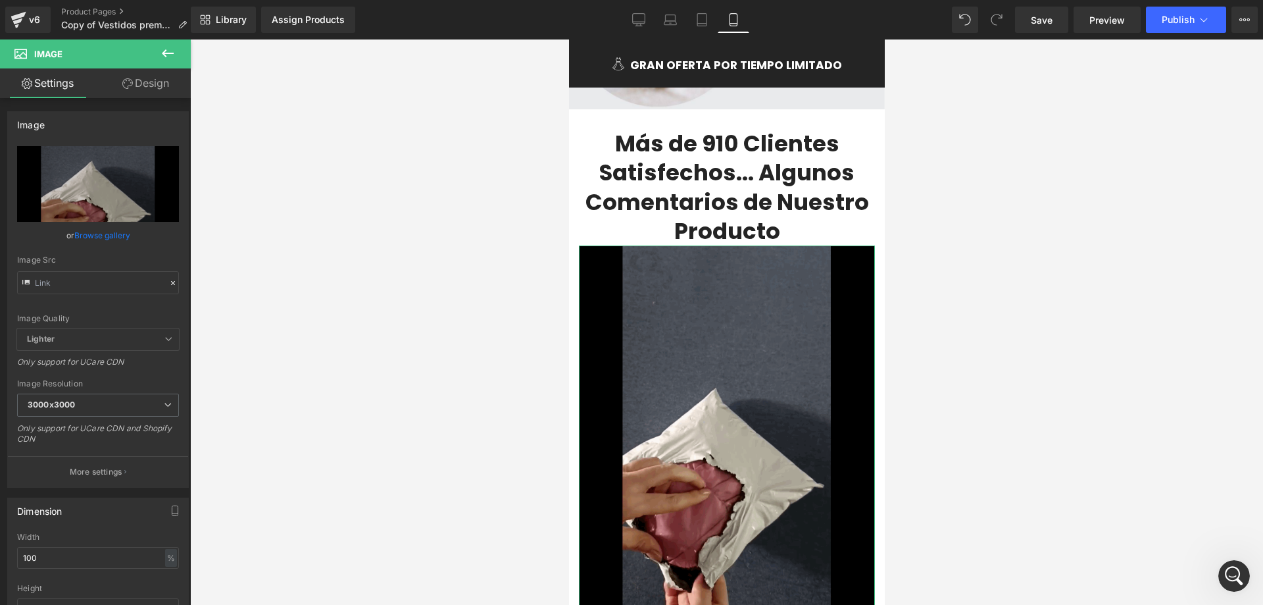
click at [125, 90] on link "Design" at bounding box center [145, 83] width 95 height 30
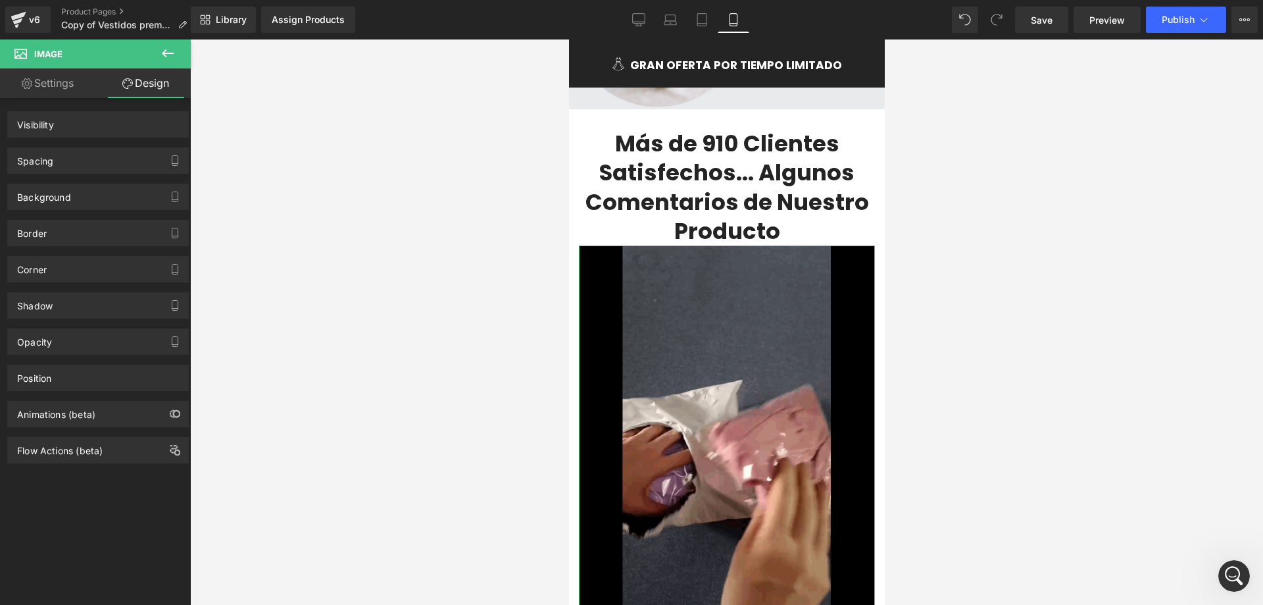
click at [63, 74] on link "Settings" at bounding box center [47, 83] width 95 height 30
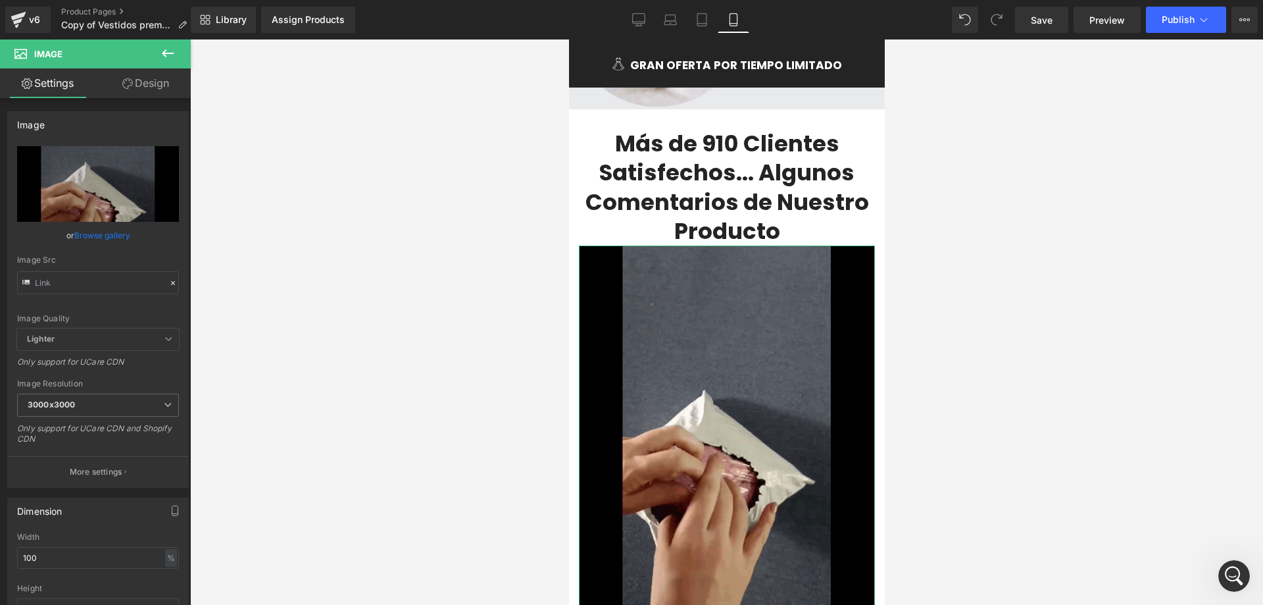
click at [67, 82] on link "Settings" at bounding box center [47, 83] width 95 height 30
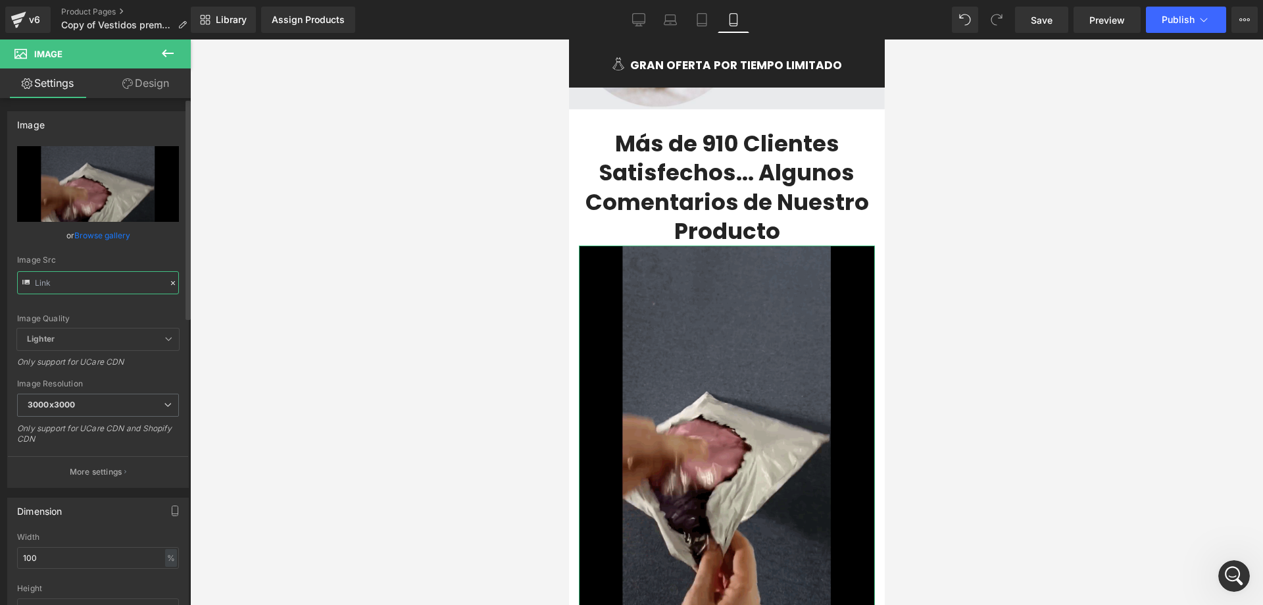
scroll to position [0, 191]
drag, startPoint x: 70, startPoint y: 278, endPoint x: 172, endPoint y: 293, distance: 102.5
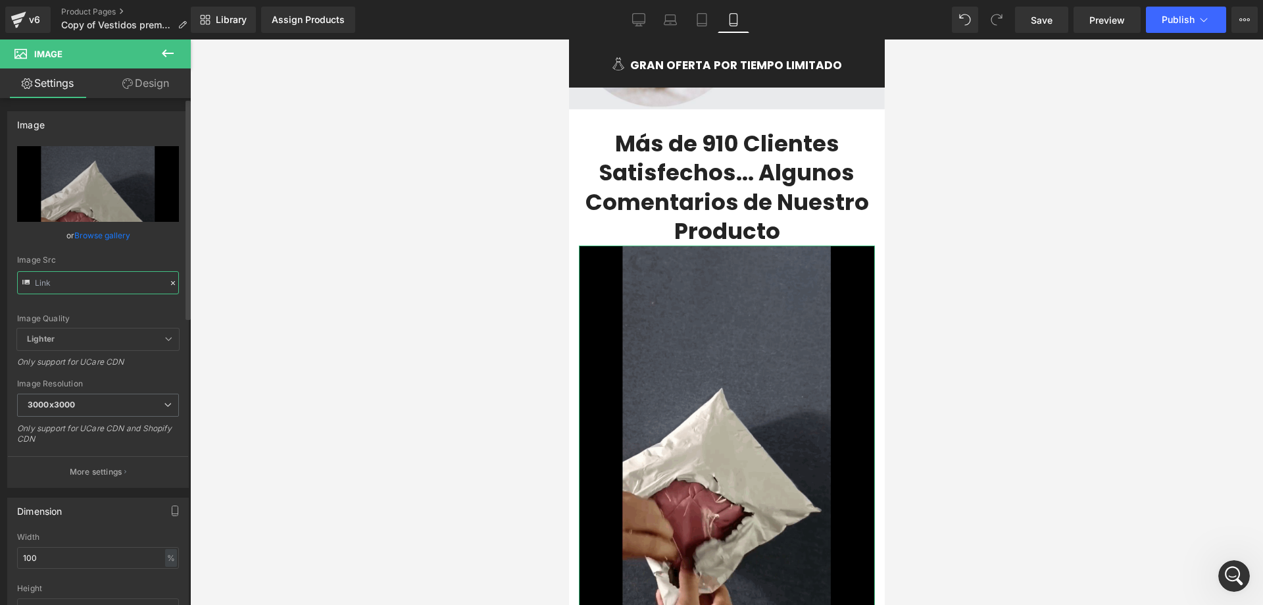
click at [172, 293] on input "text" at bounding box center [98, 282] width 162 height 23
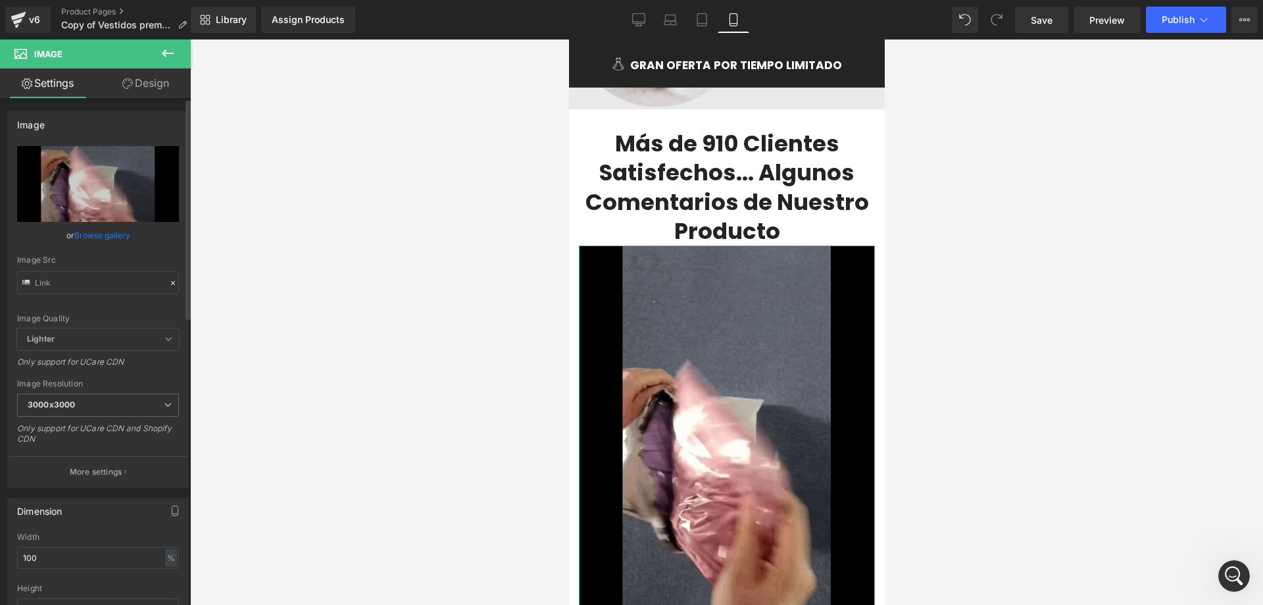
scroll to position [0, 0]
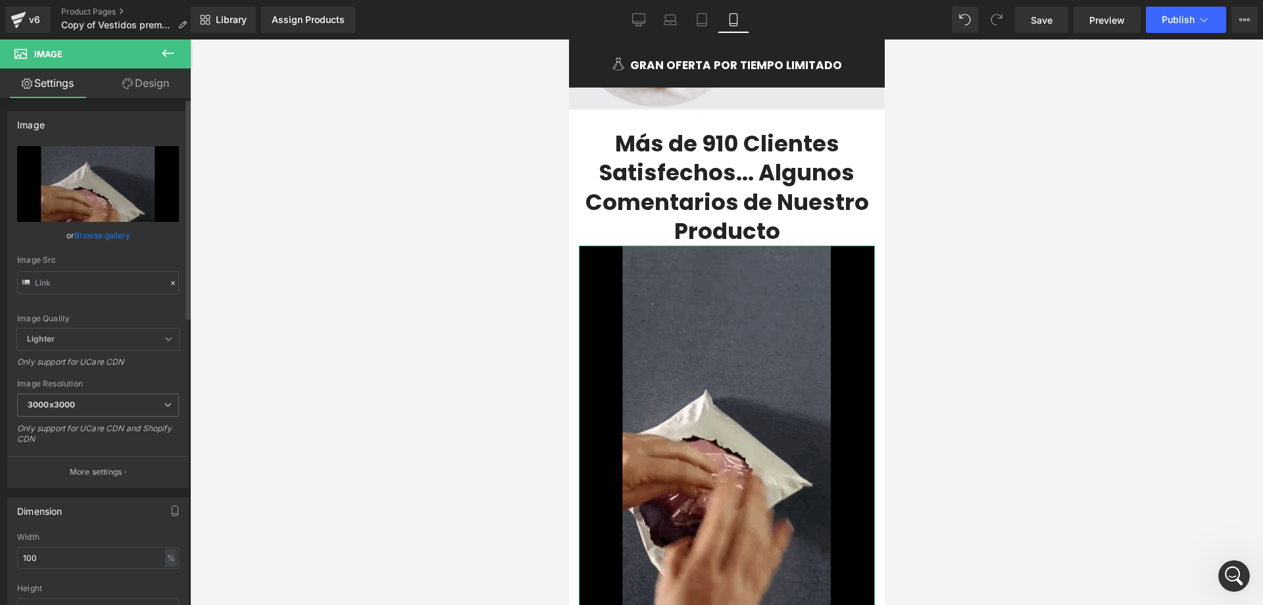
click at [137, 310] on div "Image Quality Lighter Lightest Lighter Lighter Lightest Only support for UCare …" at bounding box center [98, 237] width 162 height 182
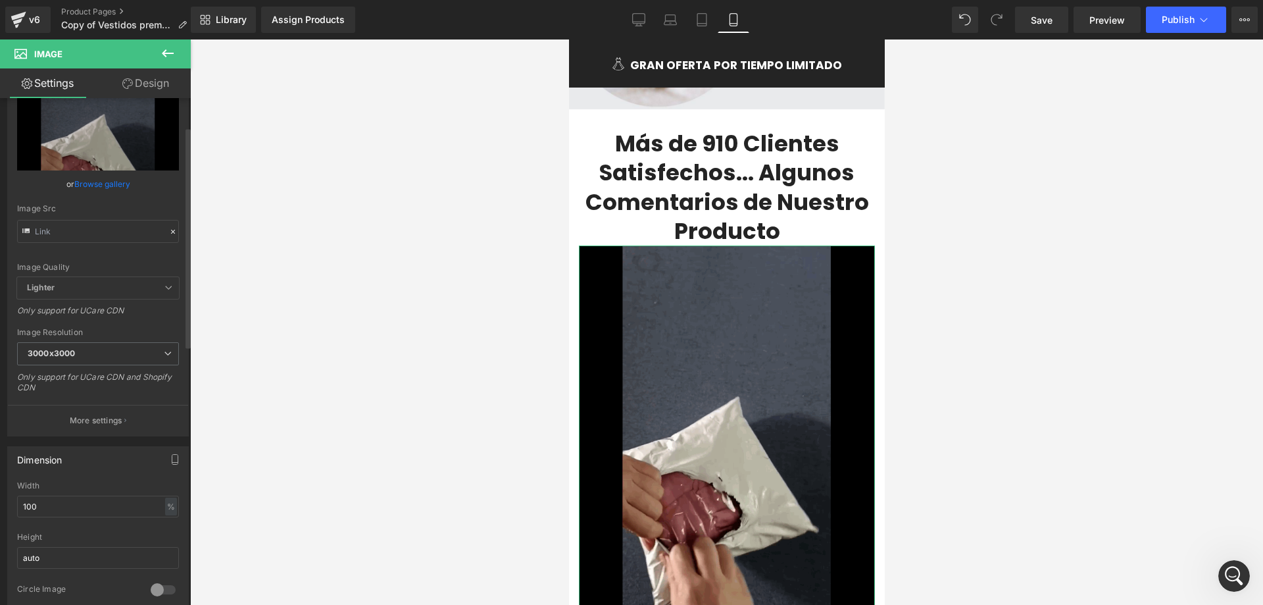
scroll to position [66, 0]
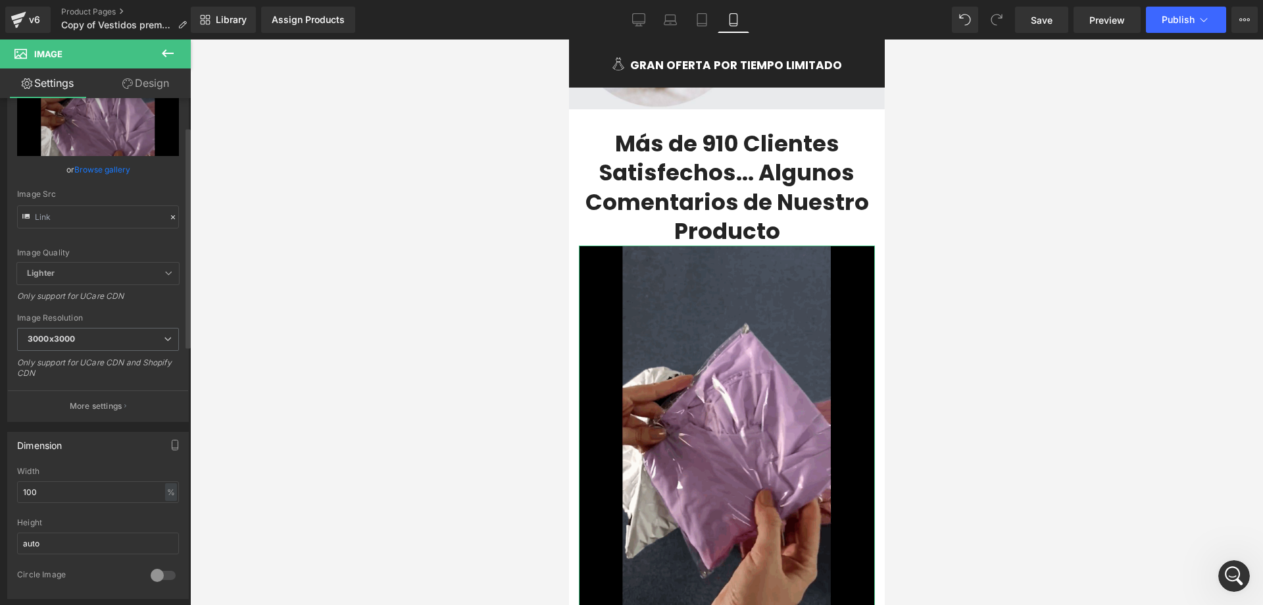
click at [165, 274] on icon at bounding box center [169, 273] width 8 height 8
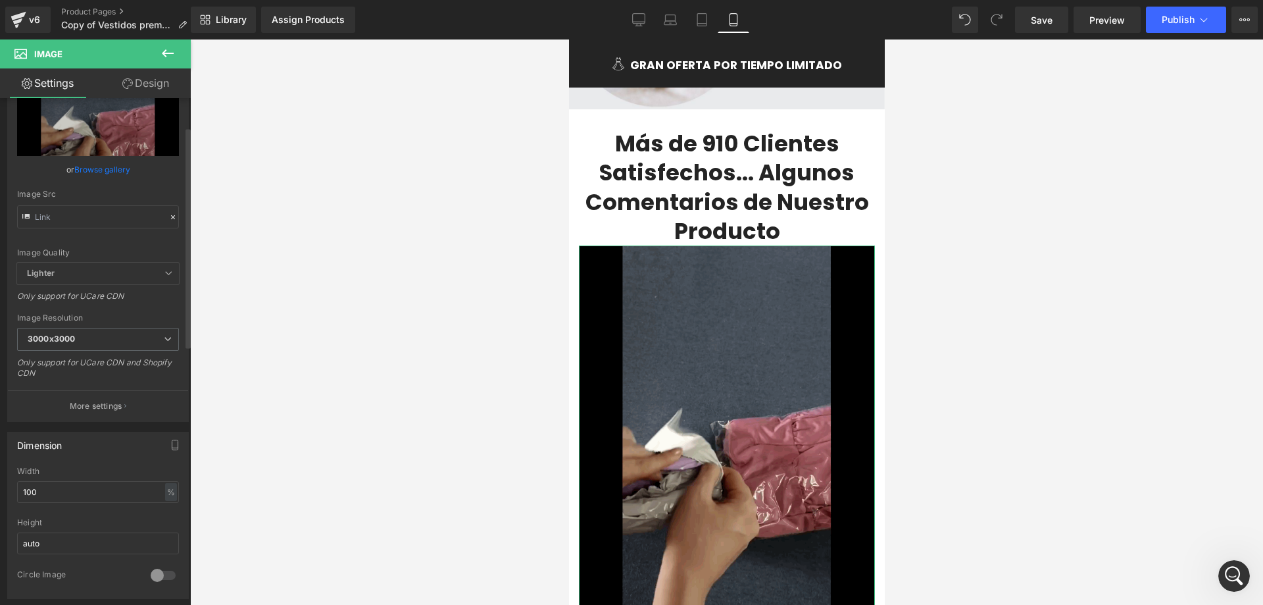
click at [153, 270] on span "Lighter" at bounding box center [98, 274] width 162 height 22
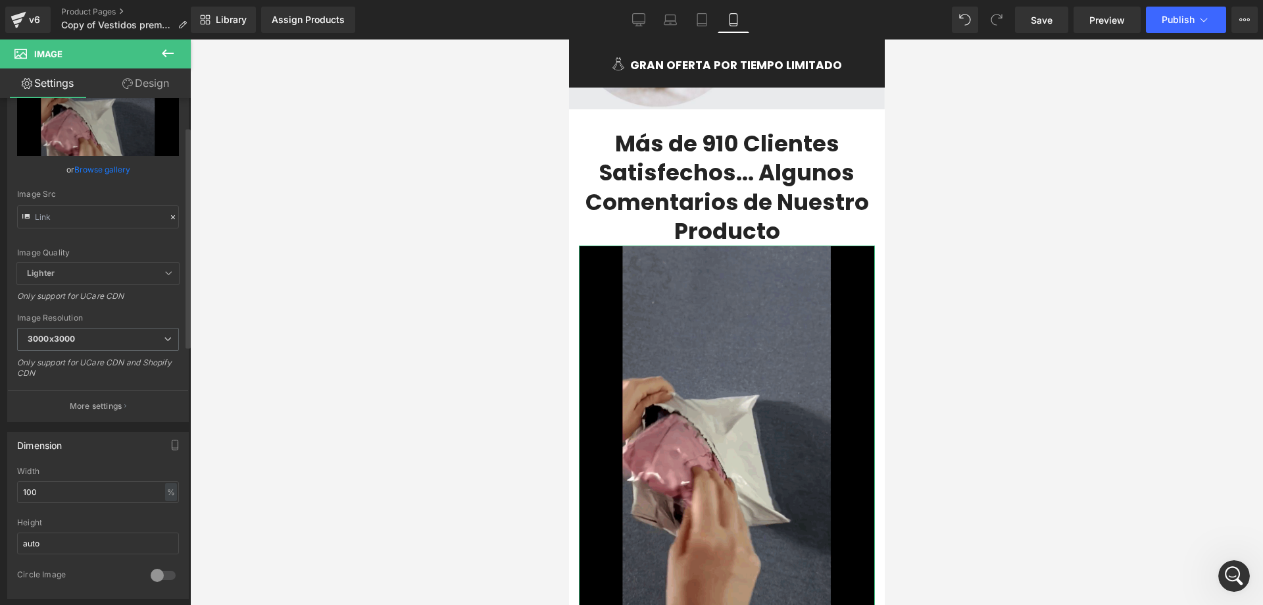
click at [165, 270] on icon at bounding box center [169, 273] width 8 height 8
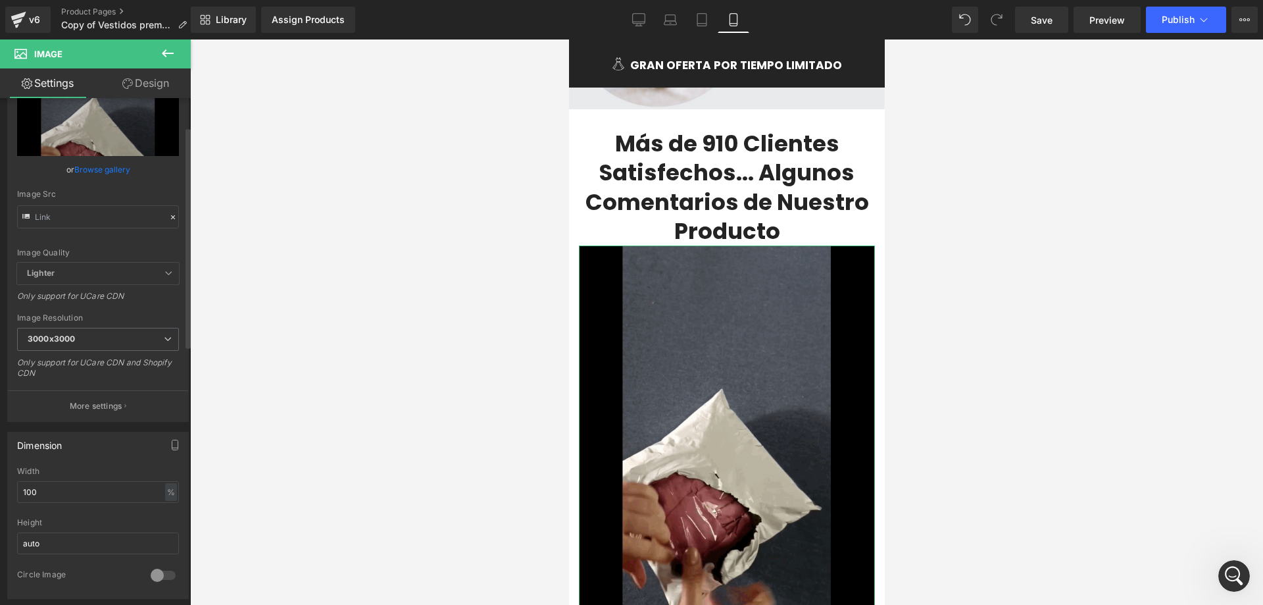
click at [165, 274] on icon at bounding box center [169, 273] width 8 height 8
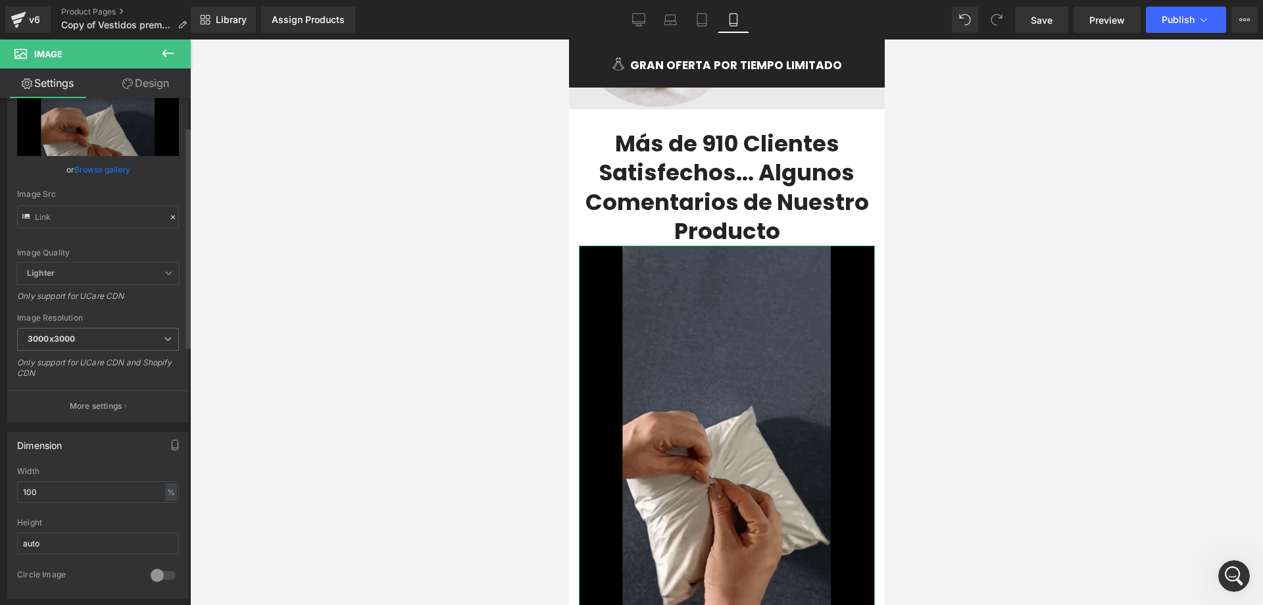
click at [165, 274] on icon at bounding box center [169, 273] width 8 height 8
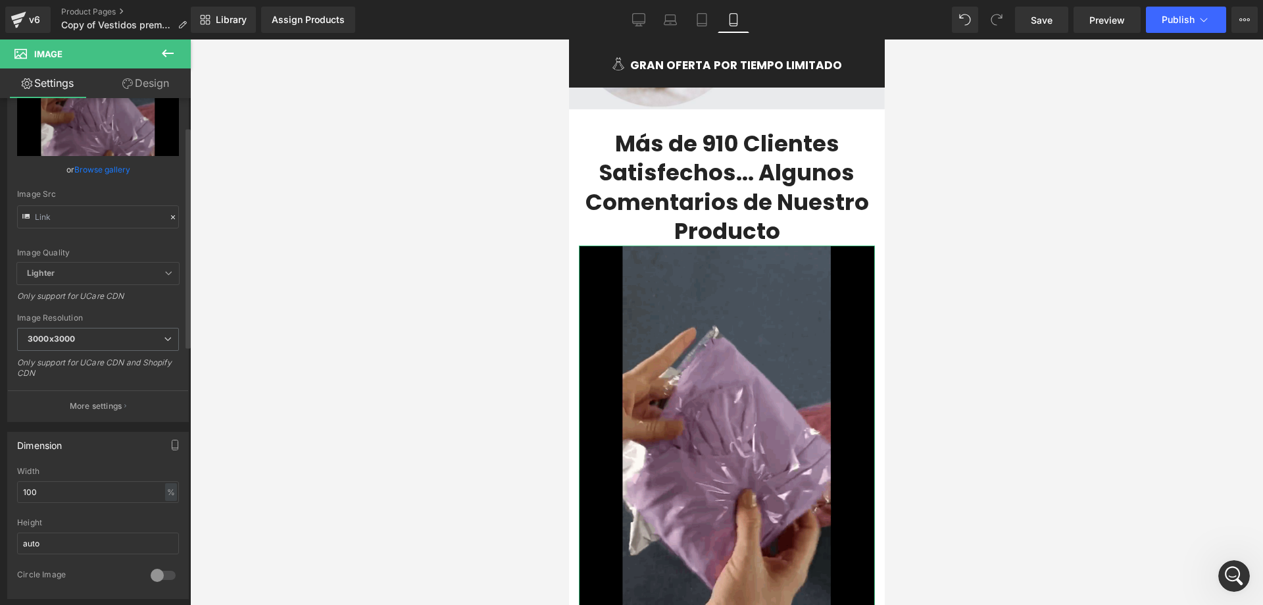
click at [165, 274] on icon at bounding box center [169, 273] width 8 height 8
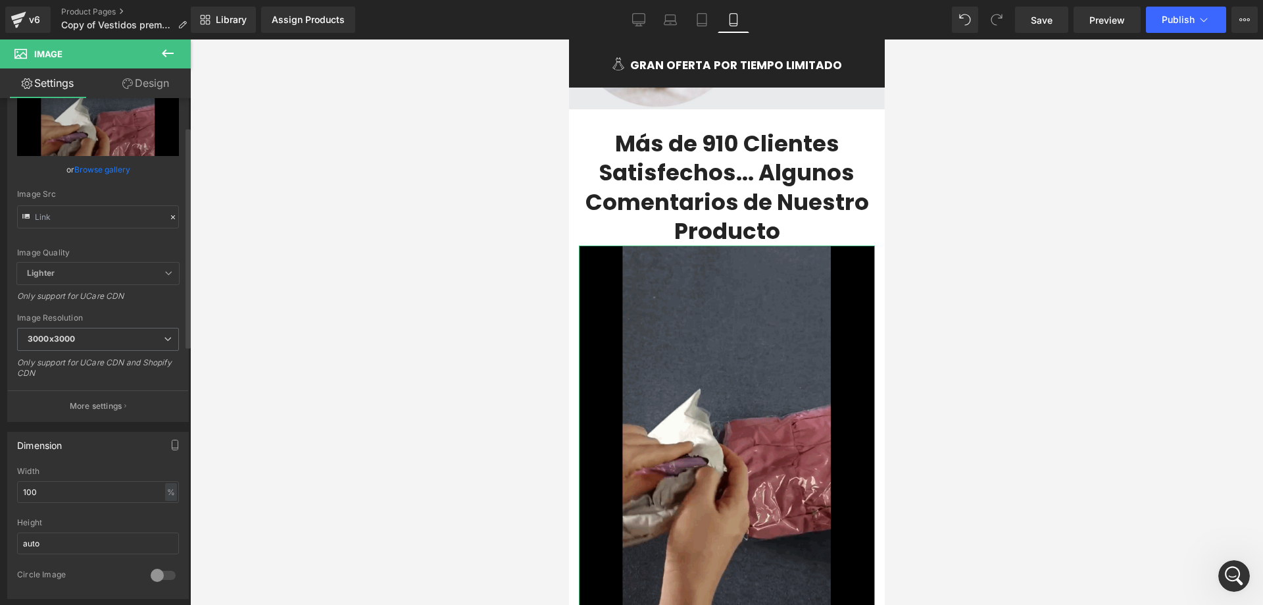
click at [80, 273] on span "Lighter" at bounding box center [98, 274] width 162 height 22
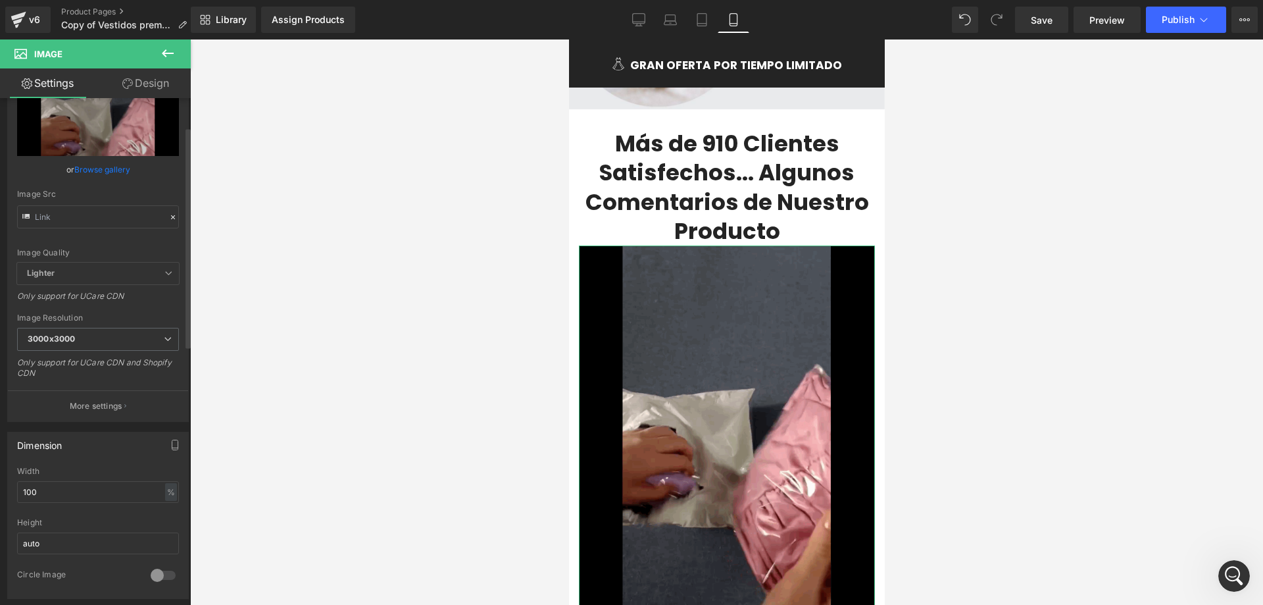
click at [46, 269] on b "Lighter" at bounding box center [41, 273] width 28 height 10
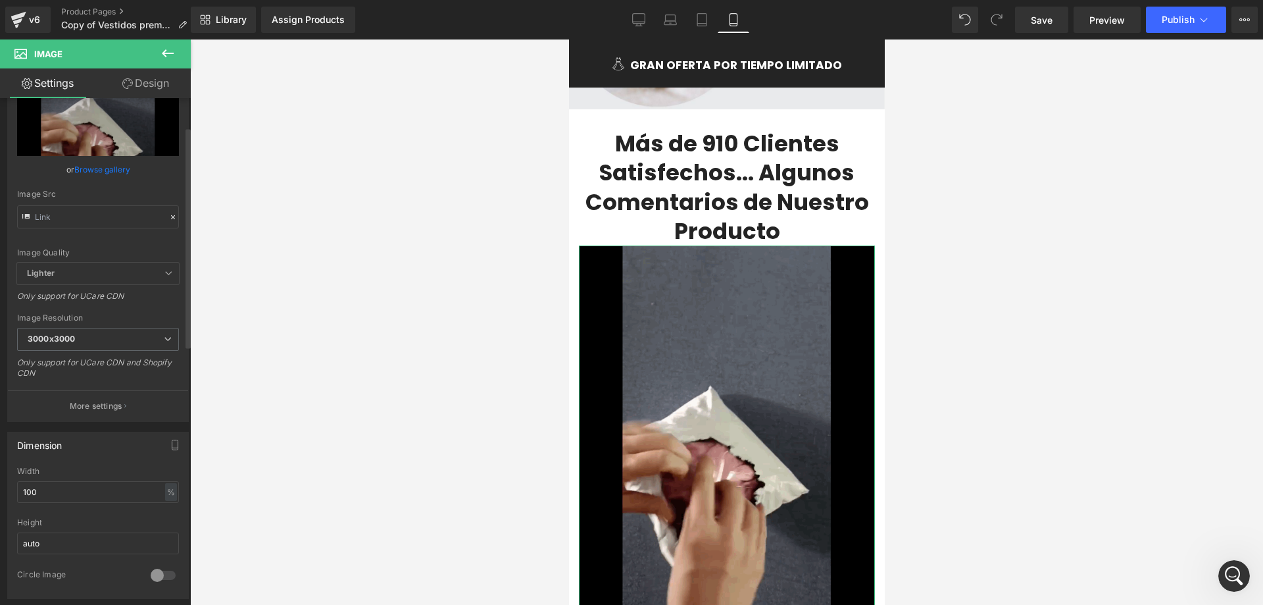
click at [46, 269] on b "Lighter" at bounding box center [41, 273] width 28 height 10
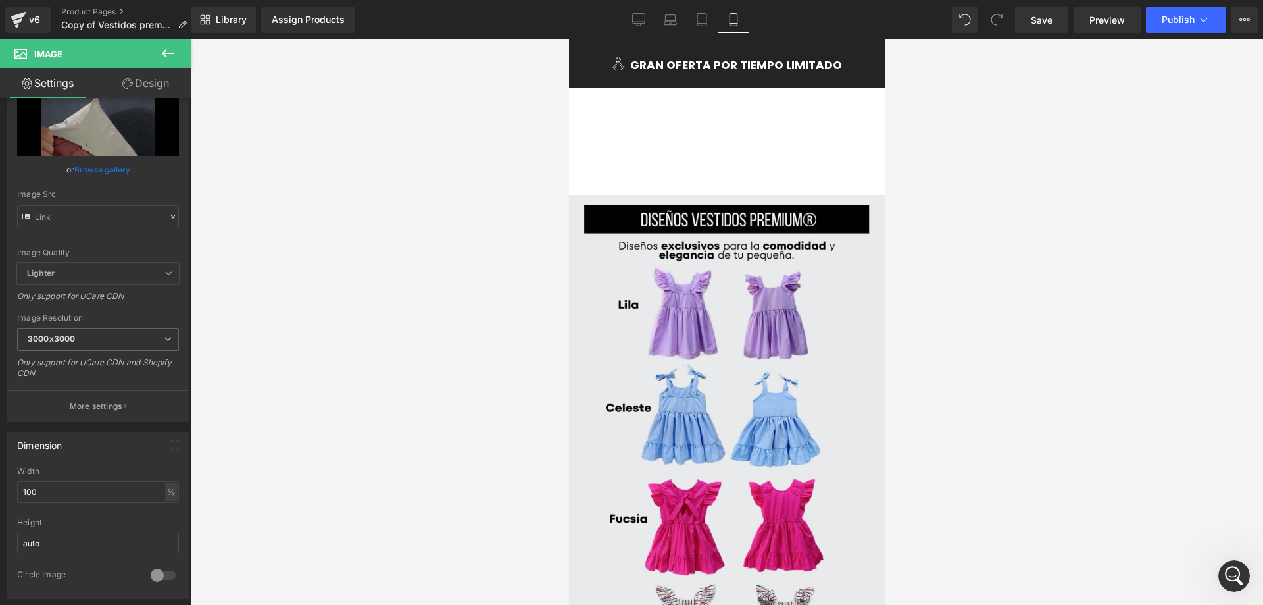
scroll to position [0, 0]
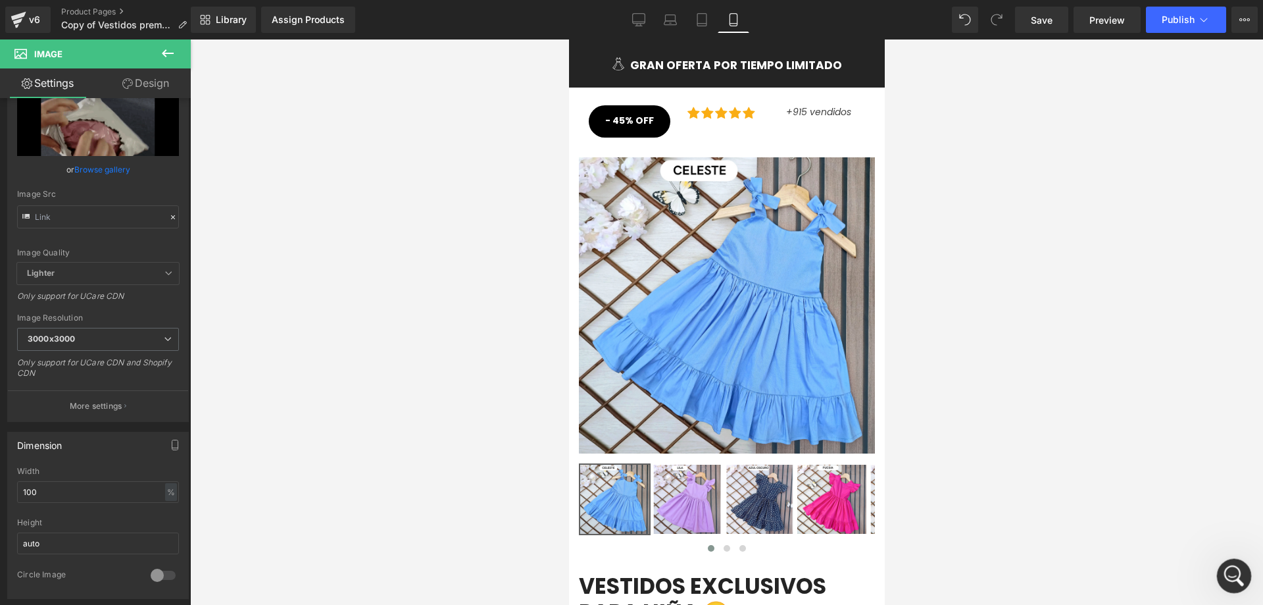
click at [1234, 577] on icon "Abrir Intercom Messenger" at bounding box center [1233, 574] width 22 height 22
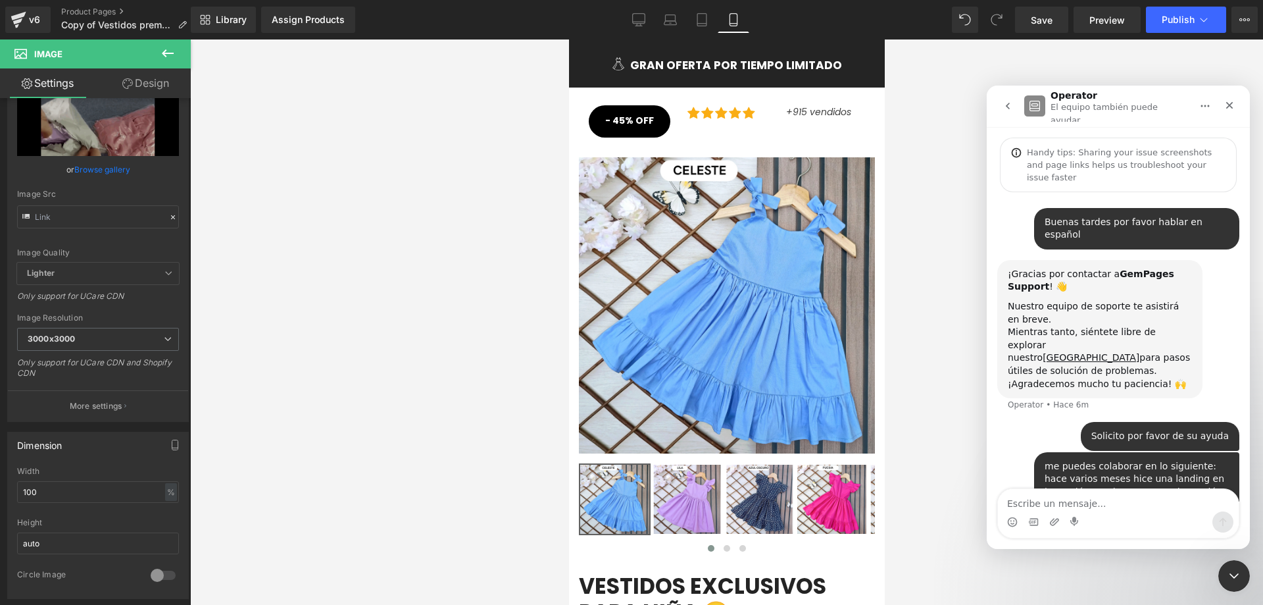
scroll to position [14, 0]
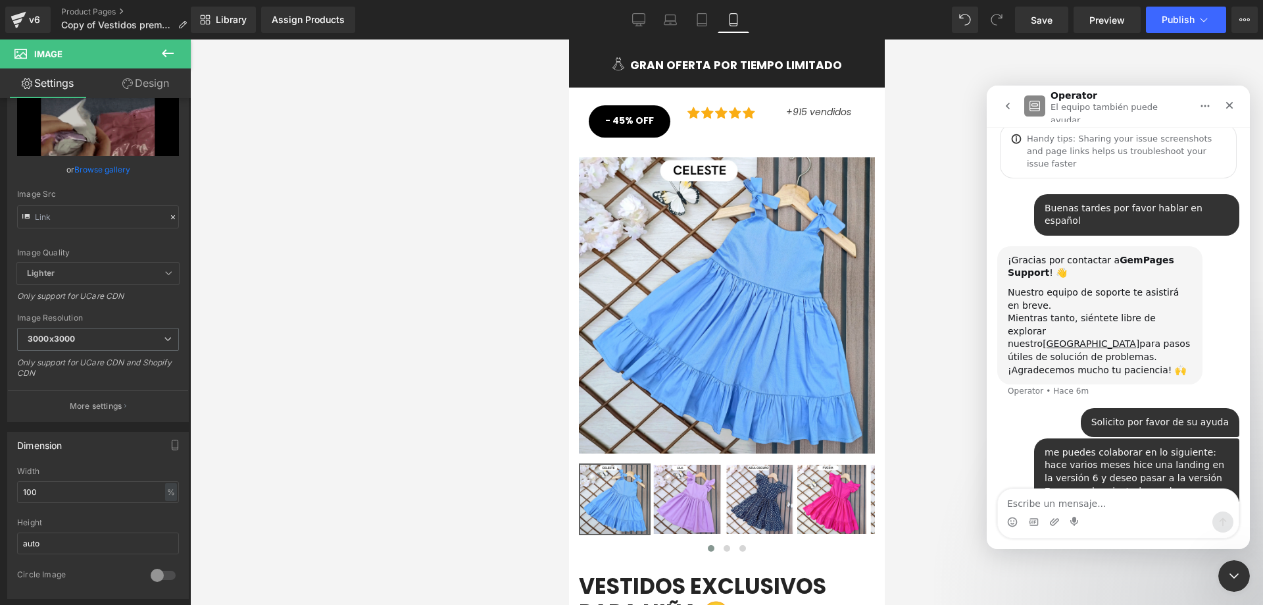
click at [928, 296] on div at bounding box center [631, 282] width 1263 height 565
